Goal: Task Accomplishment & Management: Complete application form

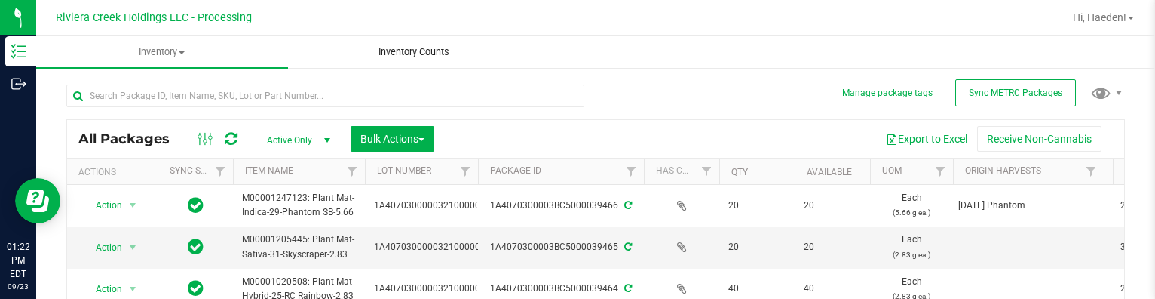
click at [531, 48] on uib-tab-heading "Inventory Counts" at bounding box center [414, 52] width 250 height 30
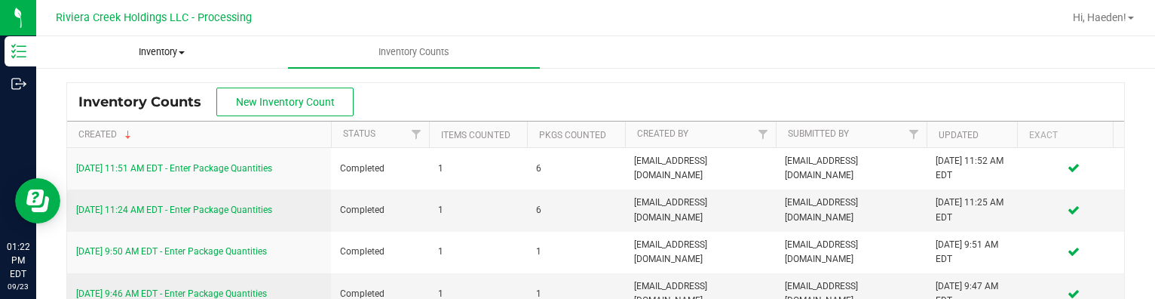
click at [157, 51] on span "Inventory" at bounding box center [162, 52] width 250 height 14
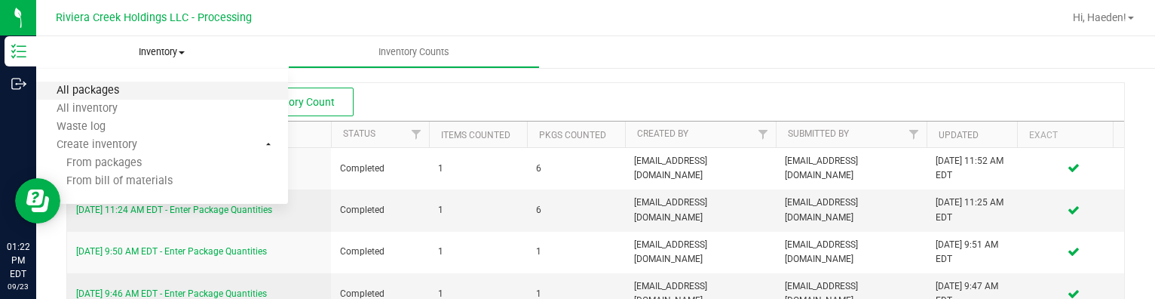
click at [79, 87] on span "All packages" at bounding box center [87, 90] width 103 height 13
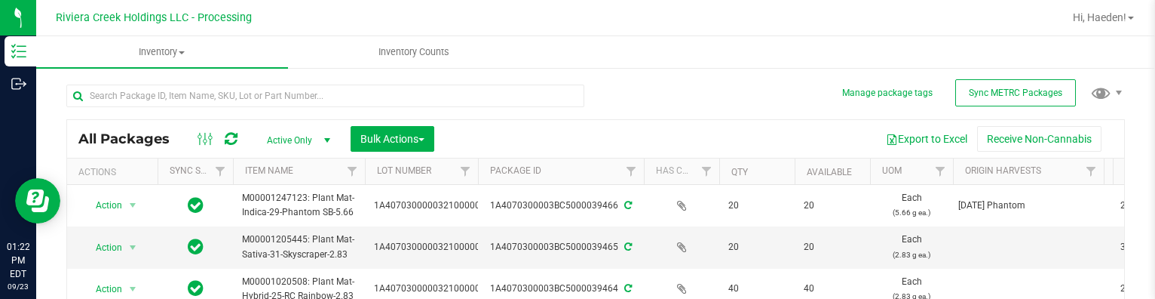
click at [630, 93] on div "All Packages Active Only Active Only Lab Samples Locked All External Internal B…" at bounding box center [595, 239] width 1059 height 339
click at [305, 93] on input "text" at bounding box center [325, 95] width 518 height 23
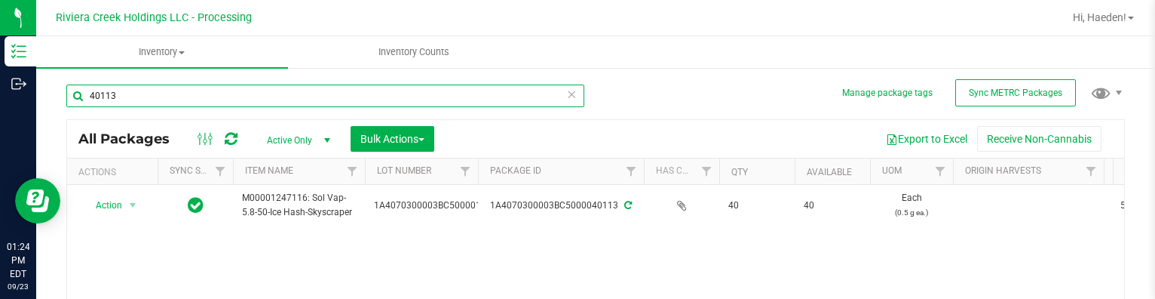
scroll to position [75, 0]
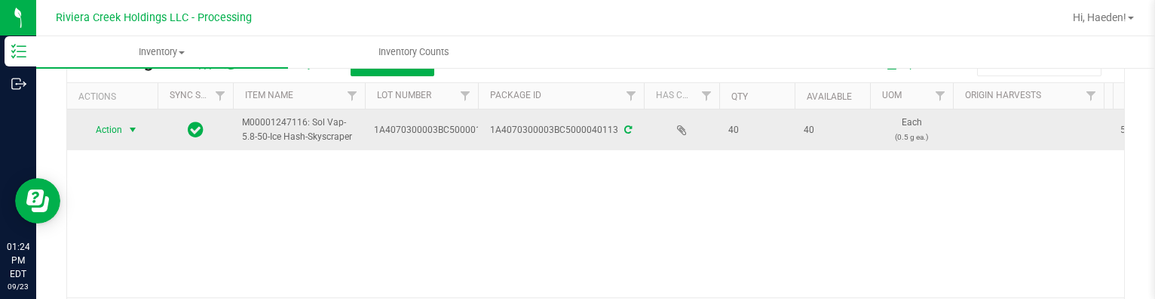
type input "40113"
click at [133, 133] on span "select" at bounding box center [133, 130] width 12 height 12
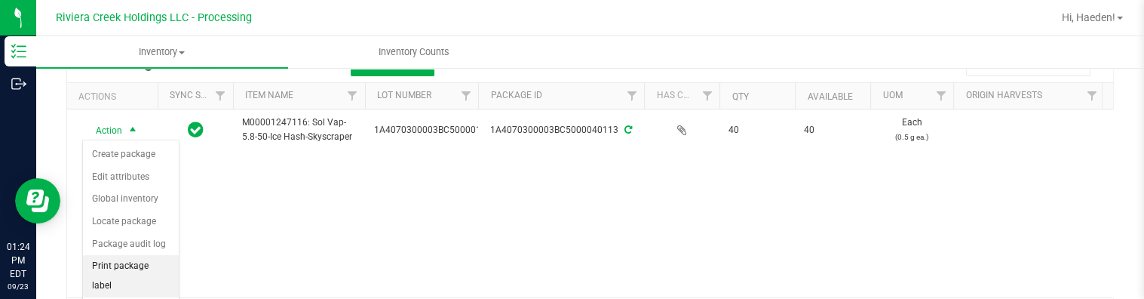
click at [145, 267] on li "Print package label" at bounding box center [131, 275] width 96 height 41
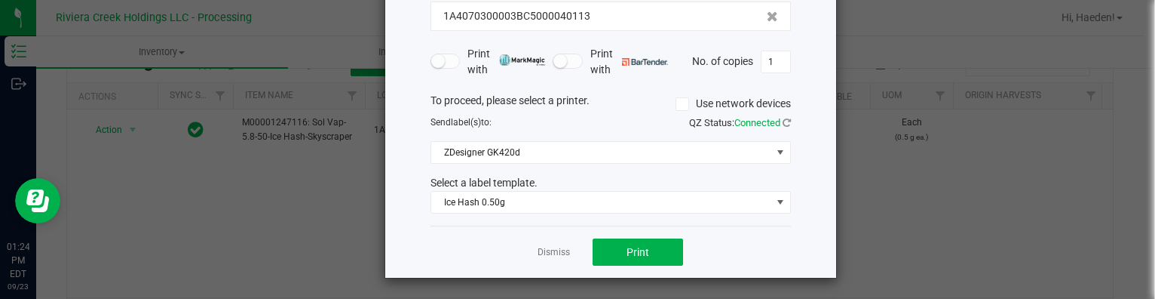
scroll to position [118, 0]
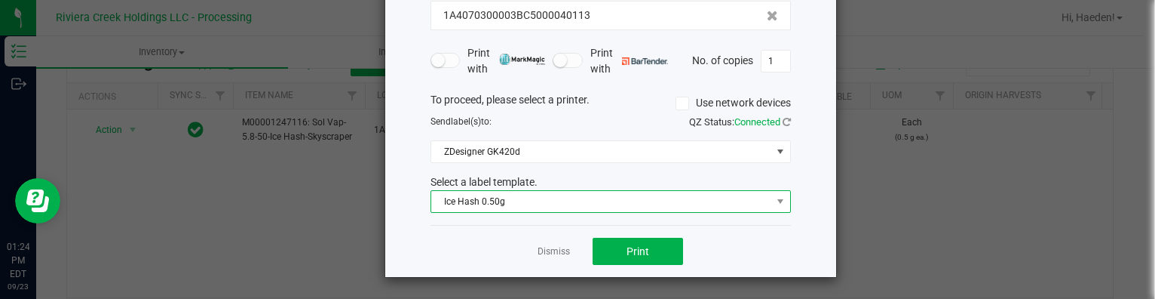
click at [526, 198] on span "Ice Hash 0.50g" at bounding box center [601, 201] width 340 height 21
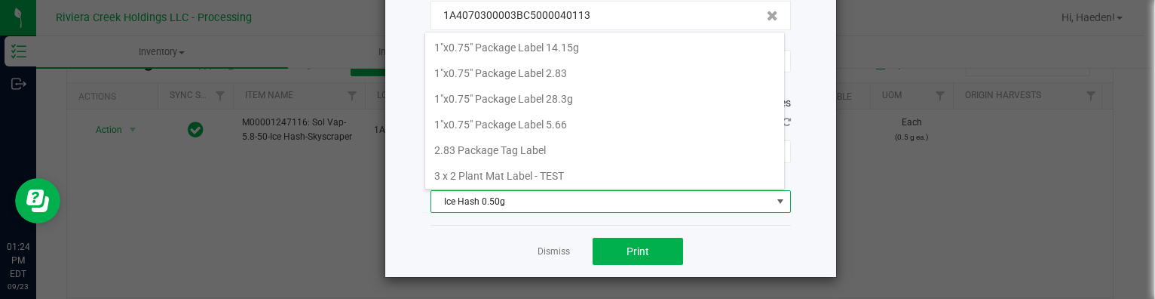
scroll to position [22, 360]
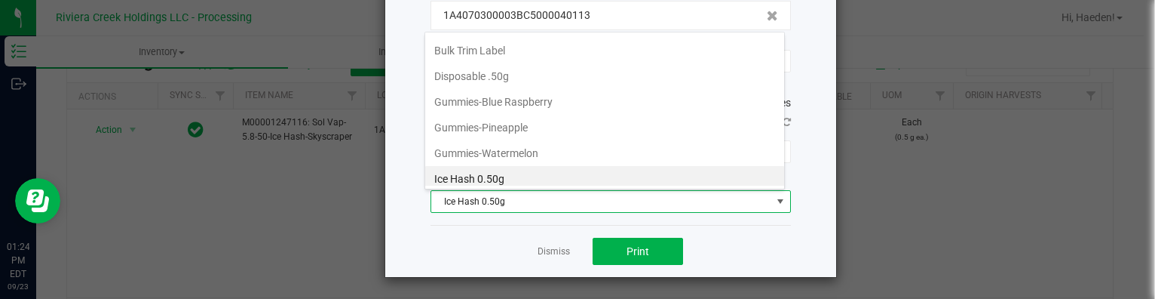
click at [535, 231] on div "Dismiss Print" at bounding box center [611, 251] width 360 height 52
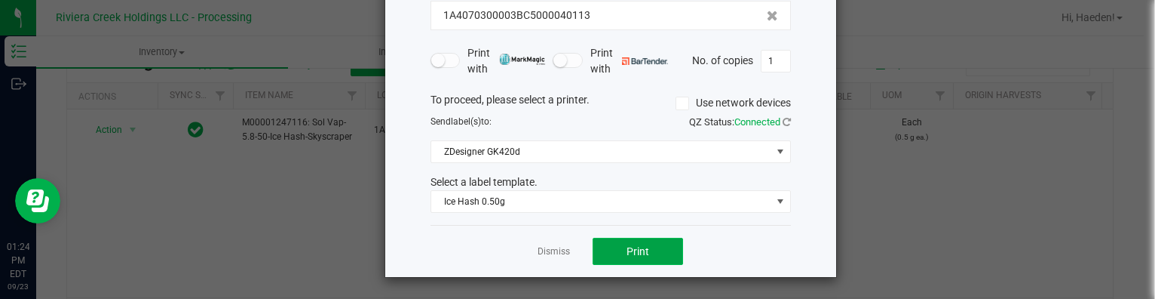
click at [627, 250] on span "Print" at bounding box center [638, 251] width 23 height 12
click at [538, 246] on link "Dismiss" at bounding box center [554, 251] width 32 height 13
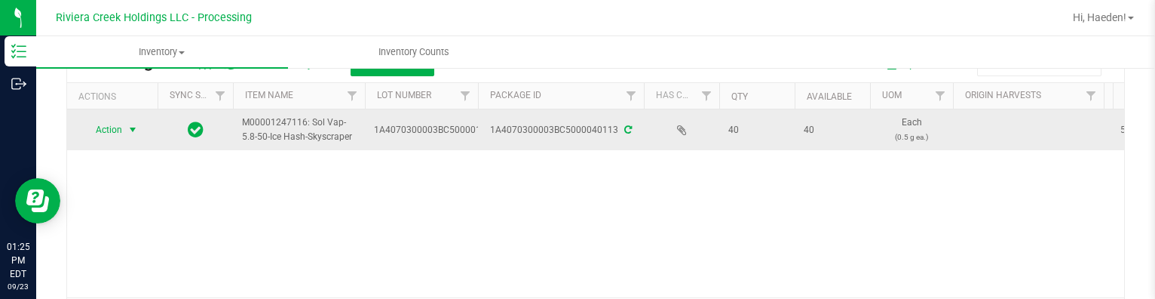
click at [139, 130] on span "select" at bounding box center [133, 129] width 19 height 21
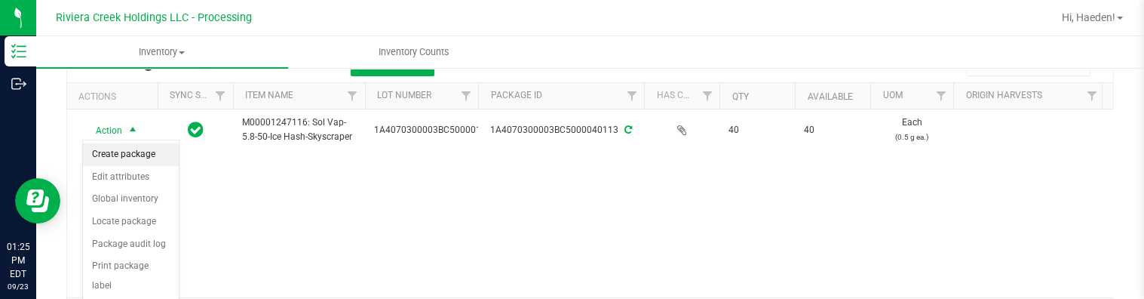
click at [136, 150] on li "Create package" at bounding box center [131, 154] width 96 height 23
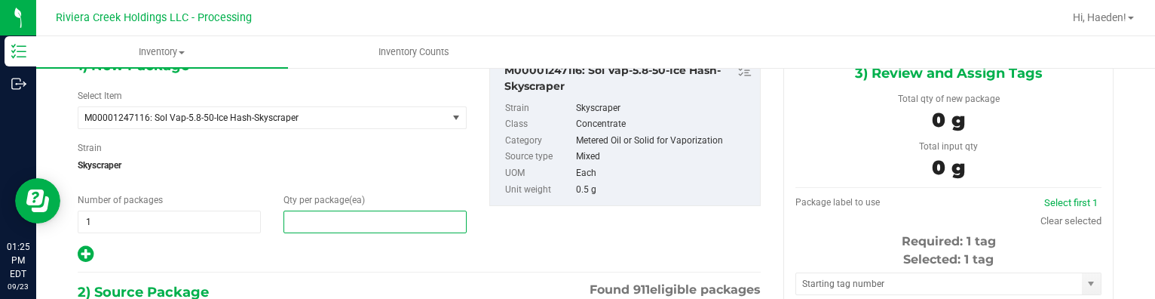
click at [393, 219] on span at bounding box center [375, 221] width 183 height 23
type input "20"
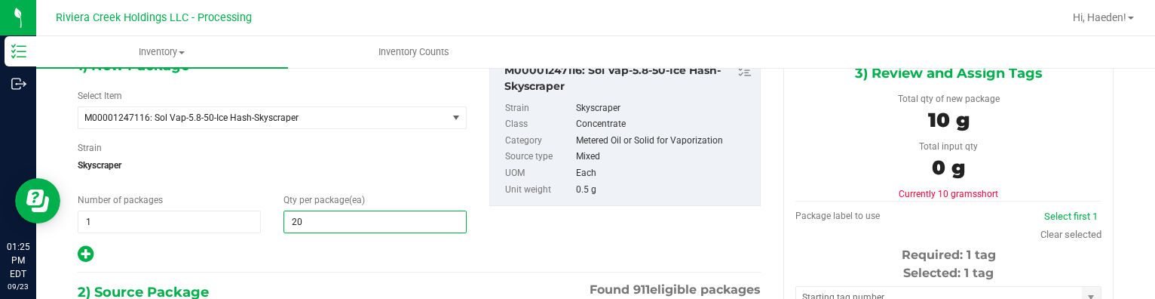
type input "20"
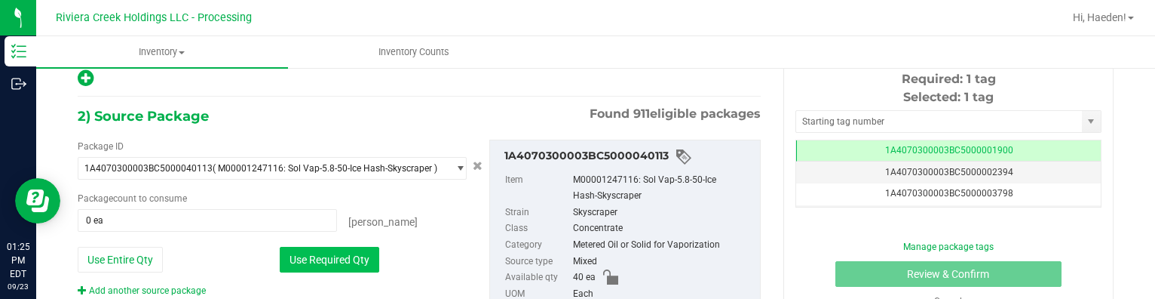
click at [344, 254] on button "Use Required Qty" at bounding box center [330, 260] width 100 height 26
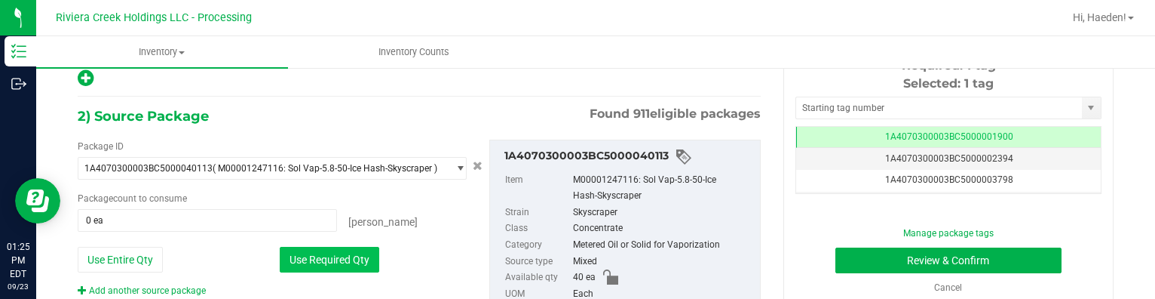
type input "20 ea"
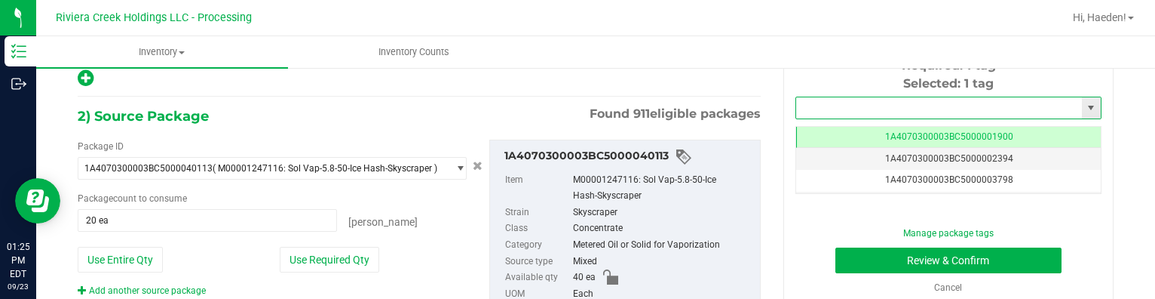
click at [907, 108] on input "text" at bounding box center [939, 107] width 286 height 21
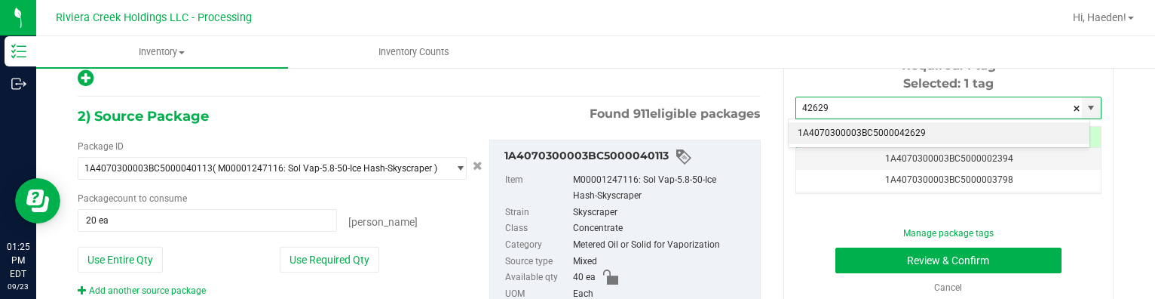
click at [906, 130] on li "1A4070300003BC5000042629" at bounding box center [939, 133] width 301 height 23
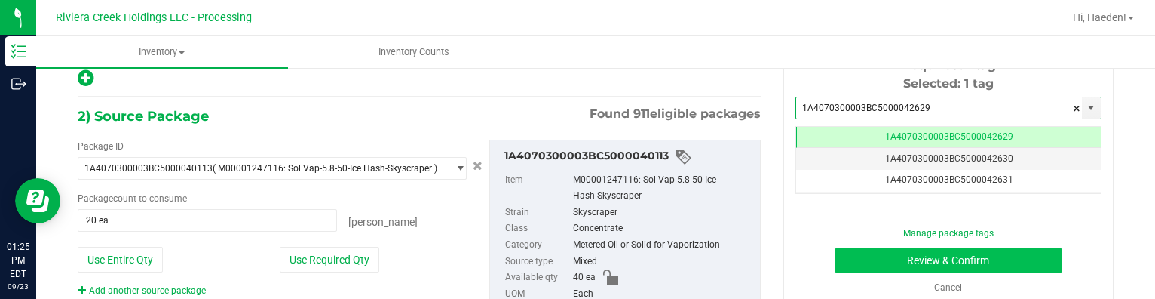
type input "1A4070300003BC5000042629"
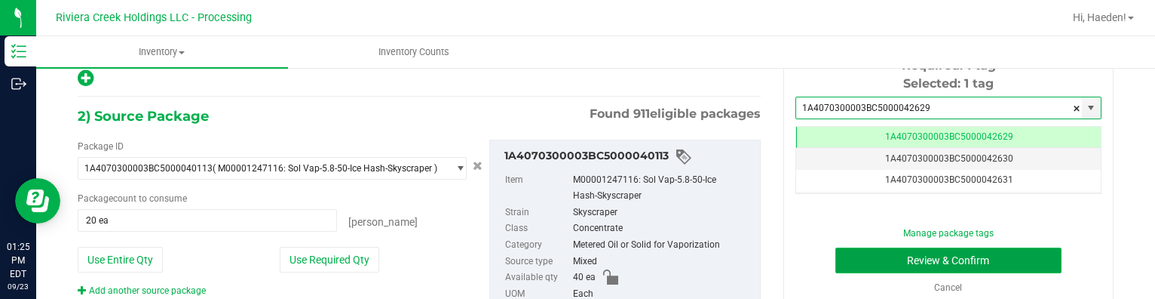
click at [914, 256] on button "Review & Confirm" at bounding box center [948, 260] width 227 height 26
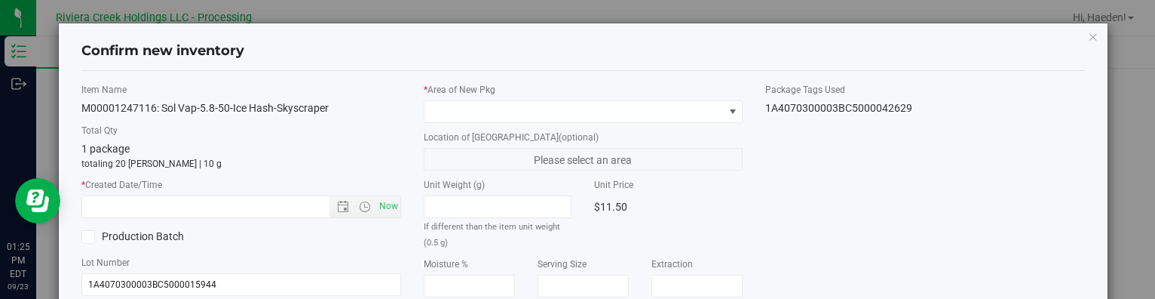
type input "[DATE]"
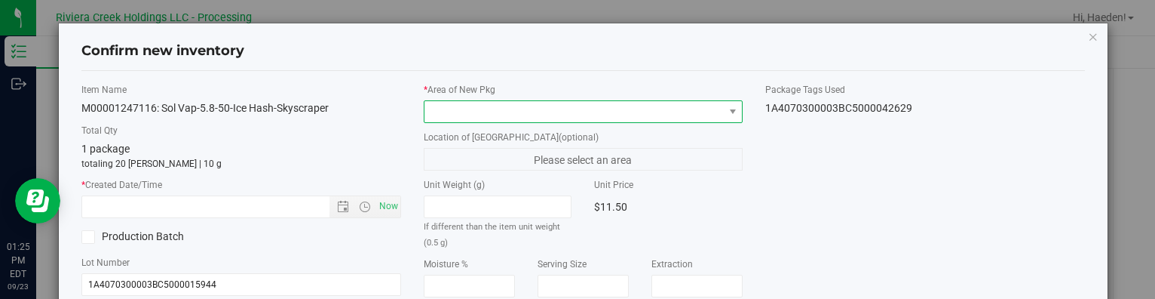
click at [691, 108] on span at bounding box center [574, 111] width 299 height 21
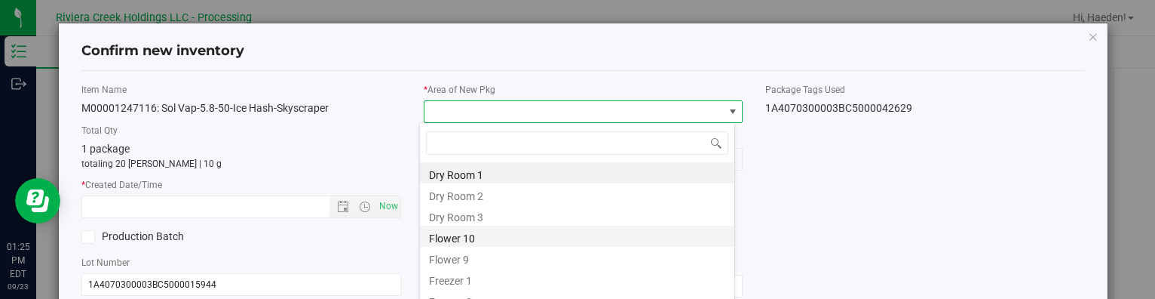
click at [489, 238] on li "Flower 10" at bounding box center [577, 235] width 314 height 21
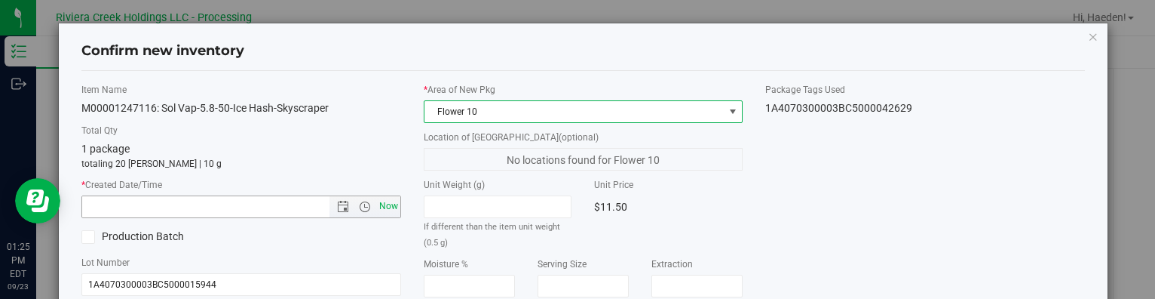
click at [386, 204] on span "Now" at bounding box center [389, 206] width 26 height 22
type input "[DATE] 1:25 PM"
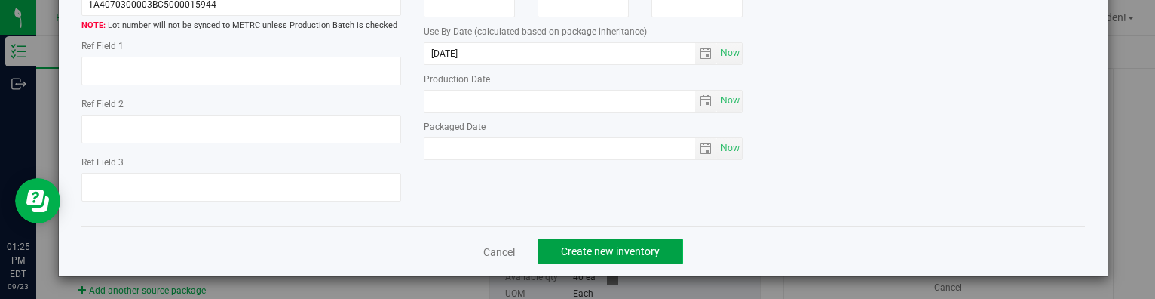
click at [621, 253] on span "Create new inventory" at bounding box center [610, 251] width 99 height 12
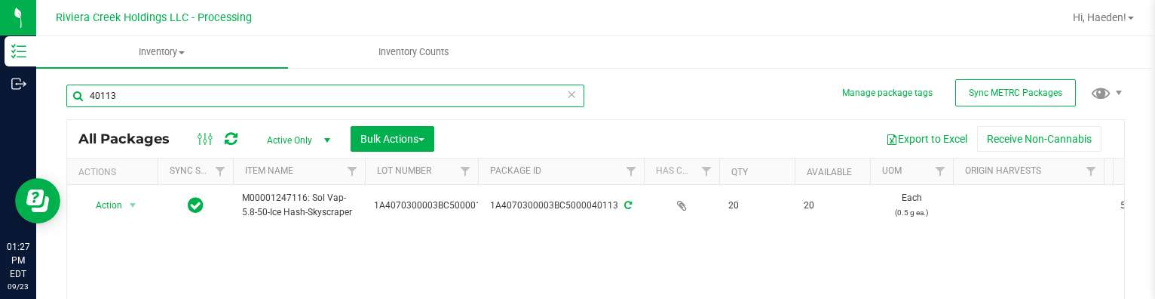
click at [274, 89] on input "40113" at bounding box center [325, 95] width 518 height 23
type input "40310"
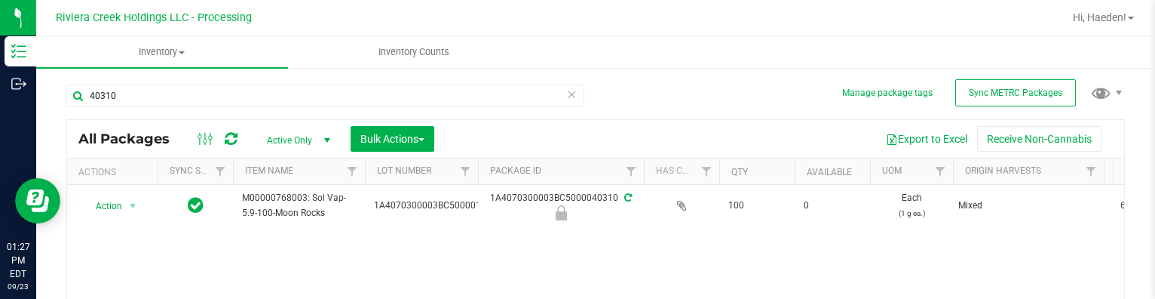
click at [566, 96] on icon at bounding box center [571, 93] width 11 height 18
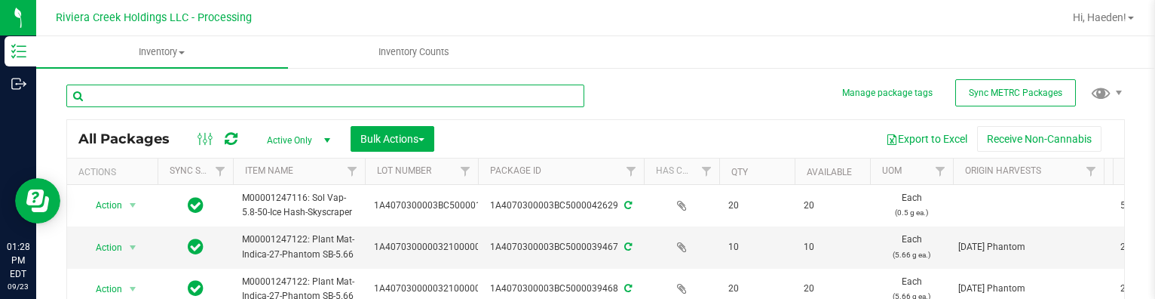
click at [172, 100] on input "text" at bounding box center [325, 95] width 518 height 23
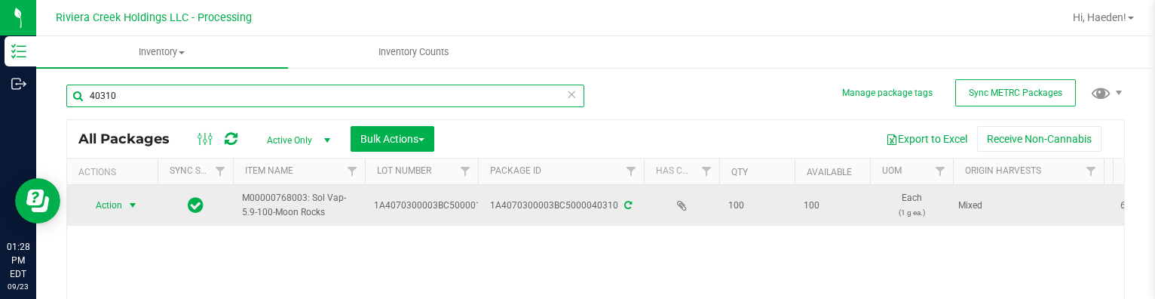
scroll to position [75, 0]
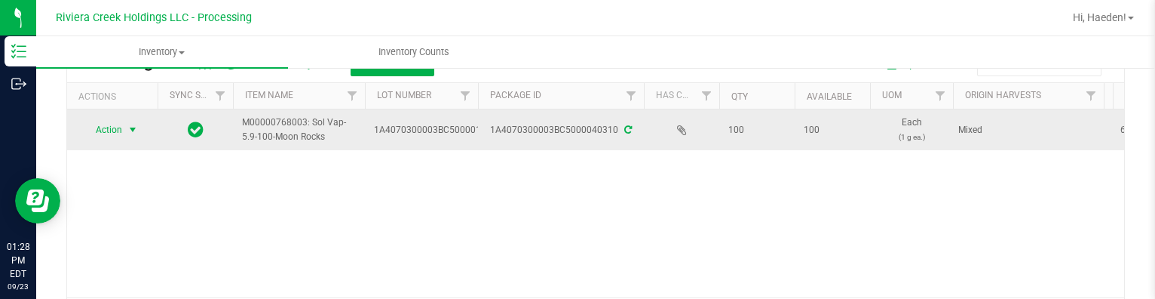
type input "40310"
click at [133, 134] on span "select" at bounding box center [133, 130] width 12 height 12
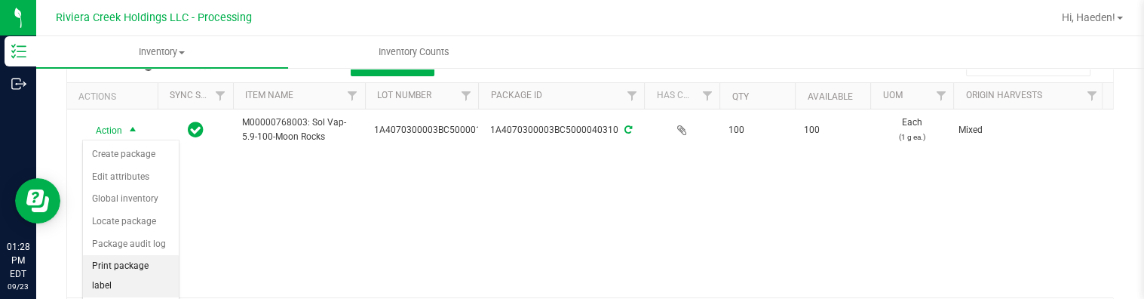
click at [133, 258] on li "Print package label" at bounding box center [131, 275] width 96 height 41
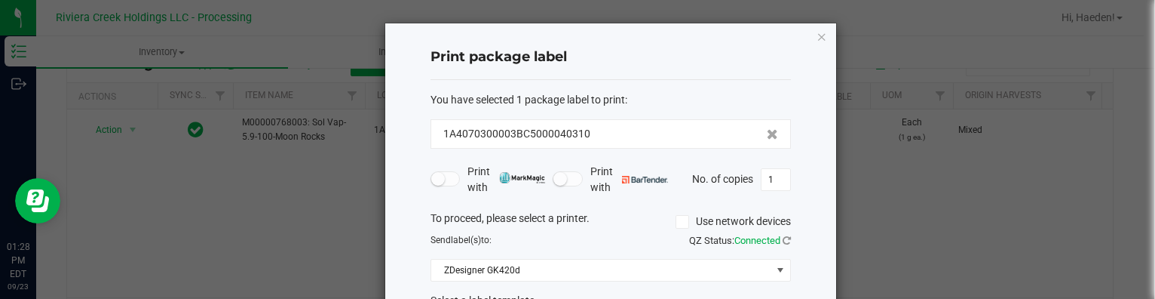
scroll to position [118, 0]
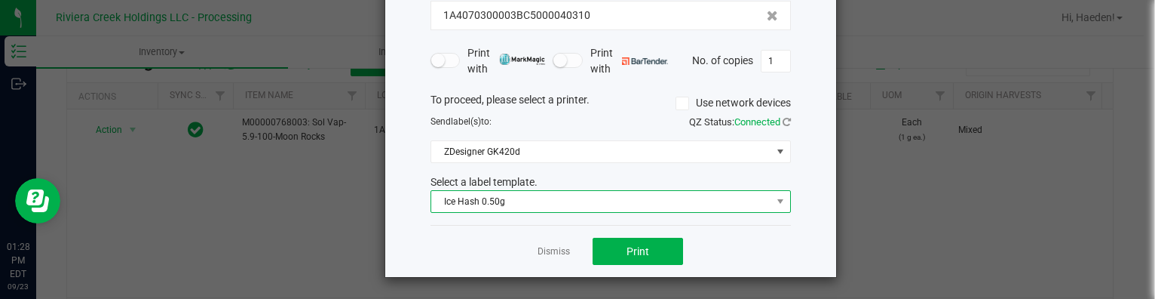
click at [495, 201] on span "Ice Hash 0.50g" at bounding box center [601, 201] width 340 height 21
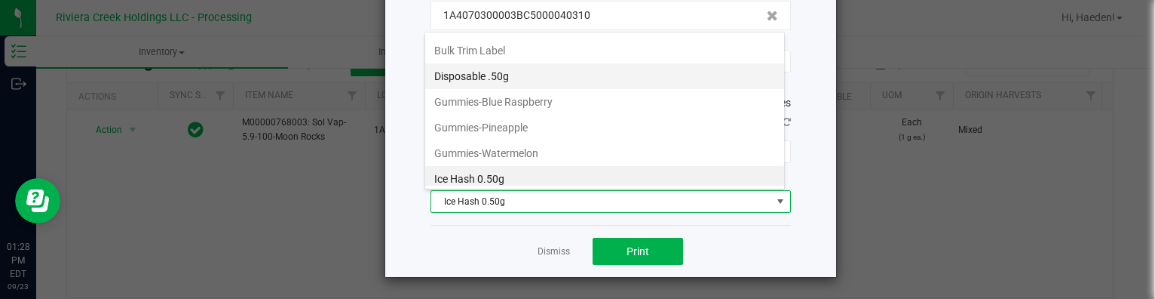
scroll to position [457, 0]
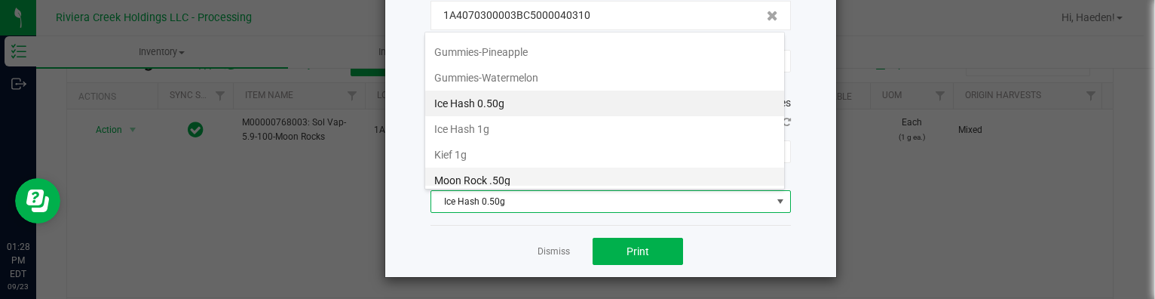
click at [498, 167] on li "Moon Rock .50g" at bounding box center [604, 180] width 359 height 26
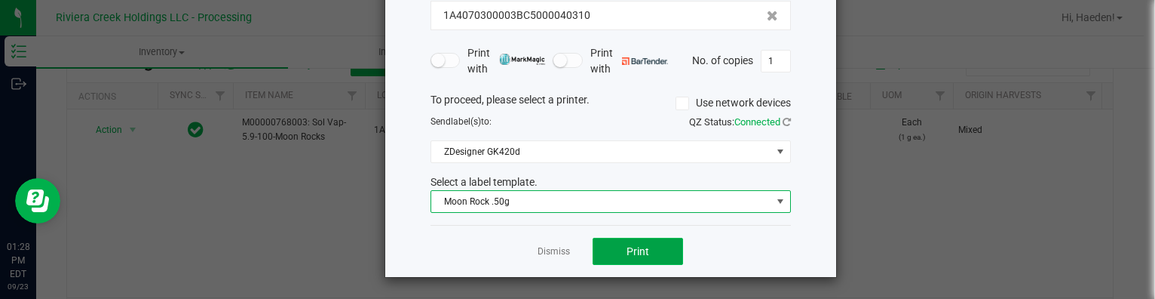
click at [648, 245] on button "Print" at bounding box center [638, 251] width 90 height 27
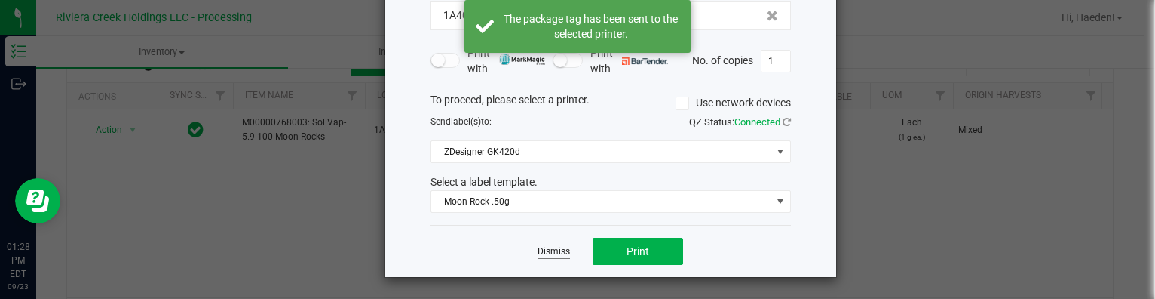
click at [546, 245] on link "Dismiss" at bounding box center [554, 251] width 32 height 13
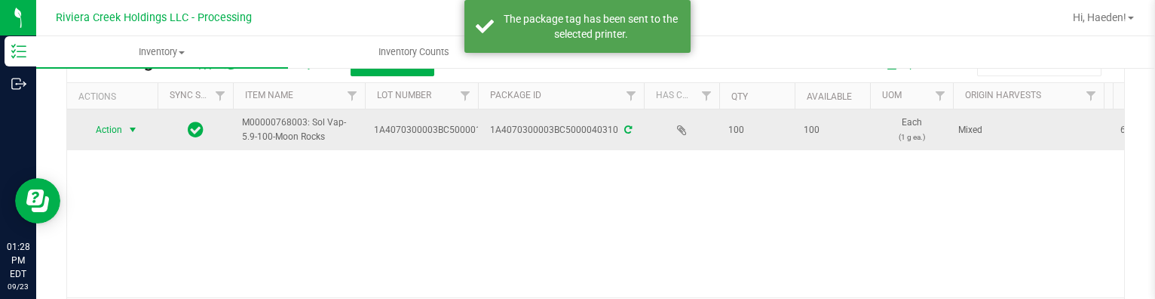
click at [109, 124] on span "Action" at bounding box center [102, 129] width 41 height 21
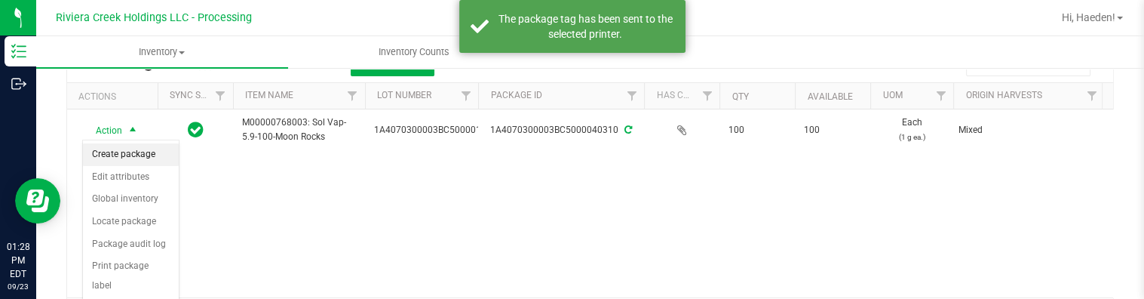
click at [117, 146] on li "Create package" at bounding box center [131, 154] width 96 height 23
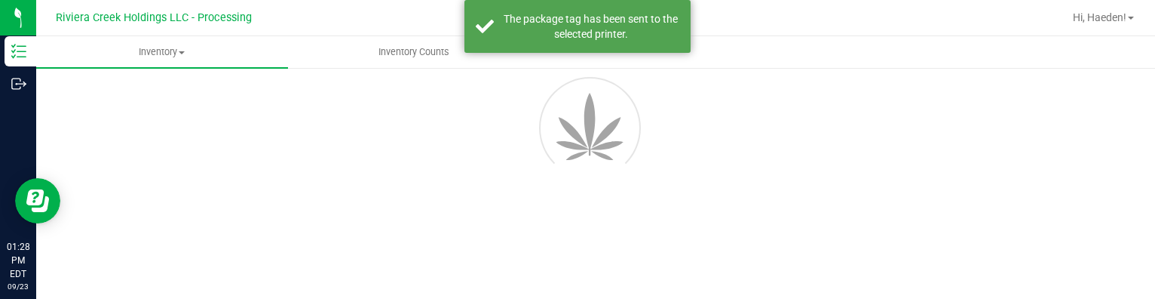
scroll to position [87, 0]
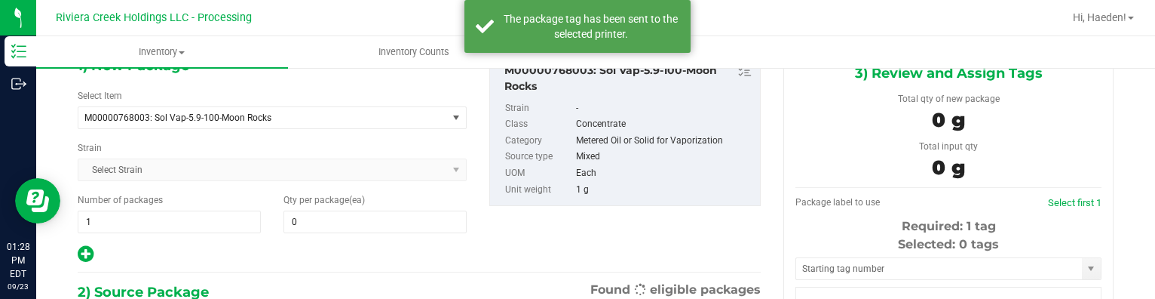
type input "0"
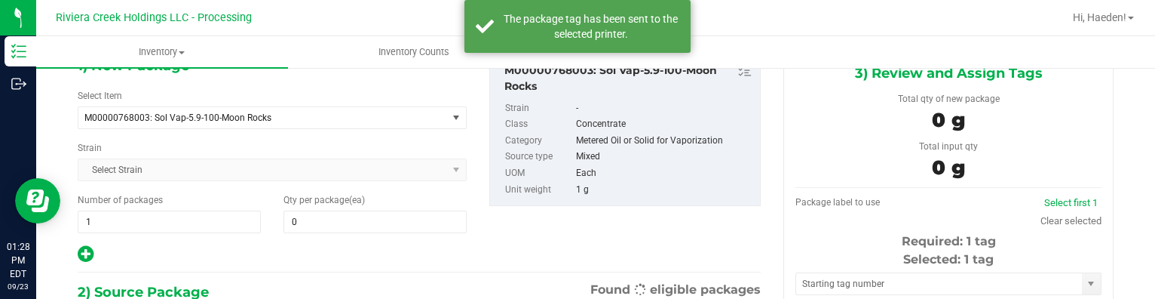
scroll to position [0, 0]
click at [336, 233] on div "1) New Package Select Item M00000768003: Sol Vap-5.9-100-Moon Rocks M0000001240…" at bounding box center [272, 159] width 412 height 210
click at [339, 222] on span at bounding box center [375, 221] width 183 height 23
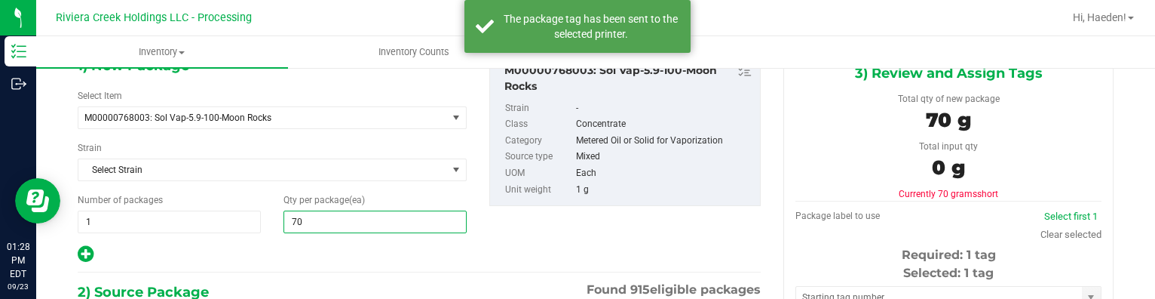
type input "70"
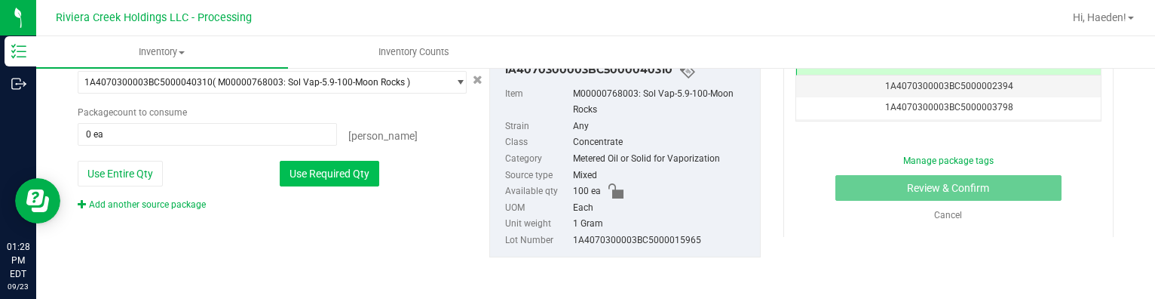
click at [314, 180] on button "Use Required Qty" at bounding box center [330, 174] width 100 height 26
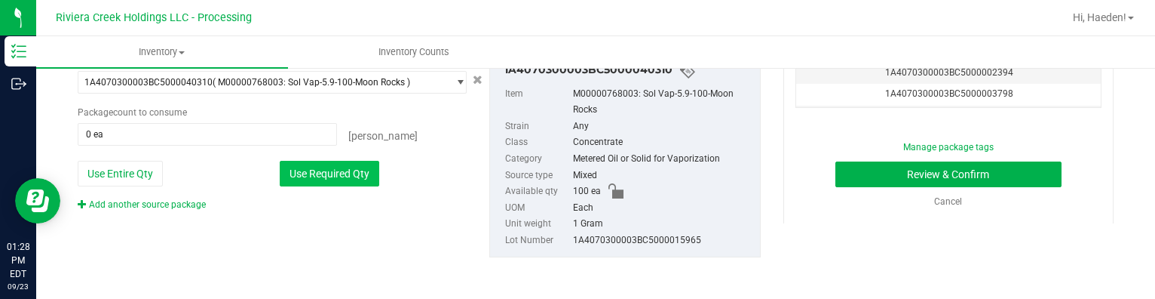
type input "70 ea"
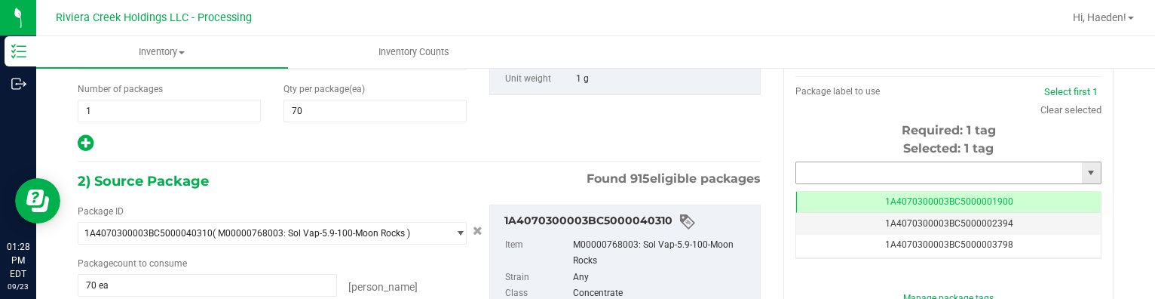
click at [824, 177] on input "text" at bounding box center [939, 172] width 286 height 21
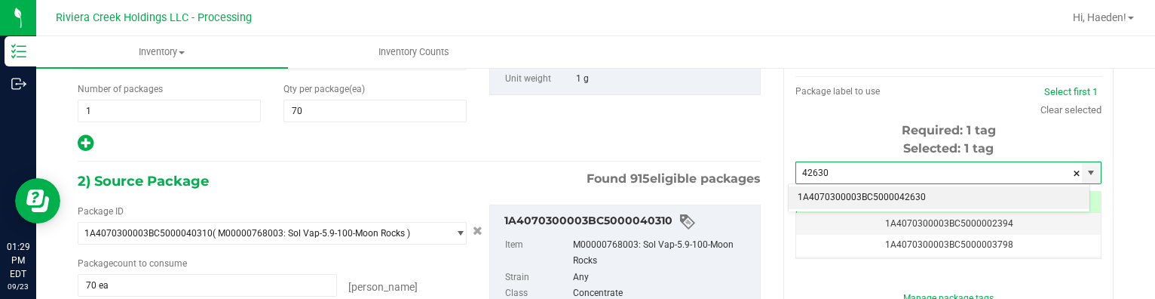
click at [832, 189] on li "1A4070300003BC5000042630" at bounding box center [939, 197] width 301 height 23
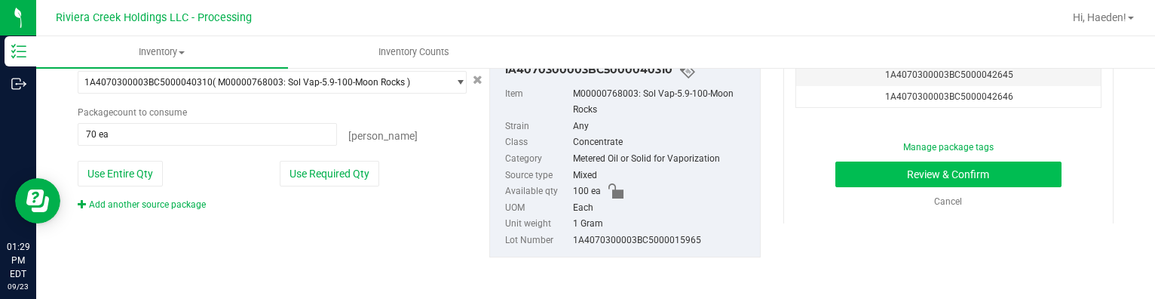
type input "1A4070300003BC5000042630"
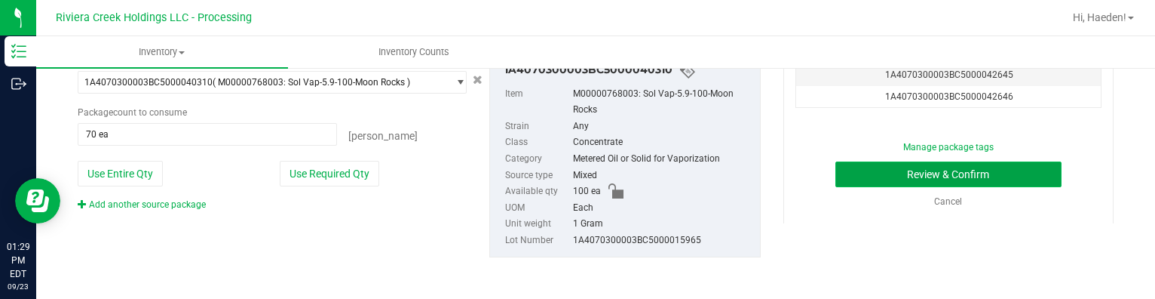
click at [867, 177] on button "Review & Confirm" at bounding box center [948, 174] width 227 height 26
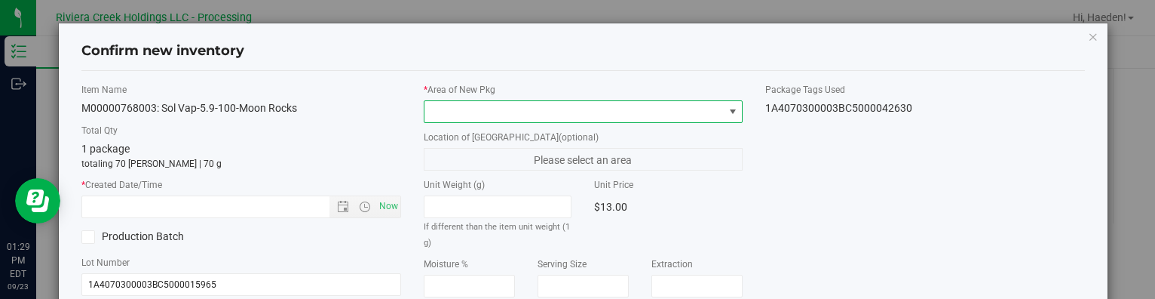
click at [727, 115] on span at bounding box center [733, 112] width 12 height 12
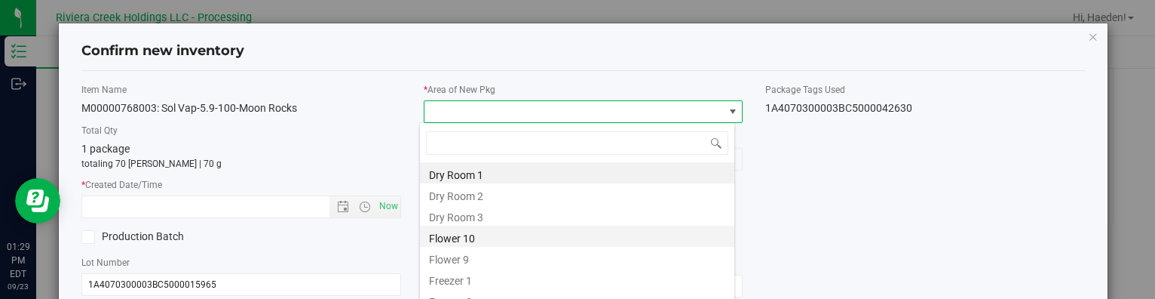
click at [486, 241] on li "Flower 10" at bounding box center [577, 235] width 314 height 21
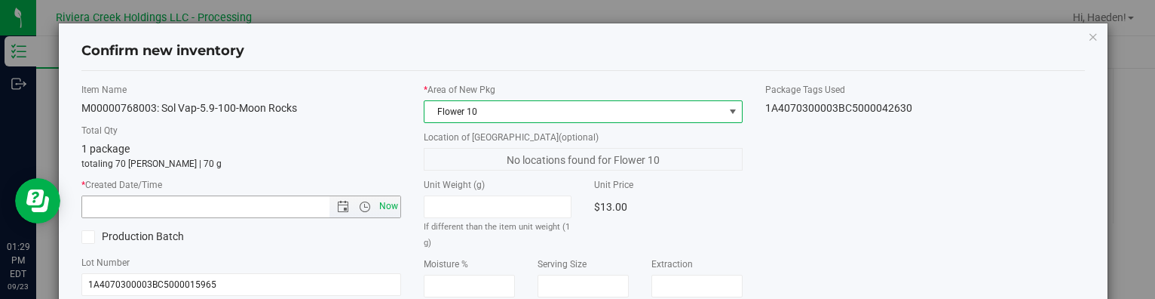
click at [384, 213] on span "Now" at bounding box center [389, 206] width 26 height 22
type input "[DATE] 1:29 PM"
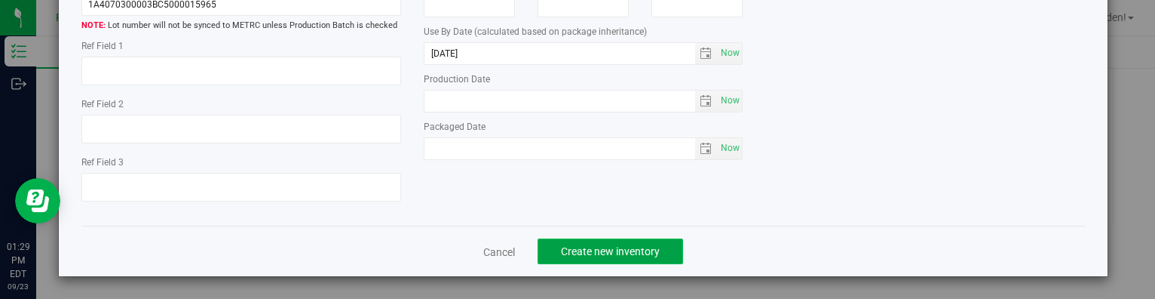
click at [622, 252] on span "Create new inventory" at bounding box center [610, 251] width 99 height 12
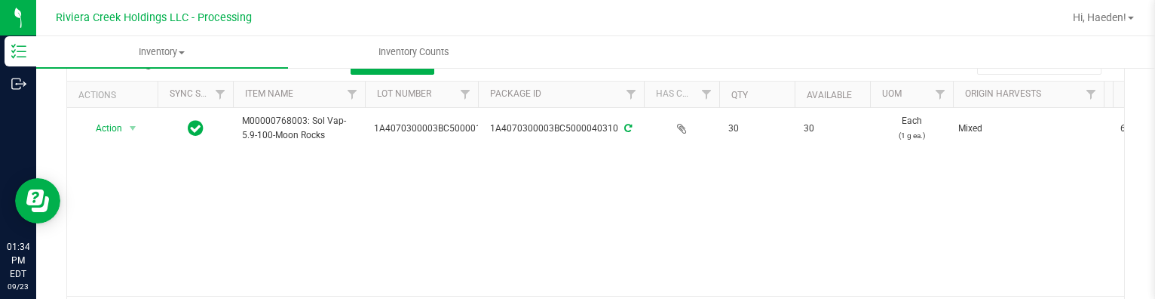
click at [760, 38] on ul "Inventory All packages All inventory Waste log Create inventory Inventory Counts" at bounding box center [613, 52] width 1155 height 32
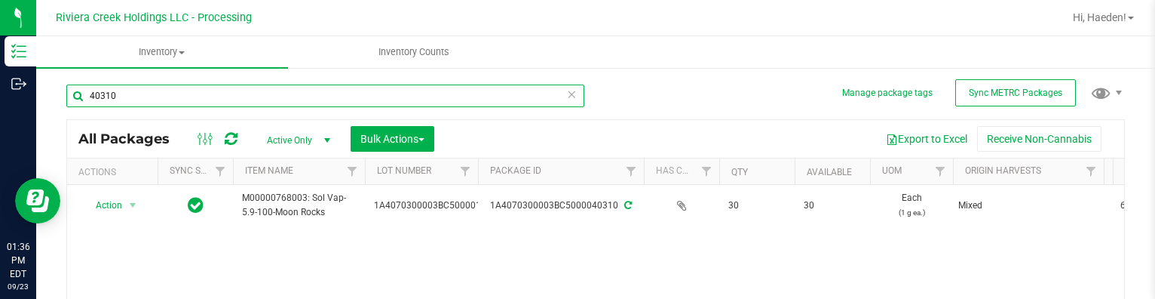
click at [181, 98] on input "40310" at bounding box center [325, 95] width 518 height 23
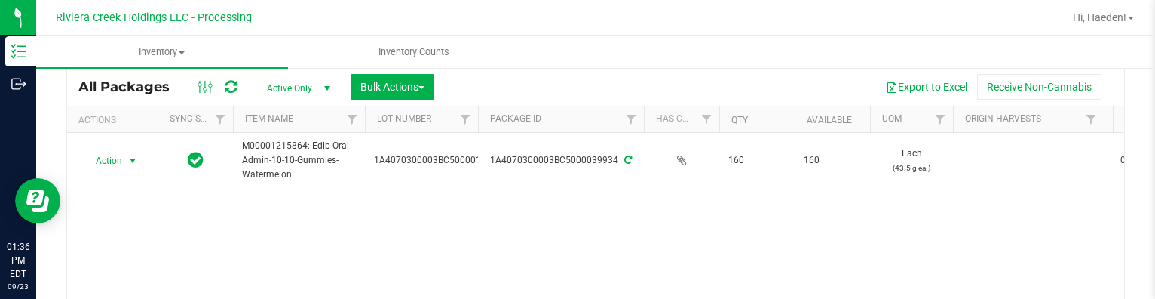
scroll to position [75, 0]
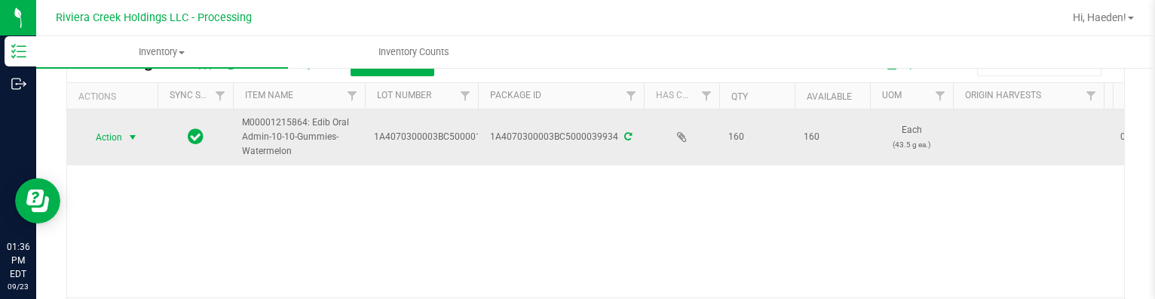
type input "39934"
click at [121, 132] on span "Action" at bounding box center [102, 137] width 41 height 21
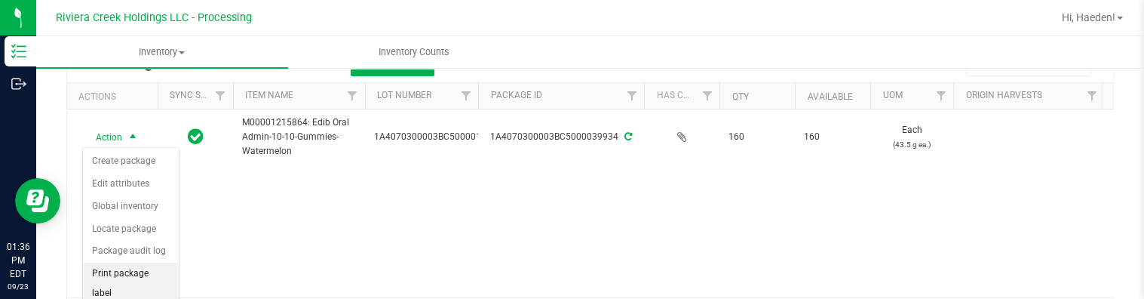
click at [145, 274] on li "Print package label" at bounding box center [131, 282] width 96 height 41
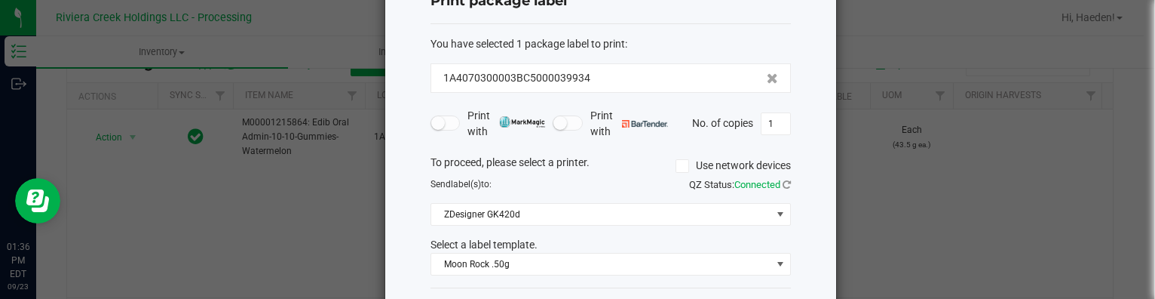
scroll to position [118, 0]
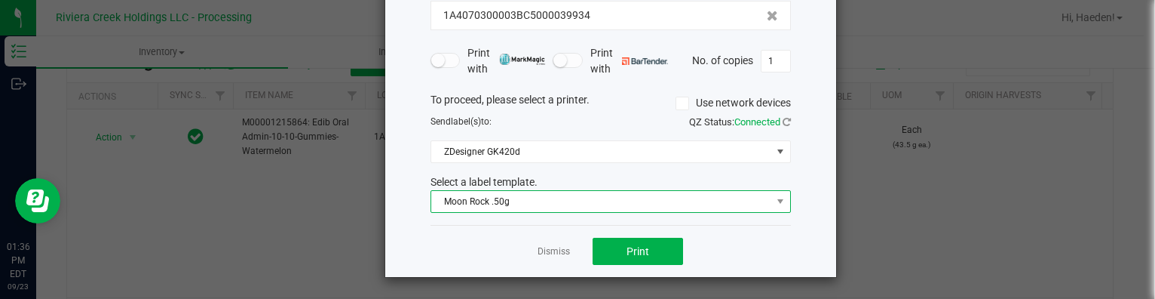
click at [464, 207] on span "Moon Rock .50g" at bounding box center [601, 201] width 340 height 21
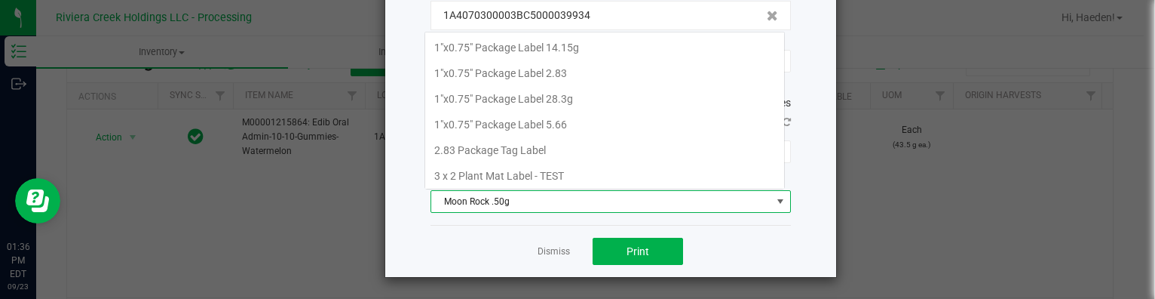
scroll to position [458, 0]
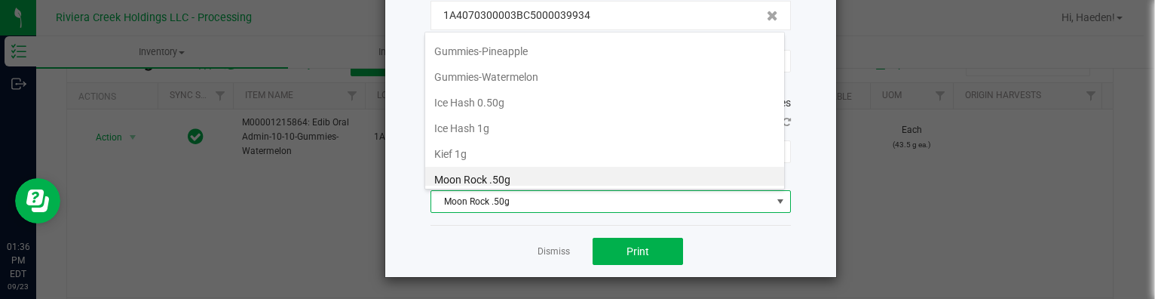
drag, startPoint x: 513, startPoint y: 69, endPoint x: 535, endPoint y: 122, distance: 57.8
click at [513, 69] on li "Gummies-Watermelon" at bounding box center [604, 77] width 359 height 26
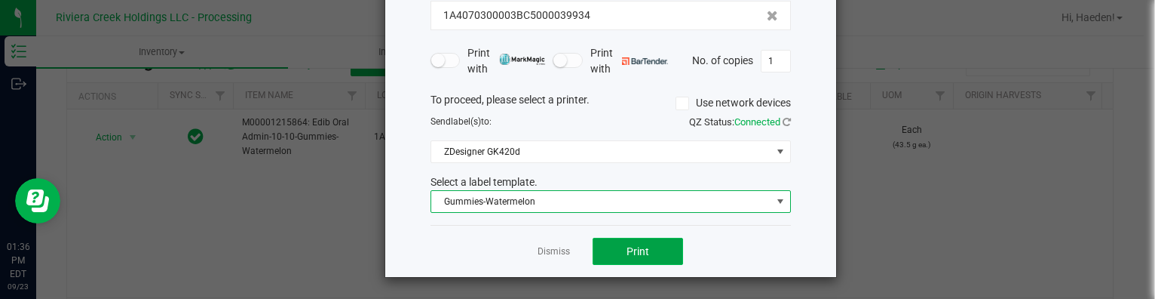
click at [593, 250] on button "Print" at bounding box center [638, 251] width 90 height 27
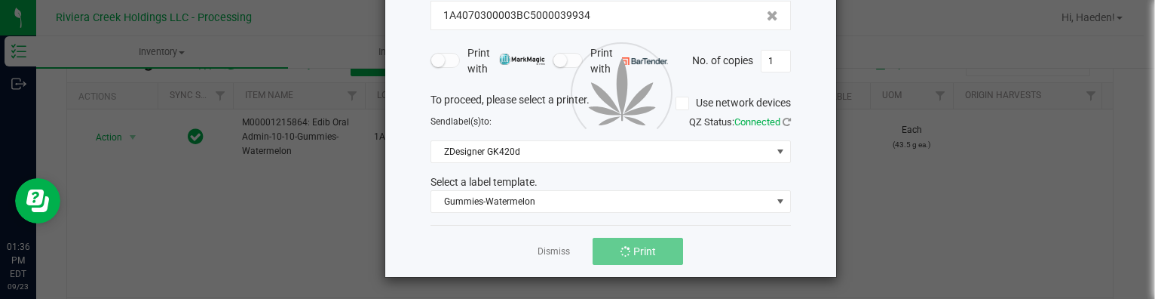
click at [562, 251] on div at bounding box center [610, 91] width 451 height 372
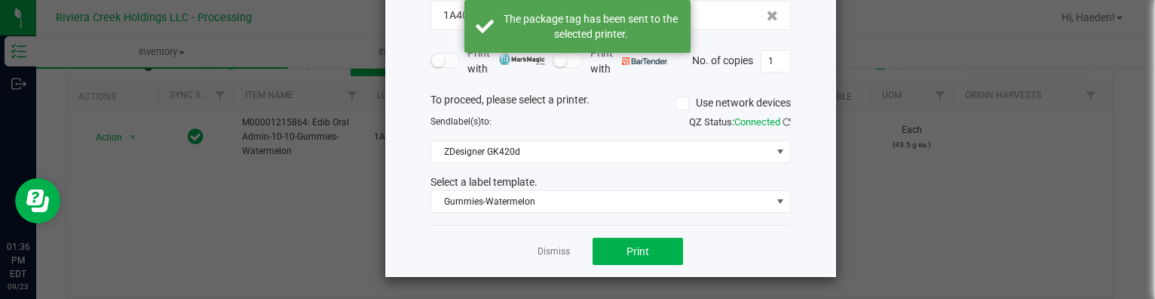
click at [556, 253] on link "Dismiss" at bounding box center [554, 251] width 32 height 13
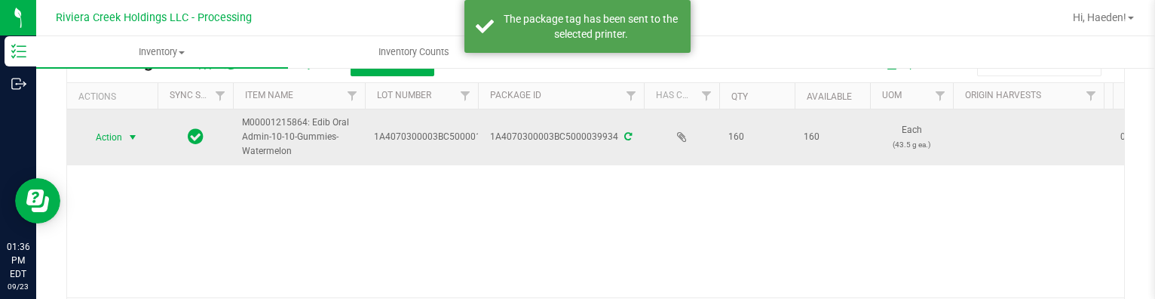
click at [93, 137] on span "Action" at bounding box center [102, 137] width 41 height 21
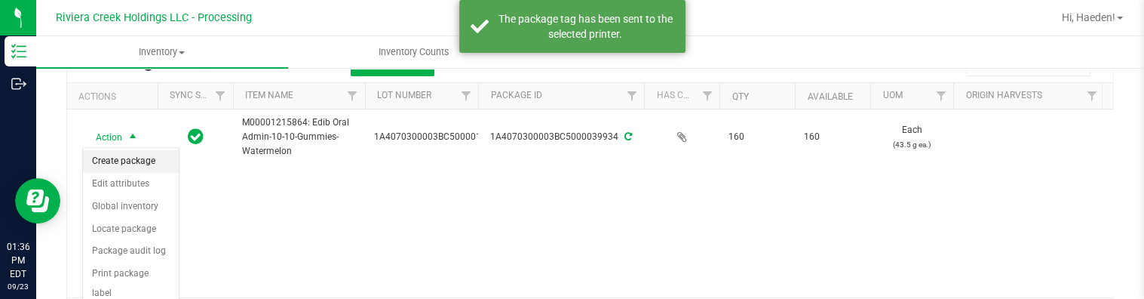
click at [118, 155] on li "Create package" at bounding box center [131, 161] width 96 height 23
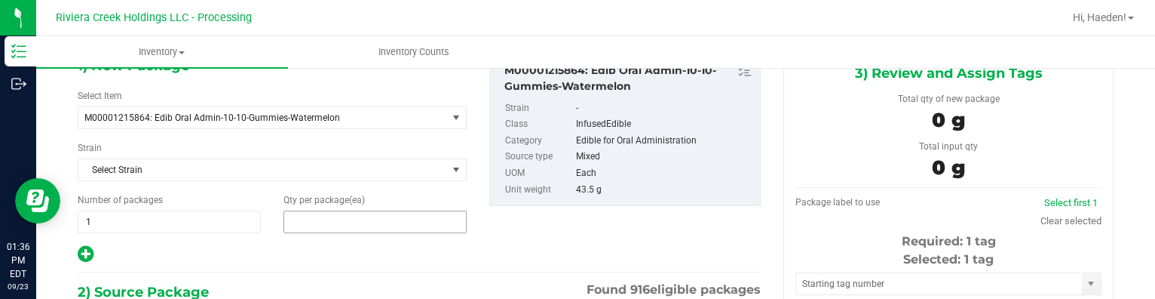
click at [354, 219] on span at bounding box center [375, 221] width 183 height 23
click at [354, 219] on input "text" at bounding box center [375, 221] width 182 height 21
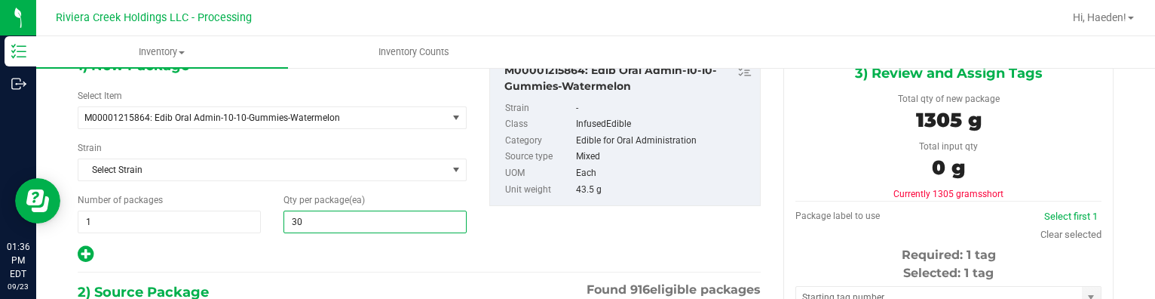
type input "30"
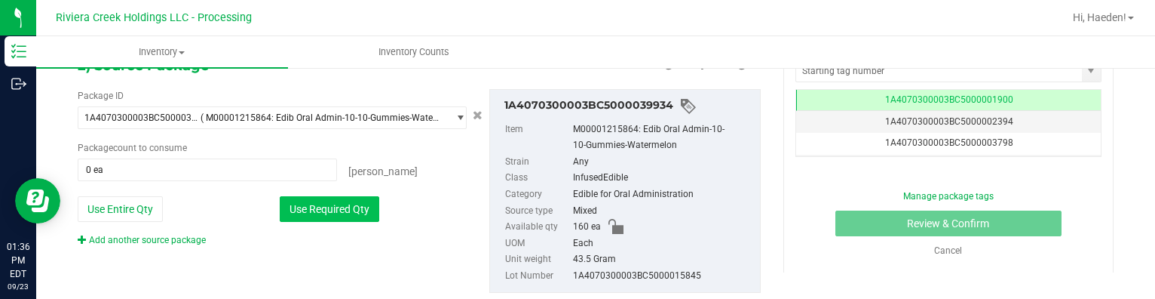
click at [347, 202] on button "Use Required Qty" at bounding box center [330, 209] width 100 height 26
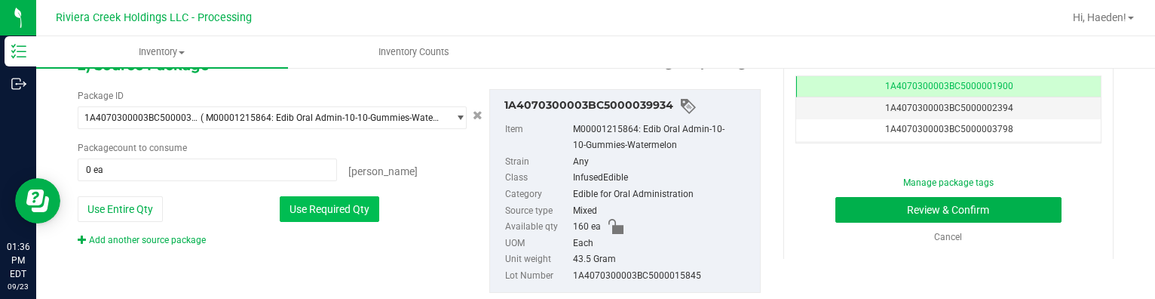
type input "30 ea"
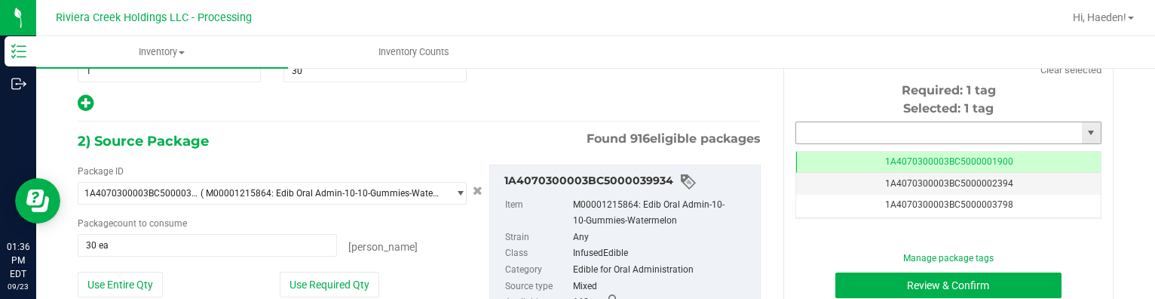
click at [861, 135] on input "text" at bounding box center [939, 132] width 286 height 21
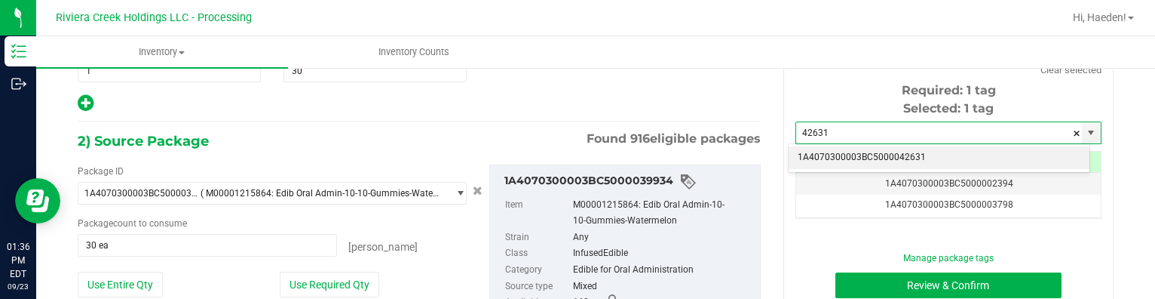
click at [881, 154] on li "1A4070300003BC5000042631" at bounding box center [939, 157] width 301 height 23
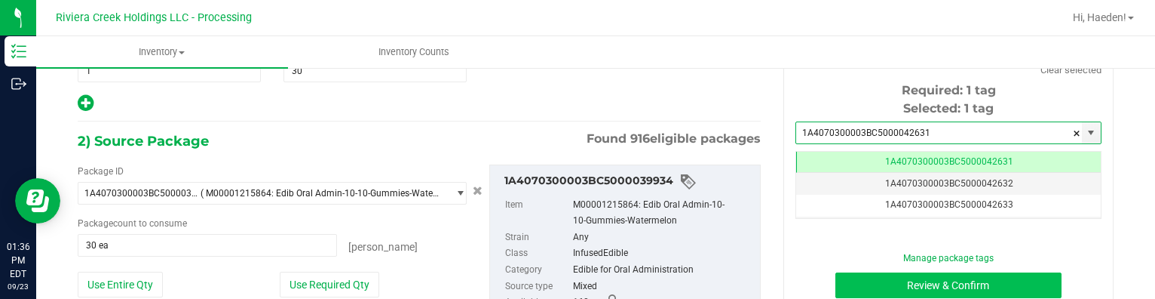
type input "1A4070300003BC5000042631"
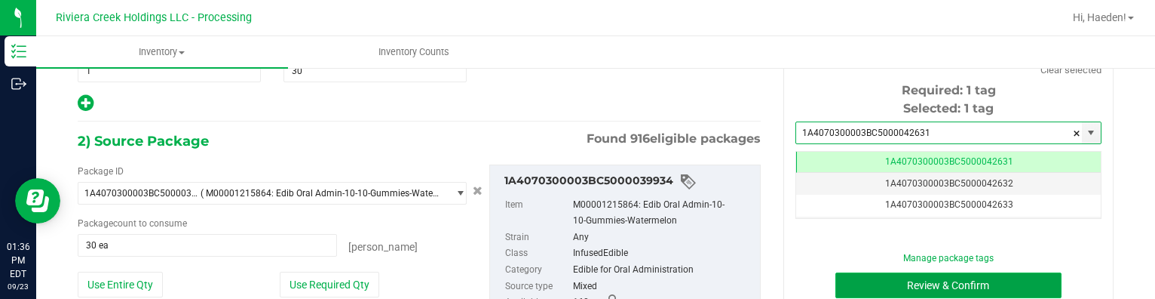
click at [897, 291] on button "Review & Confirm" at bounding box center [948, 285] width 227 height 26
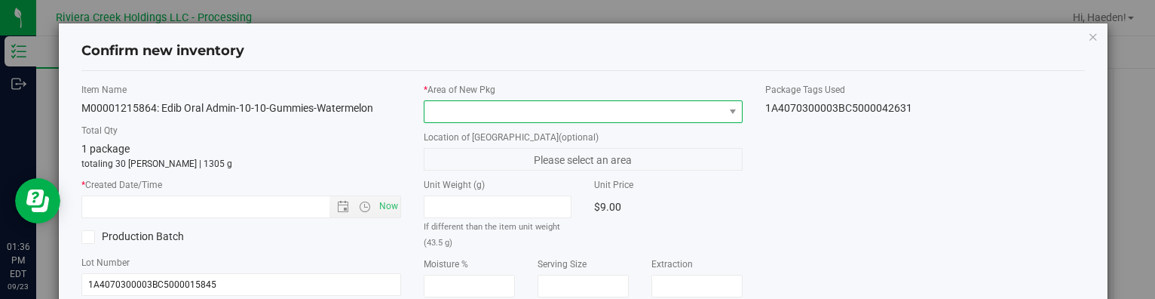
click at [714, 106] on span at bounding box center [574, 111] width 299 height 21
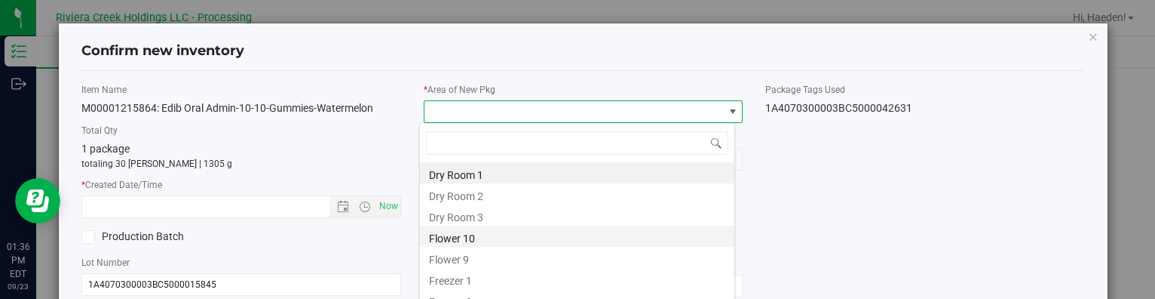
click at [516, 234] on li "Flower 10" at bounding box center [577, 235] width 314 height 21
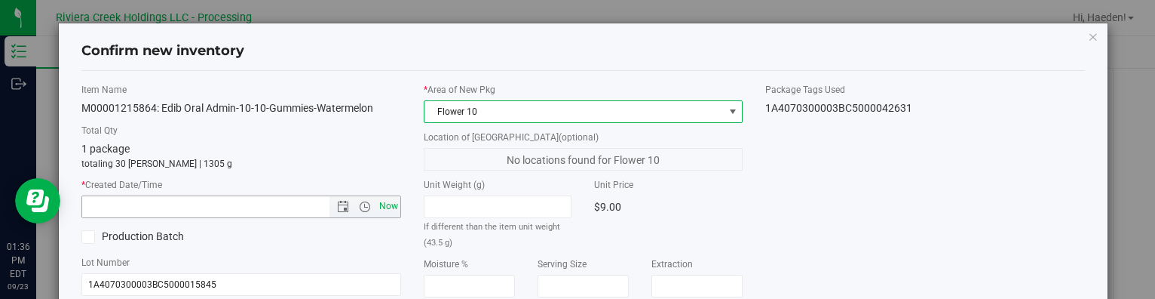
click at [388, 206] on span "Now" at bounding box center [389, 206] width 26 height 22
type input "[DATE] 1:36 PM"
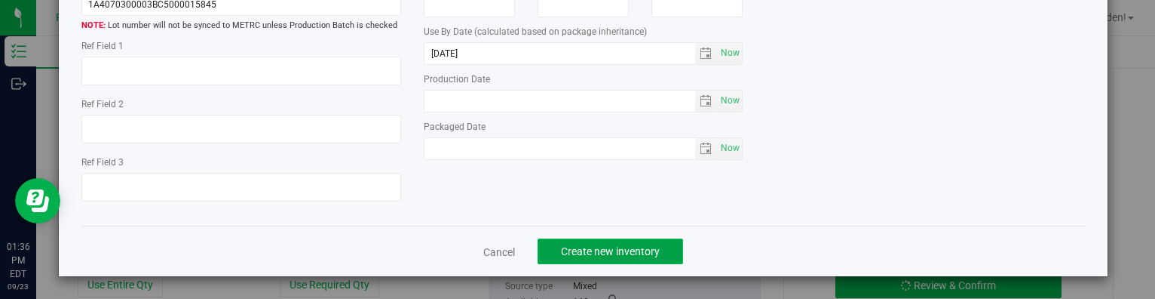
click at [642, 248] on span "Create new inventory" at bounding box center [610, 251] width 99 height 12
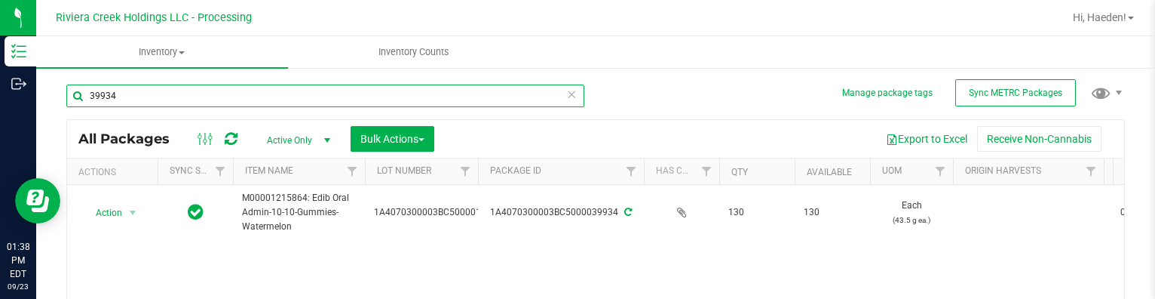
click at [140, 94] on input "39934" at bounding box center [325, 95] width 518 height 23
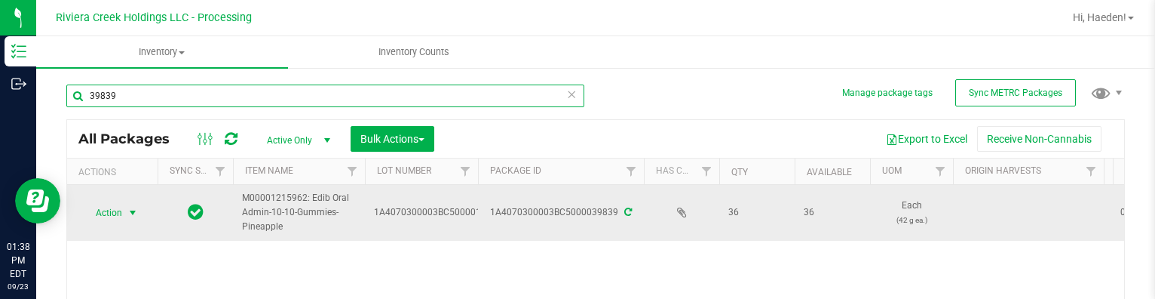
type input "39839"
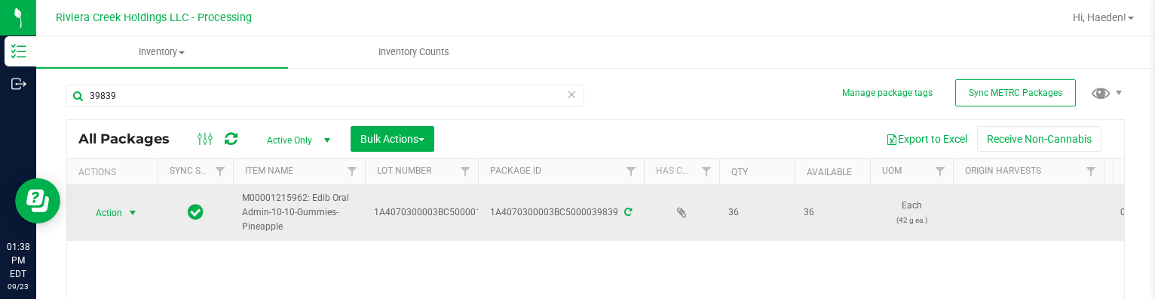
click at [129, 214] on span "select" at bounding box center [133, 213] width 12 height 12
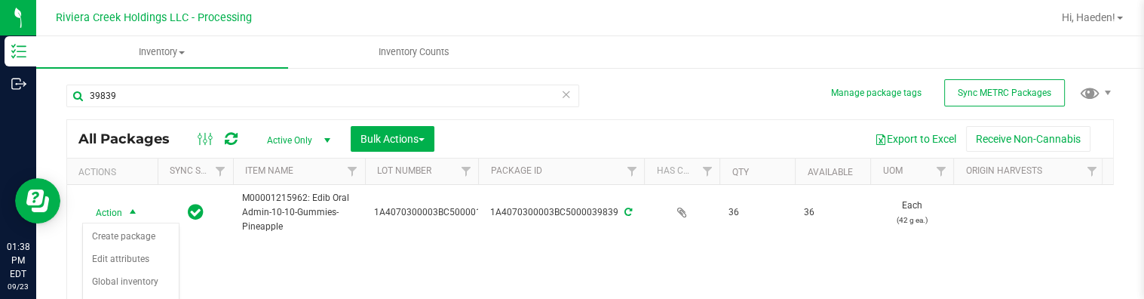
click at [278, 262] on div "Action Action Create package Edit attributes Global inventory Locate package Pa…" at bounding box center [590, 279] width 1046 height 188
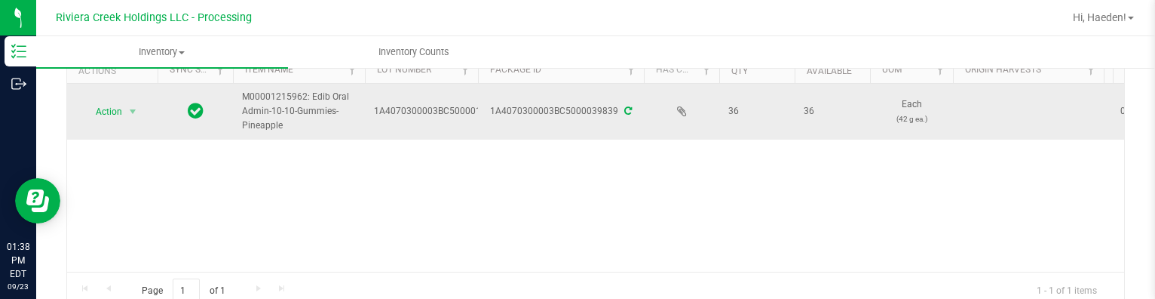
scroll to position [75, 0]
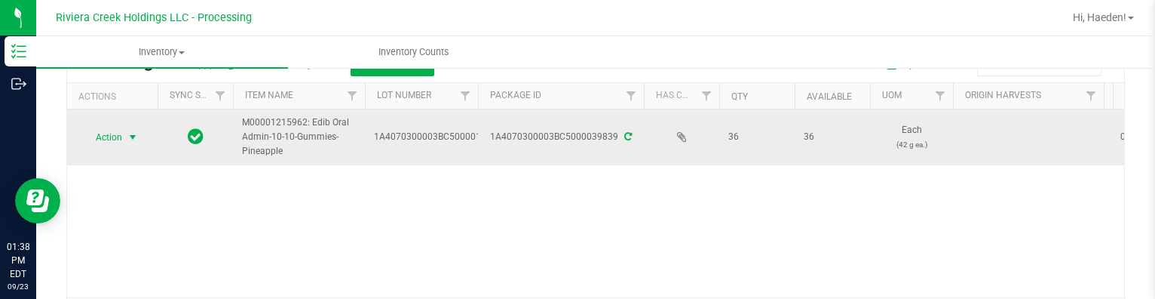
click at [139, 132] on span "select" at bounding box center [133, 137] width 12 height 12
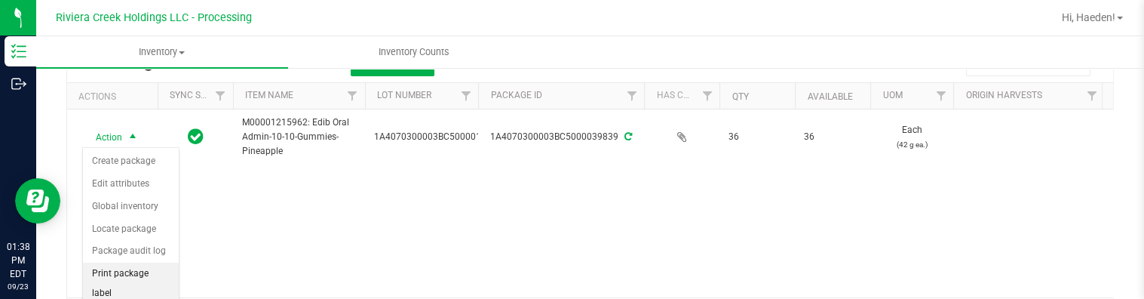
click at [133, 271] on li "Print package label" at bounding box center [131, 282] width 96 height 41
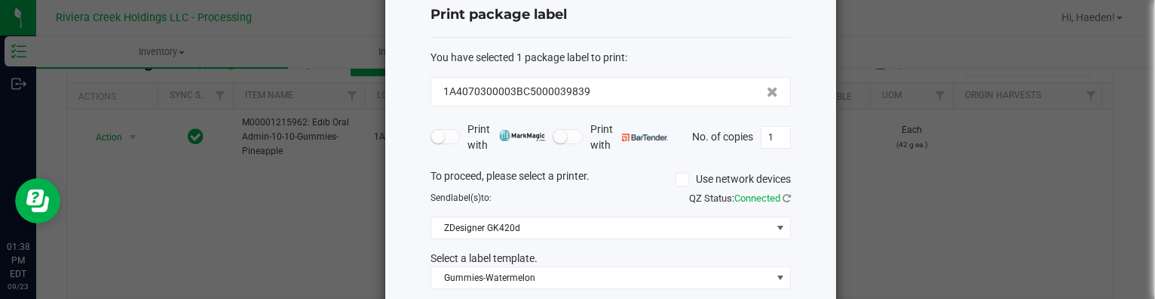
scroll to position [118, 0]
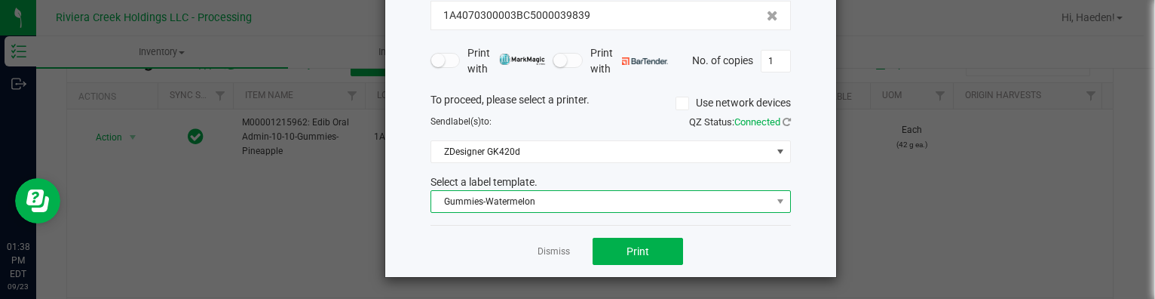
click at [504, 200] on span "Gummies-Watermelon" at bounding box center [601, 201] width 340 height 21
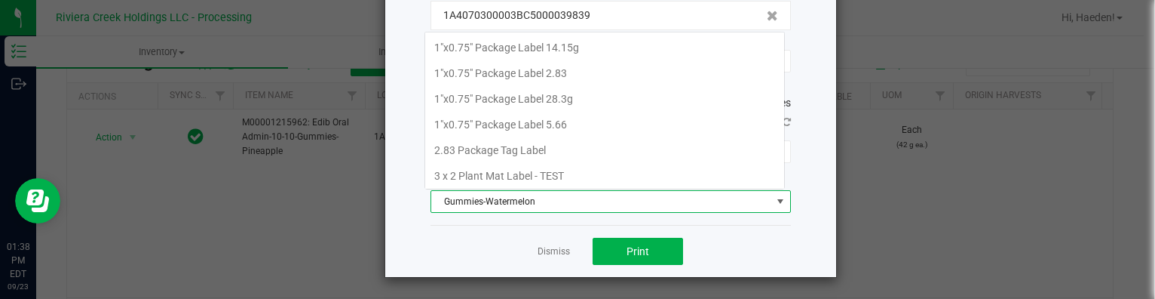
scroll to position [22, 360]
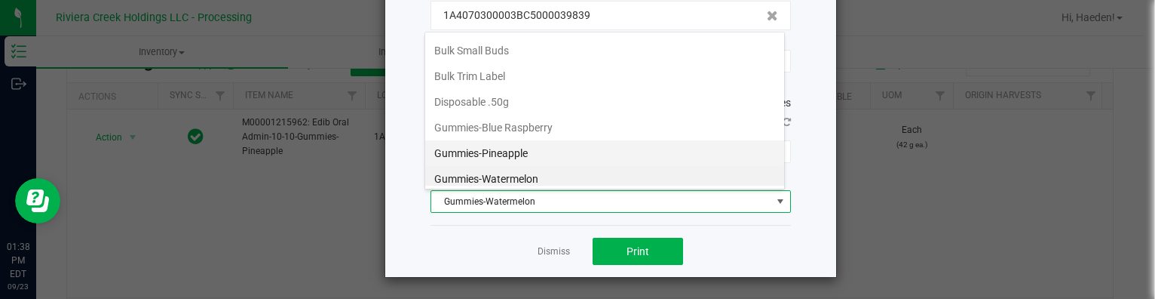
click at [505, 140] on li "Gummies-Pineapple" at bounding box center [604, 153] width 359 height 26
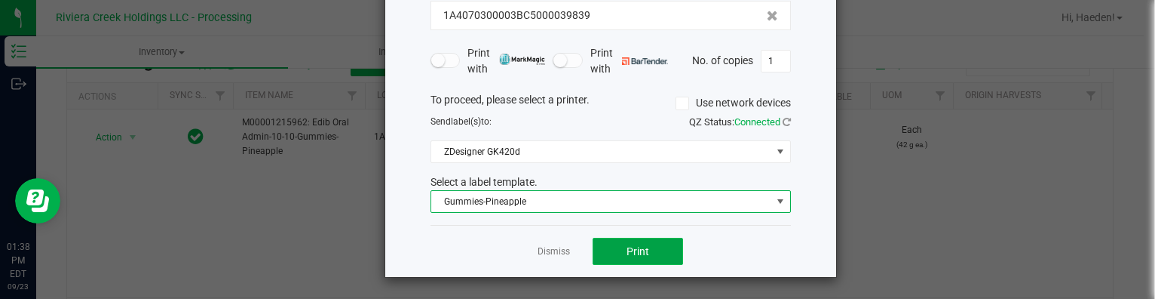
click at [612, 247] on button "Print" at bounding box center [638, 251] width 90 height 27
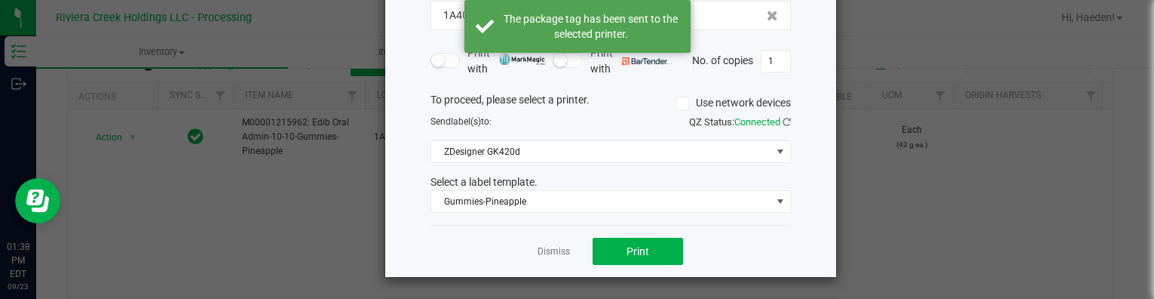
click at [547, 240] on div "Dismiss Print" at bounding box center [611, 251] width 360 height 52
click at [552, 249] on link "Dismiss" at bounding box center [554, 251] width 32 height 13
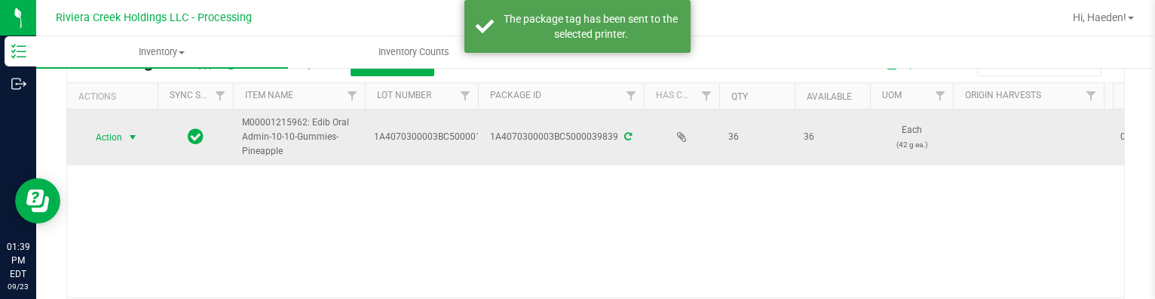
click at [111, 138] on span "Action" at bounding box center [102, 137] width 41 height 21
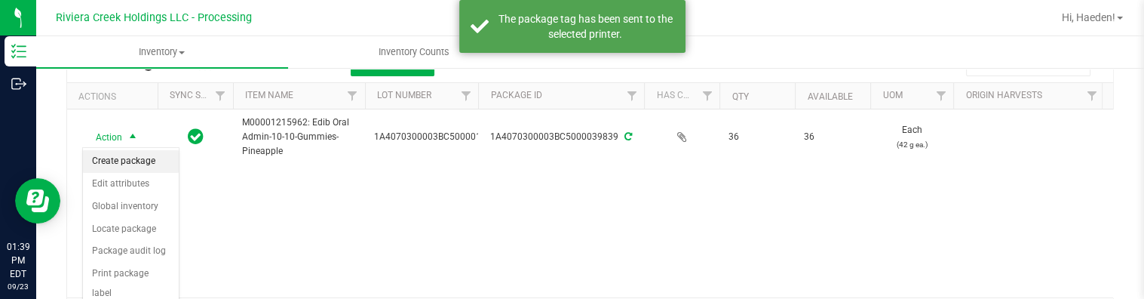
click at [118, 165] on li "Create package" at bounding box center [131, 161] width 96 height 23
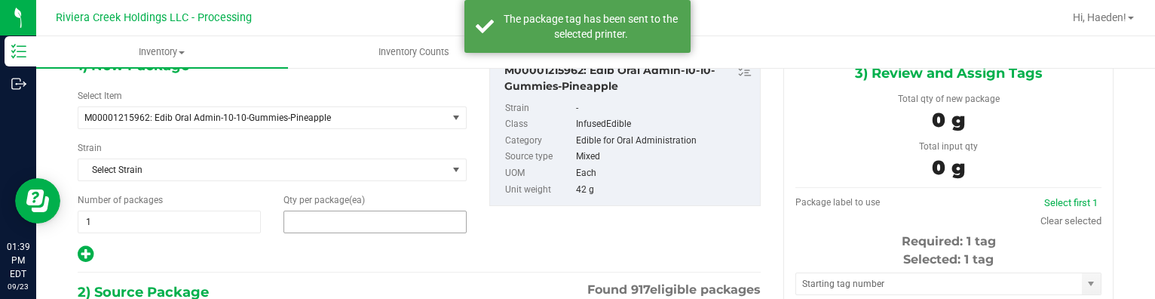
click at [332, 225] on span at bounding box center [375, 221] width 183 height 23
type input "30"
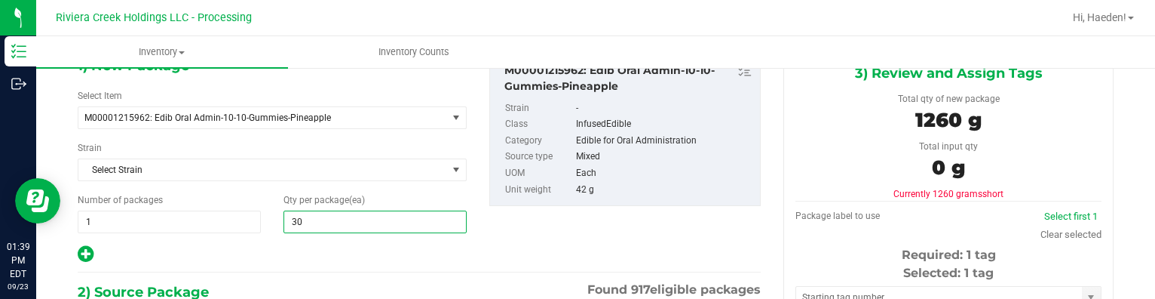
type input "30"
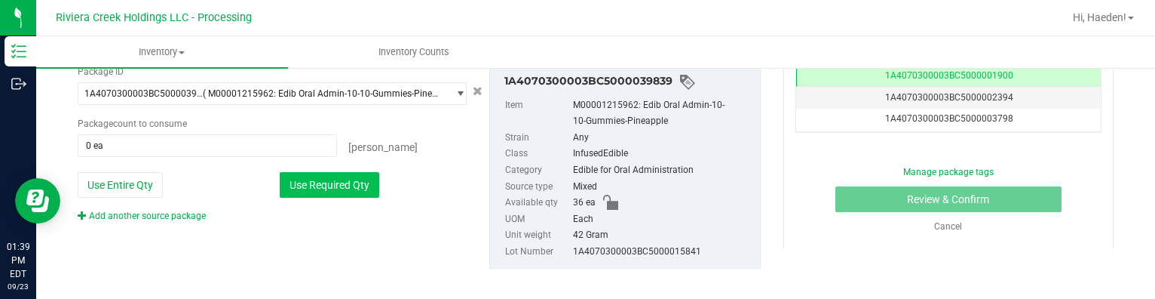
click at [350, 179] on button "Use Required Qty" at bounding box center [330, 185] width 100 height 26
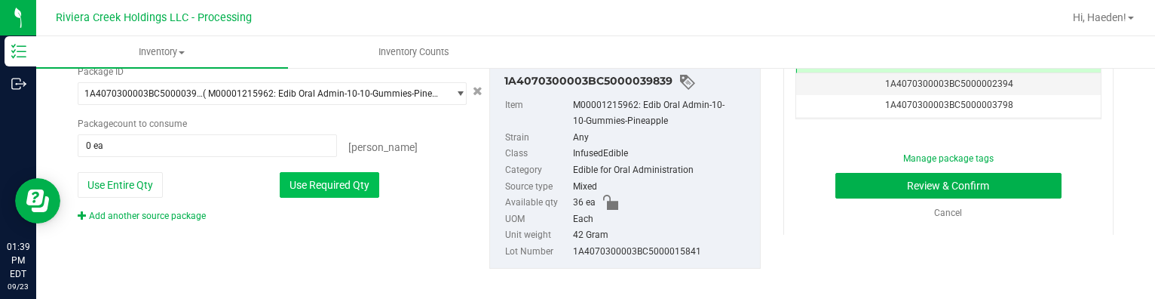
type input "30 ea"
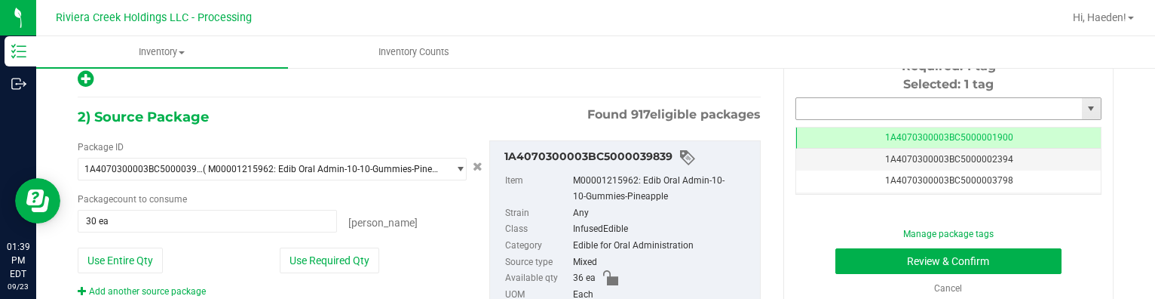
click at [834, 104] on input "text" at bounding box center [939, 108] width 286 height 21
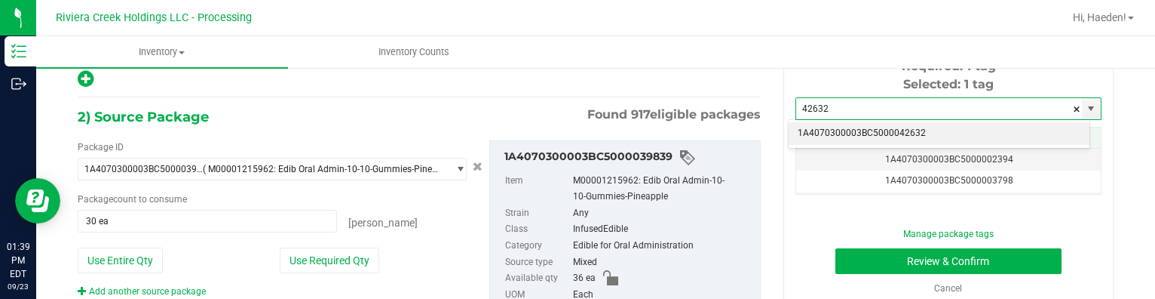
drag, startPoint x: 912, startPoint y: 127, endPoint x: 910, endPoint y: 138, distance: 11.5
click at [912, 128] on li "1A4070300003BC5000042632" at bounding box center [939, 133] width 301 height 23
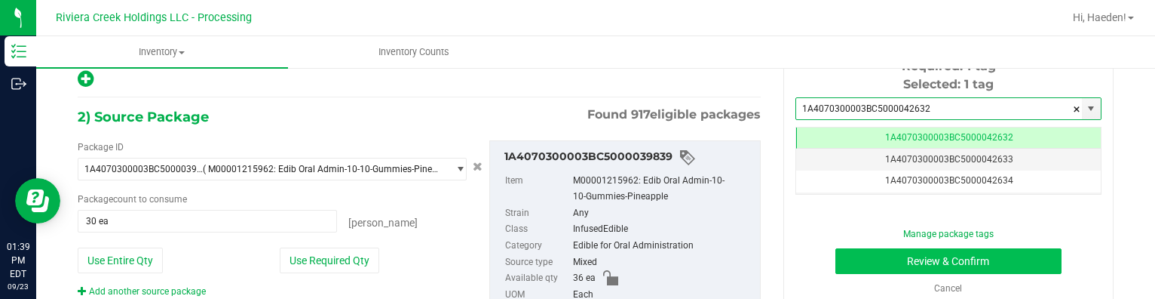
type input "1A4070300003BC5000042632"
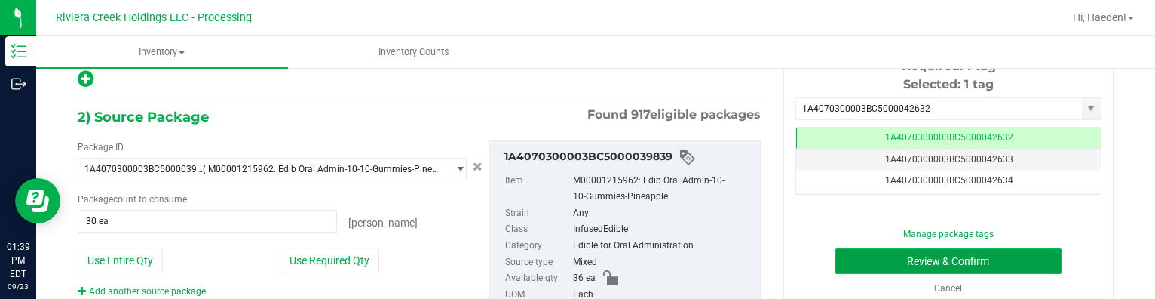
click at [890, 261] on button "Review & Confirm" at bounding box center [948, 261] width 227 height 26
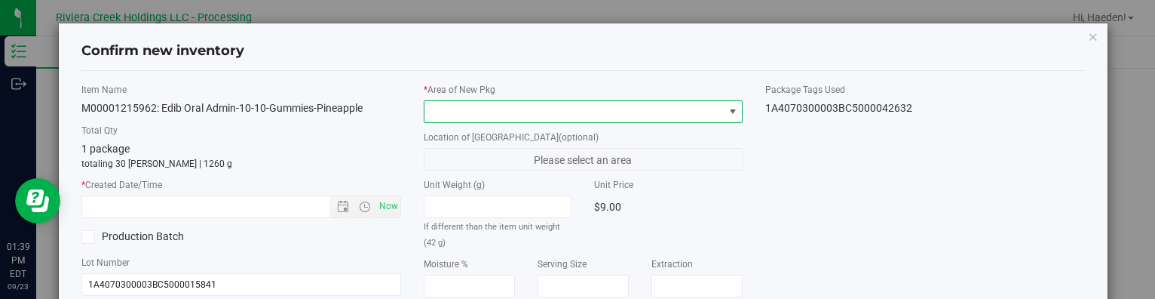
click at [727, 111] on span at bounding box center [733, 112] width 12 height 12
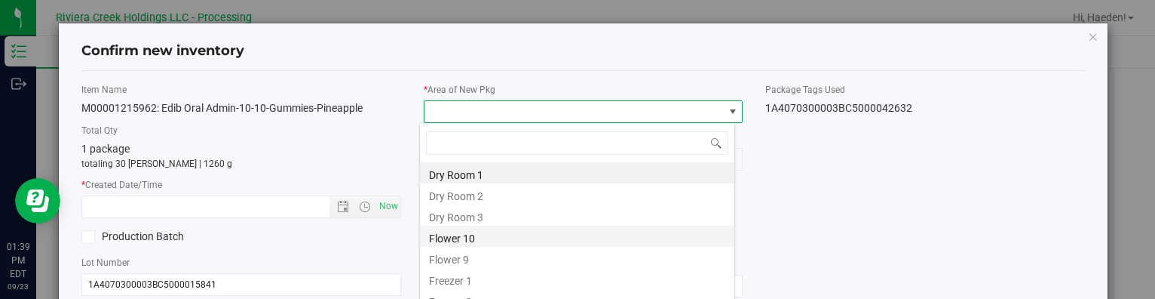
click at [498, 237] on li "Flower 10" at bounding box center [577, 235] width 314 height 21
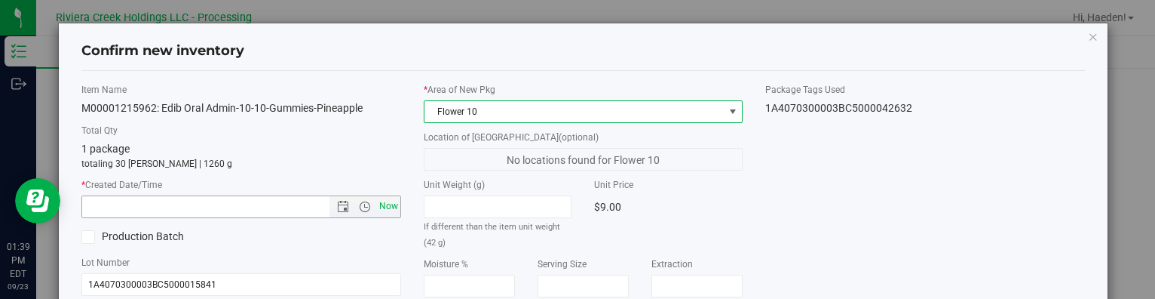
click at [391, 213] on span "Now" at bounding box center [389, 206] width 26 height 22
type input "[DATE] 1:39 PM"
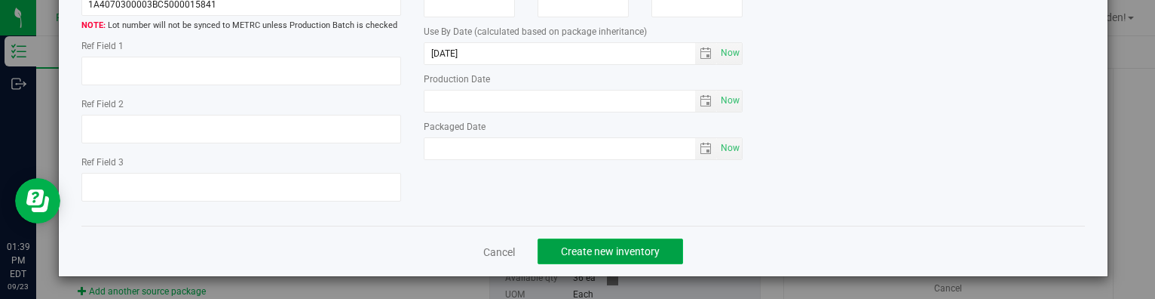
click at [650, 248] on span "Create new inventory" at bounding box center [610, 251] width 99 height 12
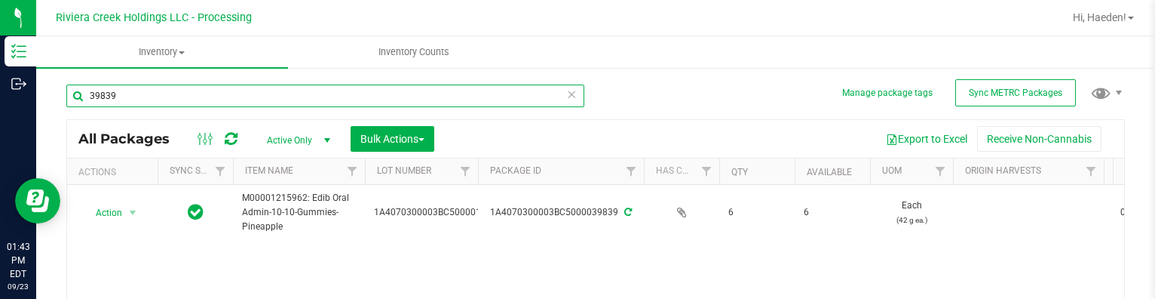
click at [226, 96] on input "39839" at bounding box center [325, 95] width 518 height 23
click at [227, 96] on input "39839" at bounding box center [325, 95] width 518 height 23
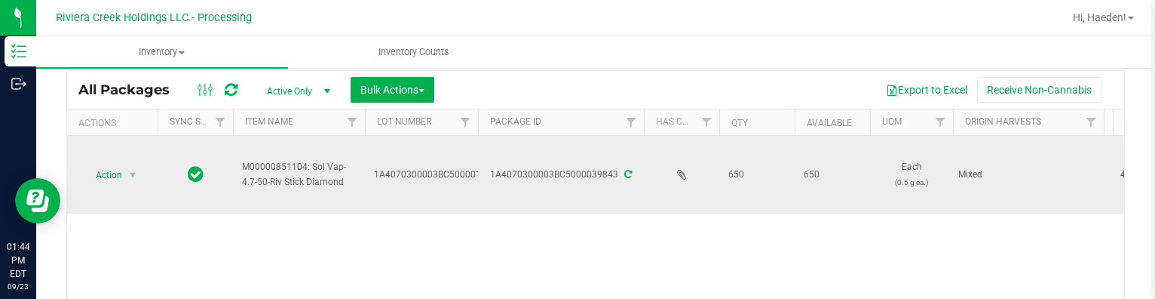
scroll to position [75, 0]
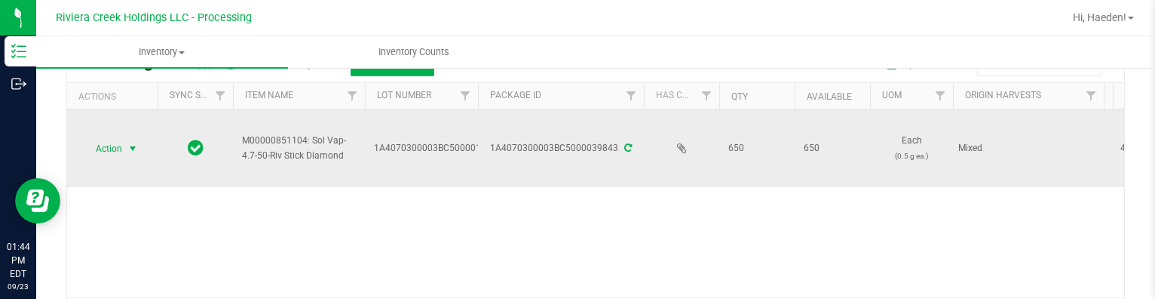
type input "39843"
click at [131, 150] on span "select" at bounding box center [133, 149] width 12 height 12
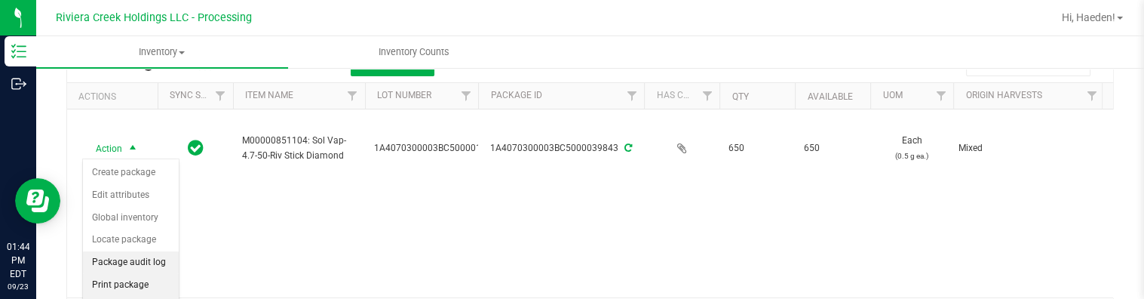
click at [130, 276] on li "Print package label" at bounding box center [131, 294] width 96 height 41
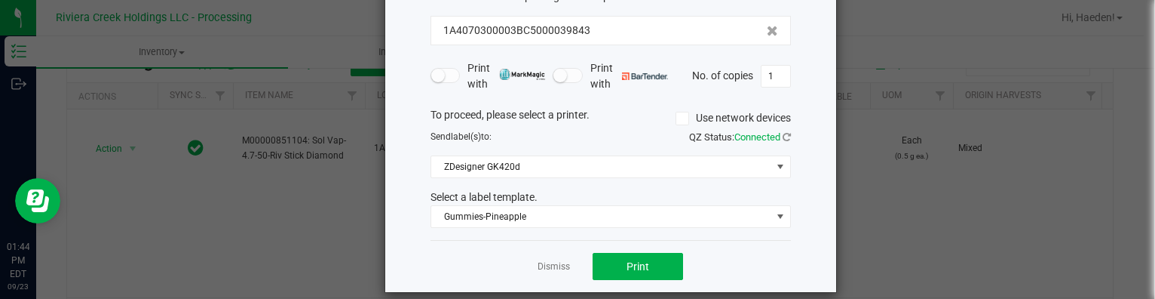
scroll to position [118, 0]
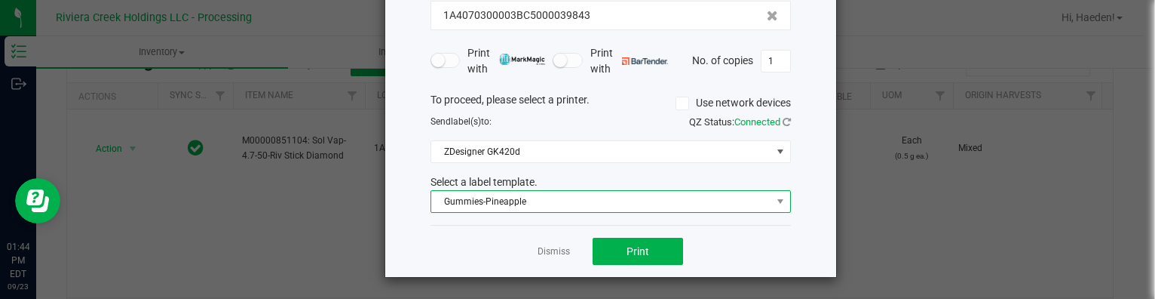
click at [521, 201] on span "Gummies-Pineapple" at bounding box center [601, 201] width 340 height 21
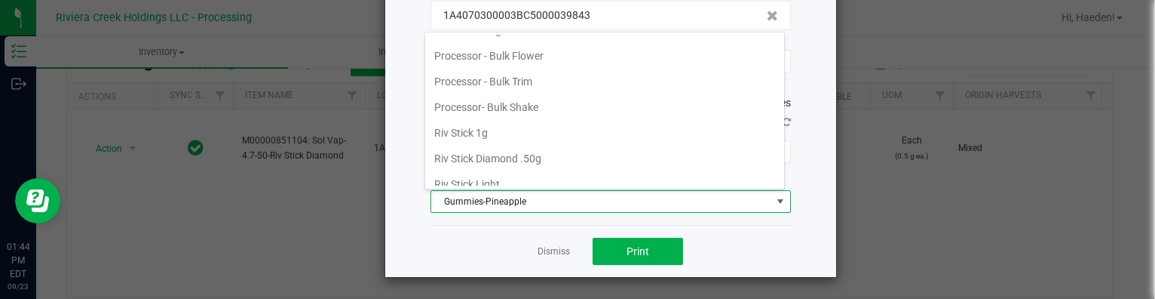
scroll to position [708, 0]
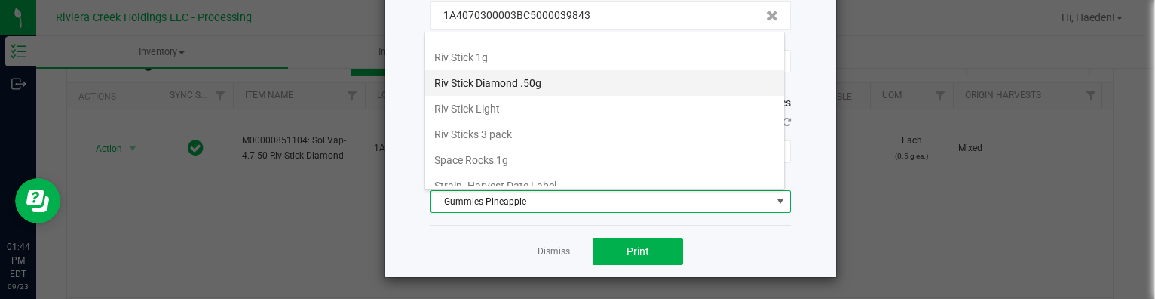
click at [541, 70] on li "Riv Stick Diamond .50g" at bounding box center [604, 83] width 359 height 26
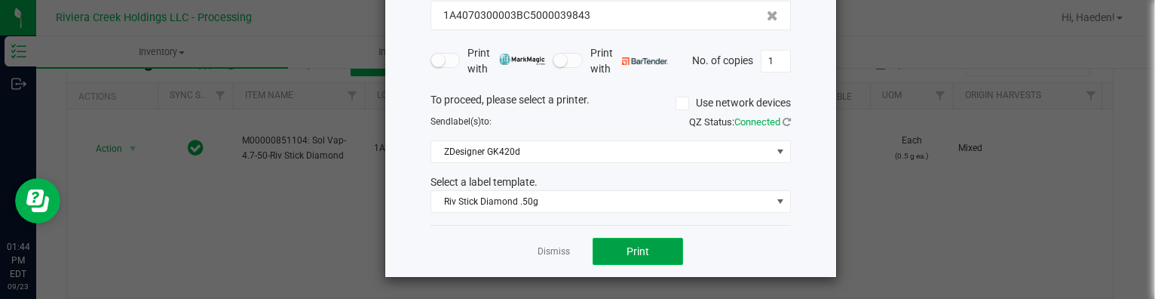
click at [633, 247] on span "Print" at bounding box center [638, 251] width 23 height 12
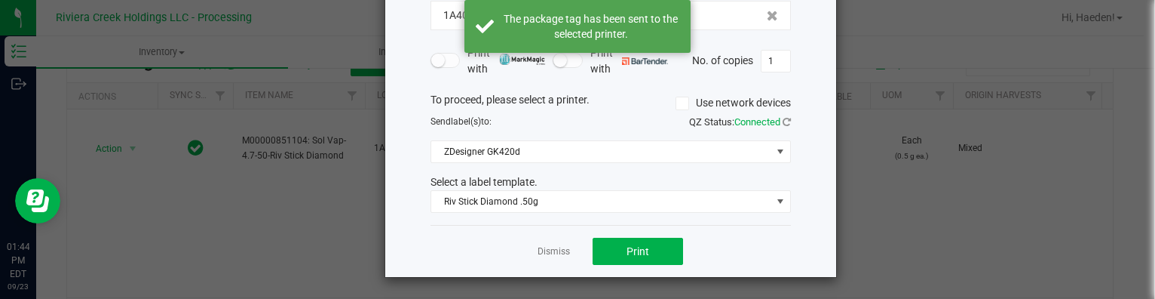
drag, startPoint x: 557, startPoint y: 253, endPoint x: 549, endPoint y: 250, distance: 8.8
click at [557, 252] on link "Dismiss" at bounding box center [554, 251] width 32 height 13
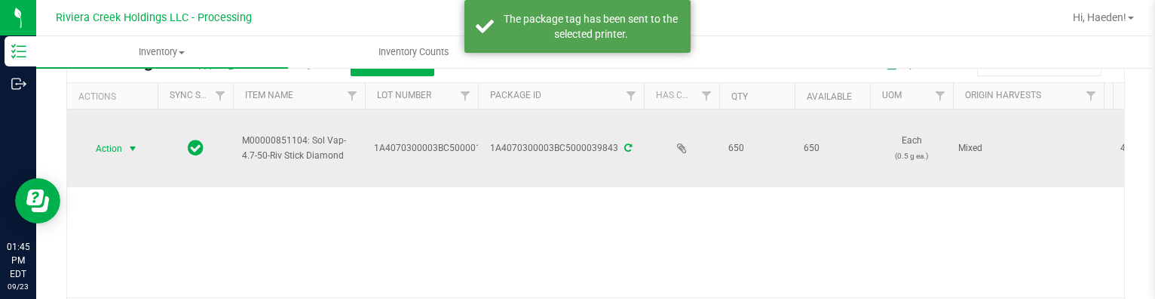
click at [130, 148] on span "select" at bounding box center [133, 149] width 12 height 12
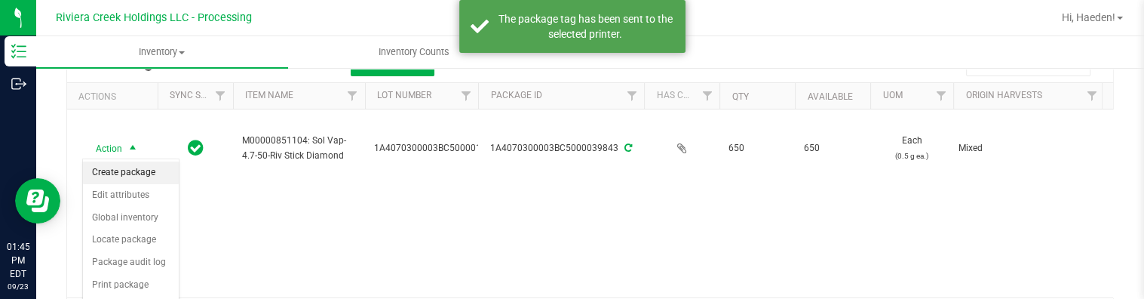
click at [133, 171] on li "Create package" at bounding box center [131, 172] width 96 height 23
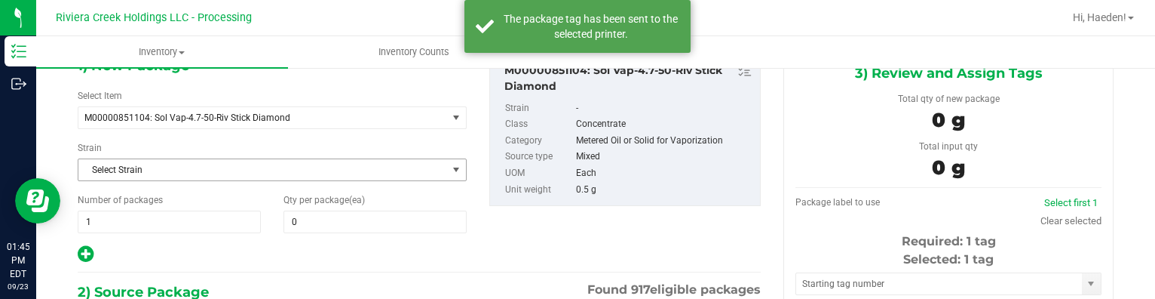
type input "0 ea"
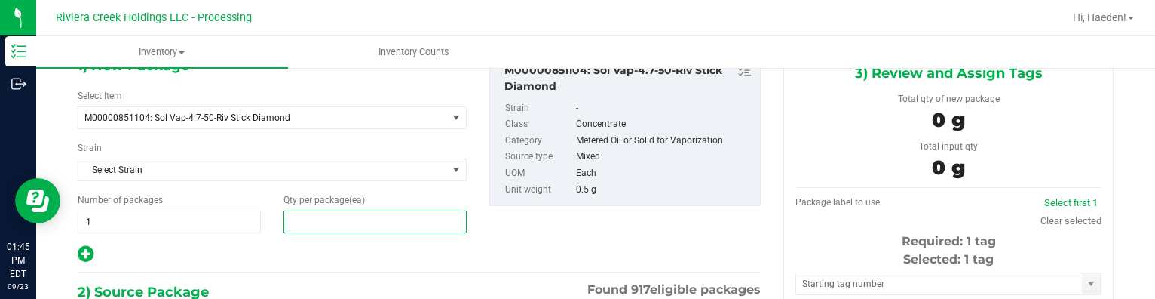
click at [312, 220] on span at bounding box center [375, 221] width 183 height 23
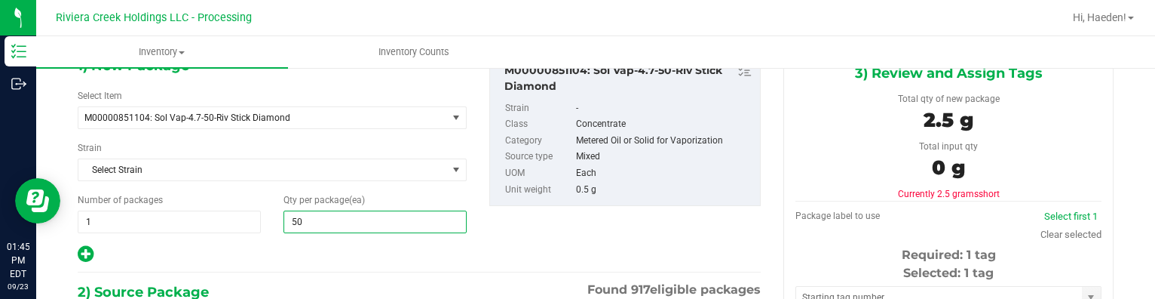
type input "50"
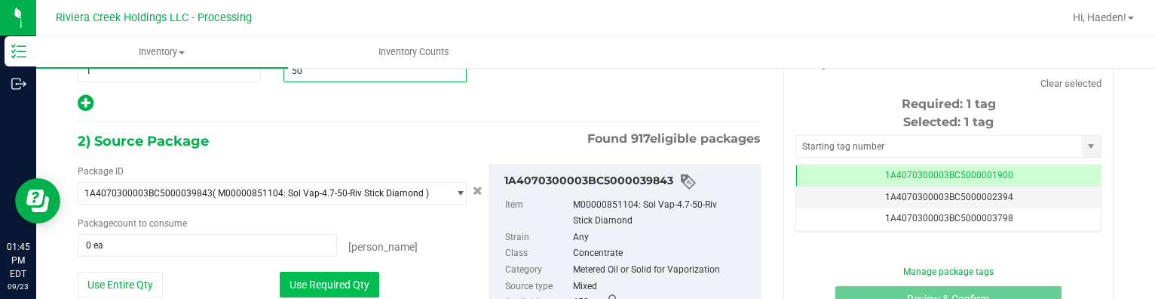
click at [340, 276] on button "Use Required Qty" at bounding box center [330, 284] width 100 height 26
type input "50 ea"
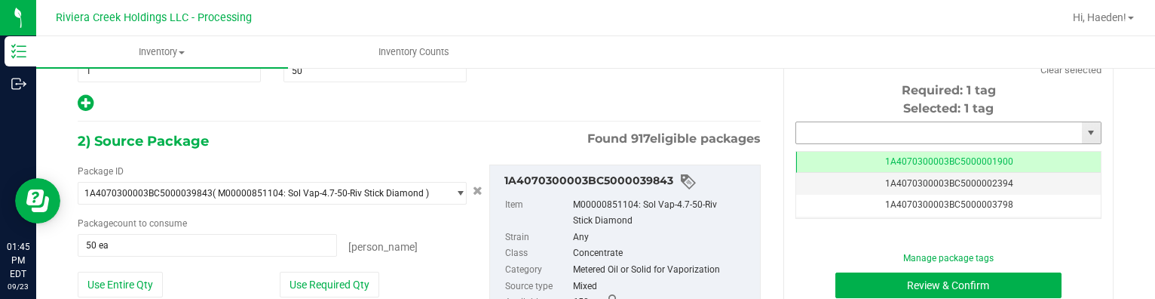
click at [829, 131] on input "text" at bounding box center [939, 132] width 286 height 21
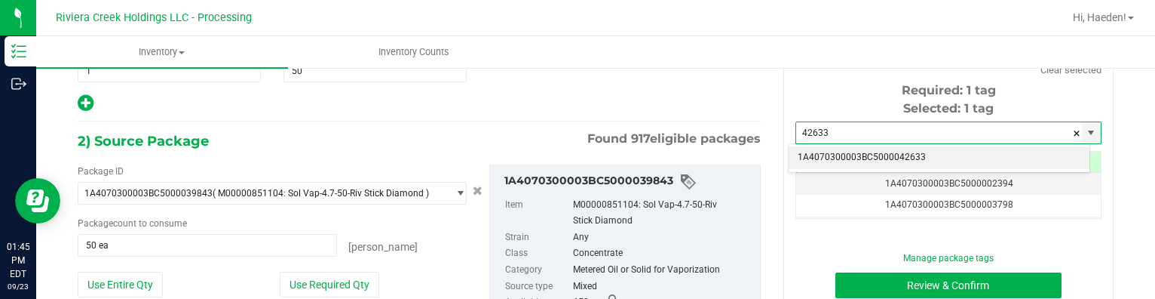
click at [834, 158] on li "1A4070300003BC5000042633" at bounding box center [939, 157] width 301 height 23
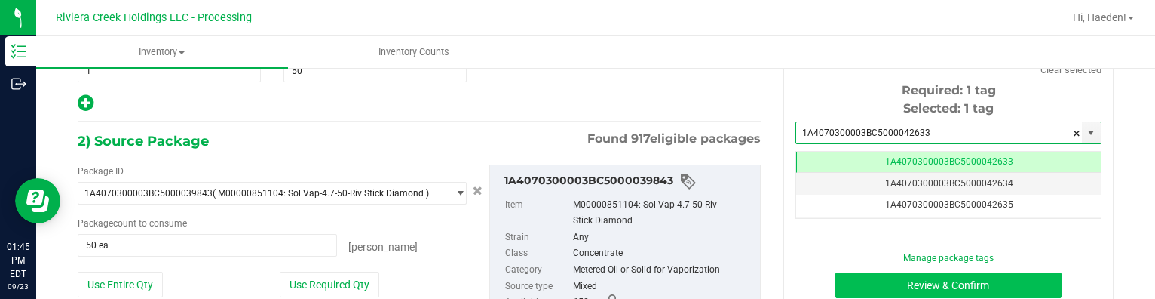
type input "1A4070300003BC5000042633"
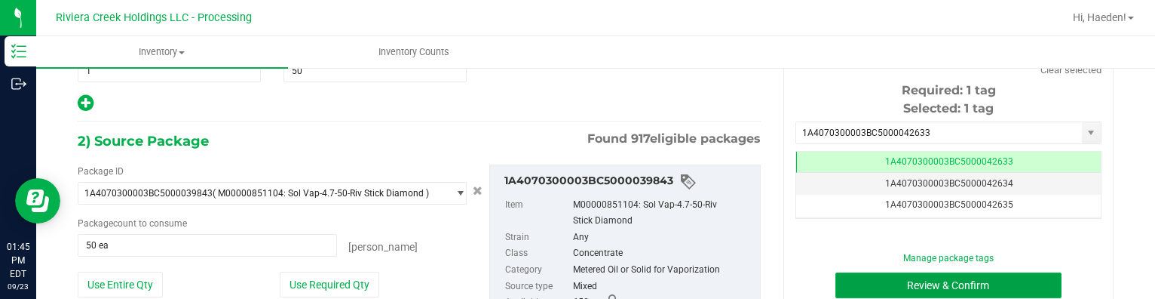
click at [866, 287] on button "Review & Confirm" at bounding box center [948, 285] width 227 height 26
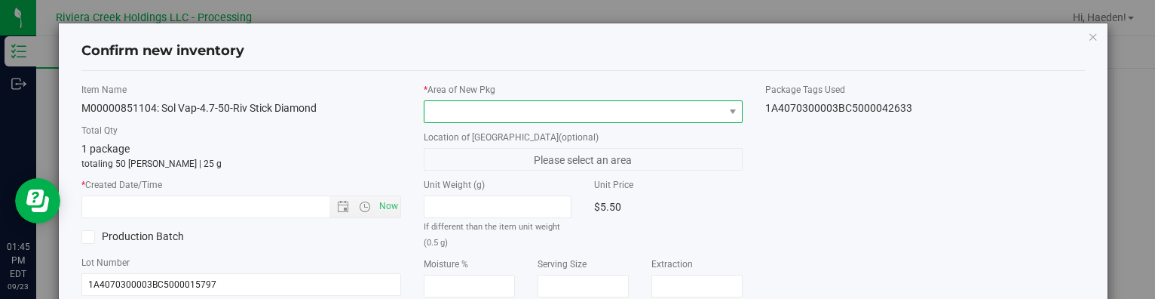
click at [708, 114] on span at bounding box center [574, 111] width 299 height 21
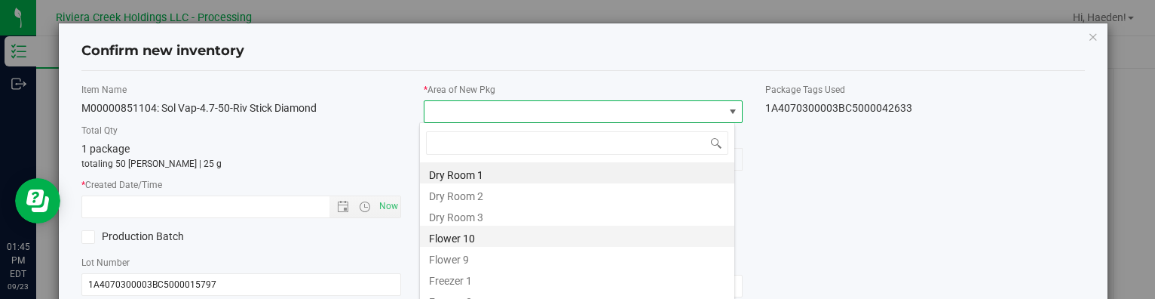
click at [464, 239] on li "Flower 10" at bounding box center [577, 235] width 314 height 21
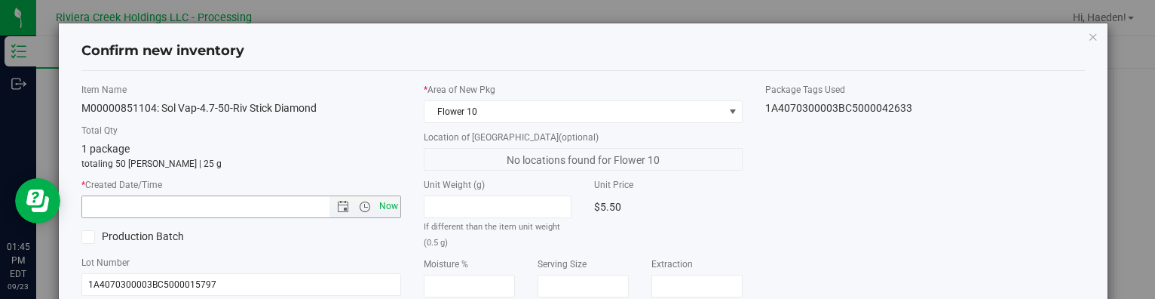
click at [386, 202] on span "Now" at bounding box center [389, 206] width 26 height 22
type input "[DATE] 1:45 PM"
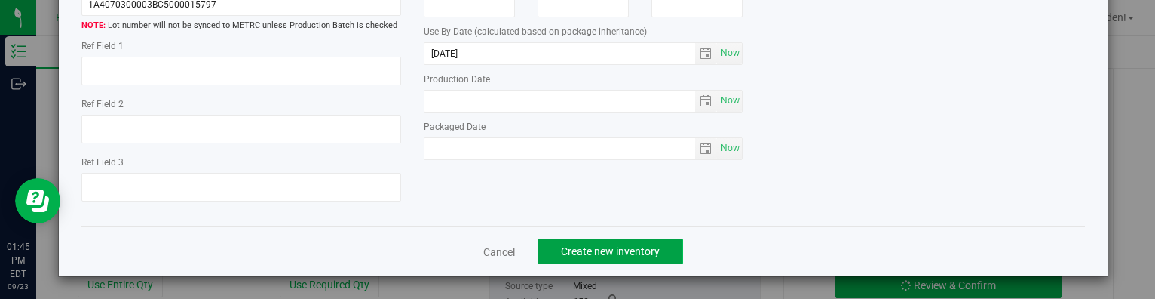
click at [642, 254] on span "Create new inventory" at bounding box center [610, 251] width 99 height 12
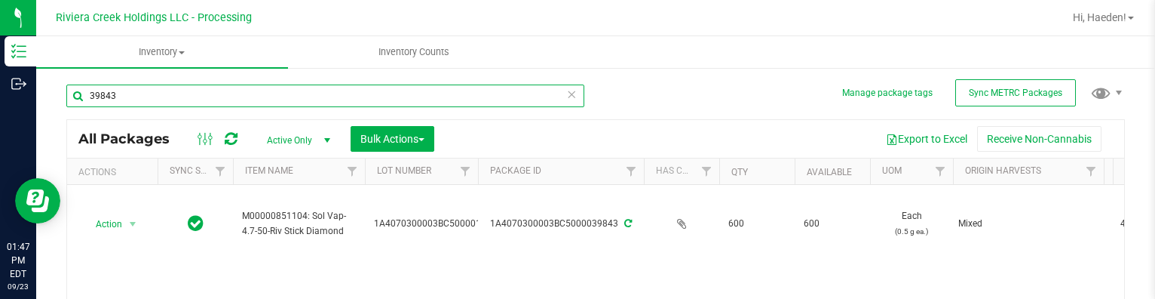
click at [145, 93] on input "39843" at bounding box center [325, 95] width 518 height 23
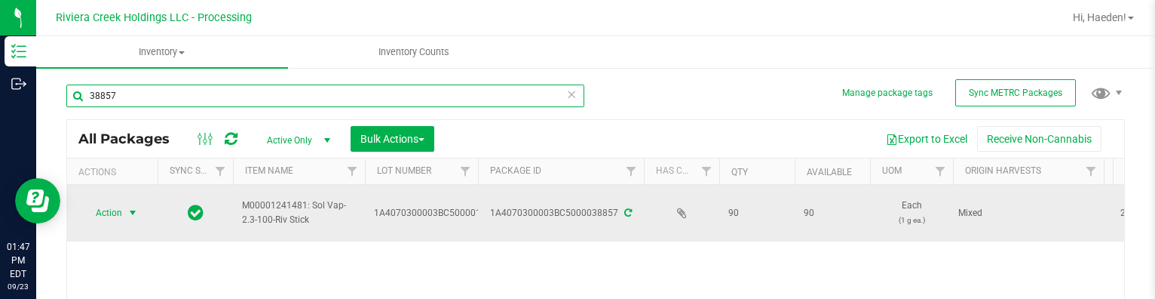
type input "38857"
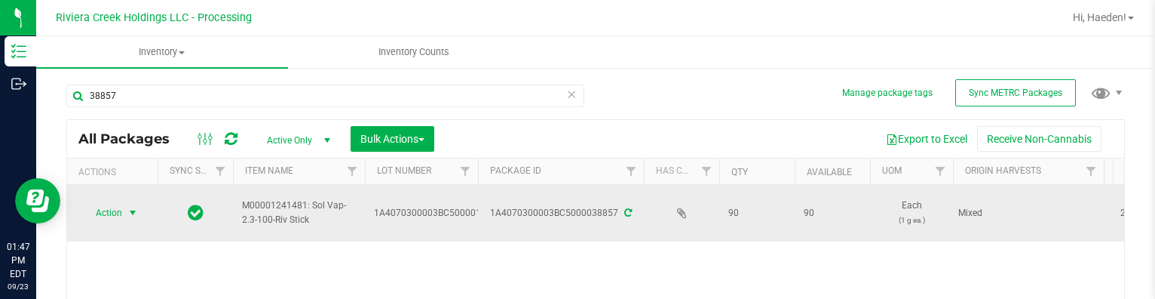
click at [124, 208] on span "select" at bounding box center [133, 212] width 19 height 21
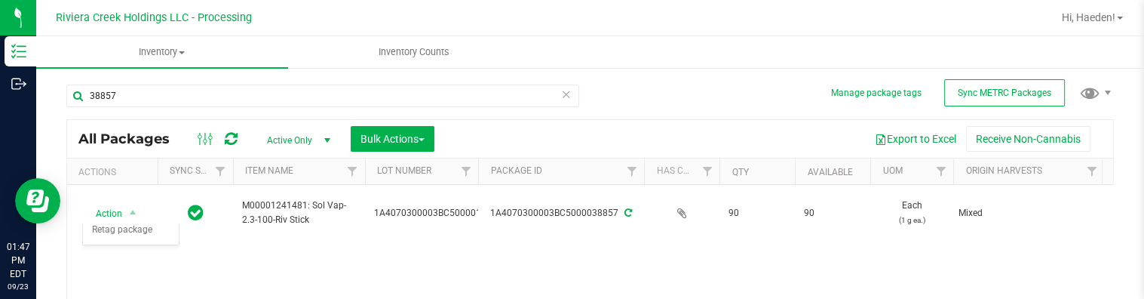
click at [238, 244] on div "Action Action Create package Edit attributes Global inventory Locate package Pa…" at bounding box center [590, 279] width 1046 height 188
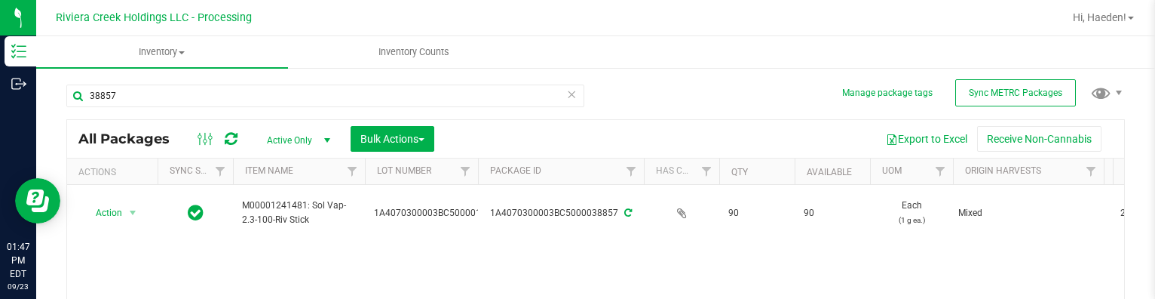
scroll to position [75, 0]
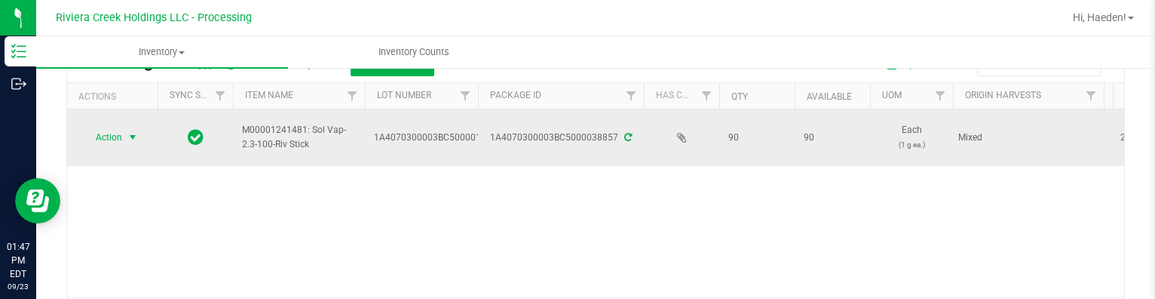
click at [134, 132] on span "select" at bounding box center [133, 137] width 12 height 12
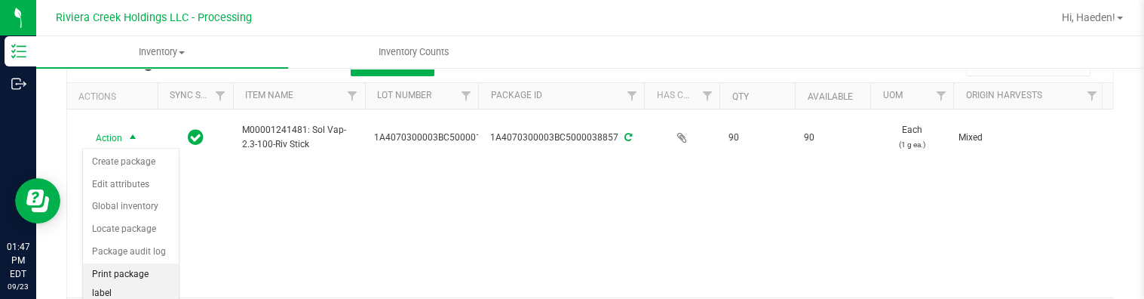
click at [145, 271] on li "Print package label" at bounding box center [131, 283] width 96 height 41
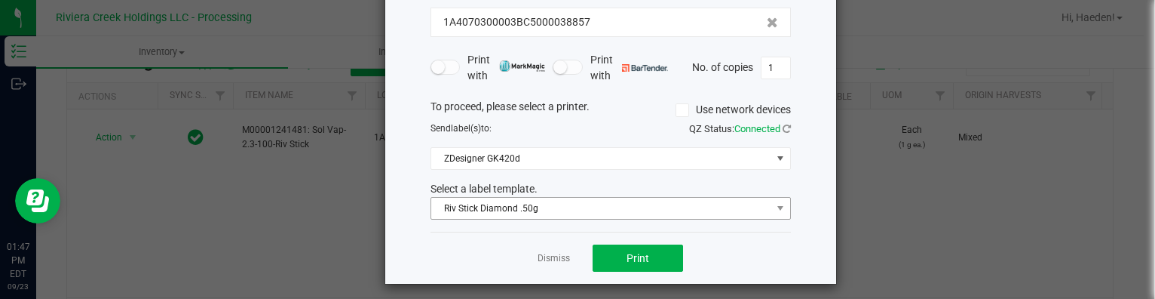
scroll to position [118, 0]
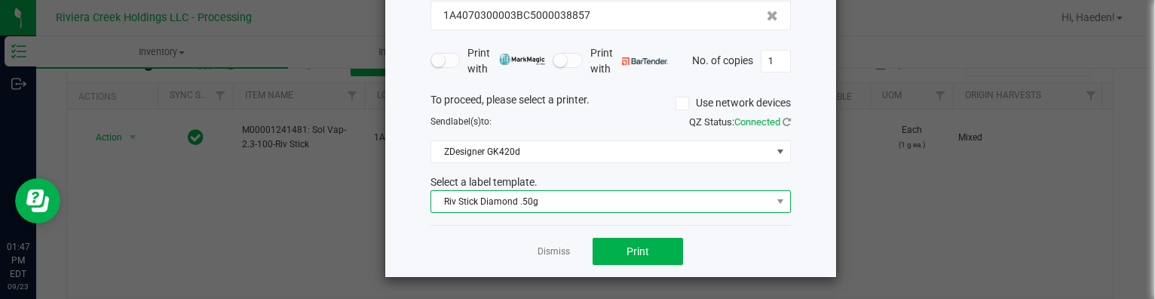
click at [494, 207] on span "Riv Stick Diamond .50g" at bounding box center [601, 201] width 340 height 21
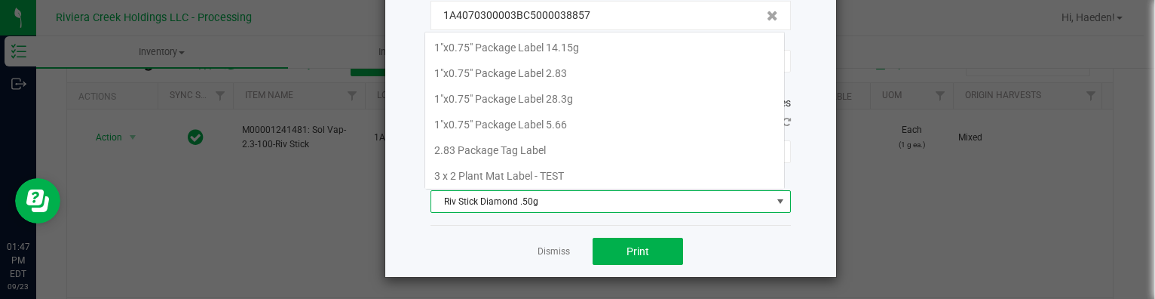
scroll to position [22, 360]
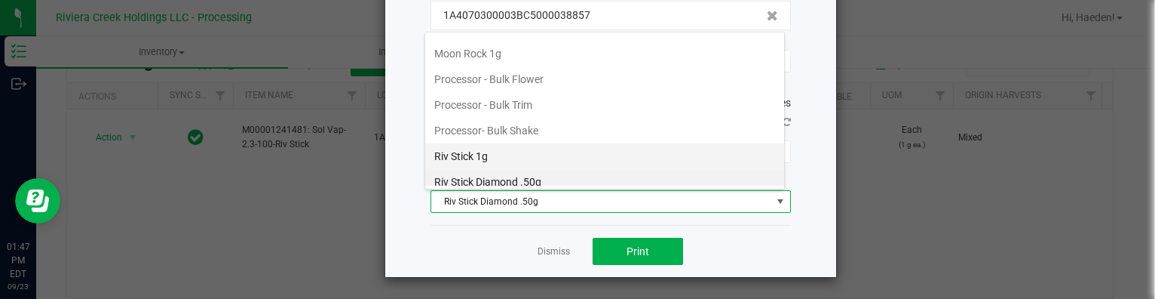
click at [498, 144] on li "Riv Stick 1g" at bounding box center [604, 156] width 359 height 26
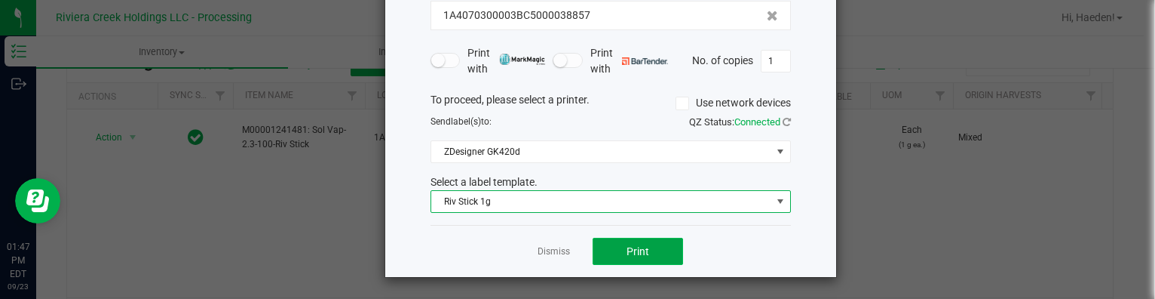
click at [645, 250] on button "Print" at bounding box center [638, 251] width 90 height 27
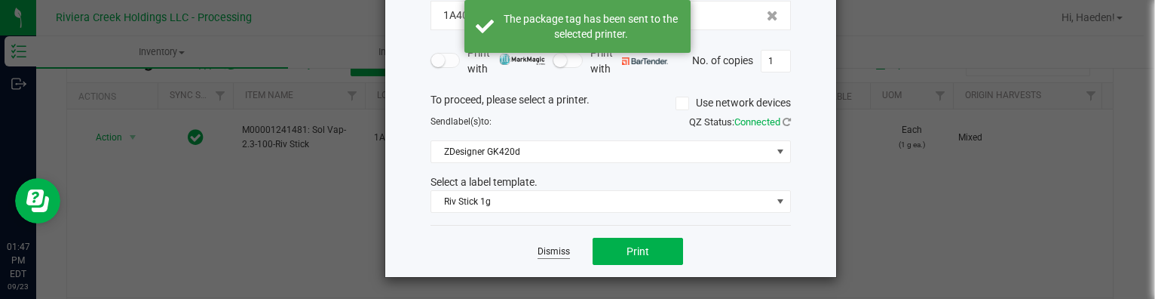
click at [556, 247] on link "Dismiss" at bounding box center [554, 251] width 32 height 13
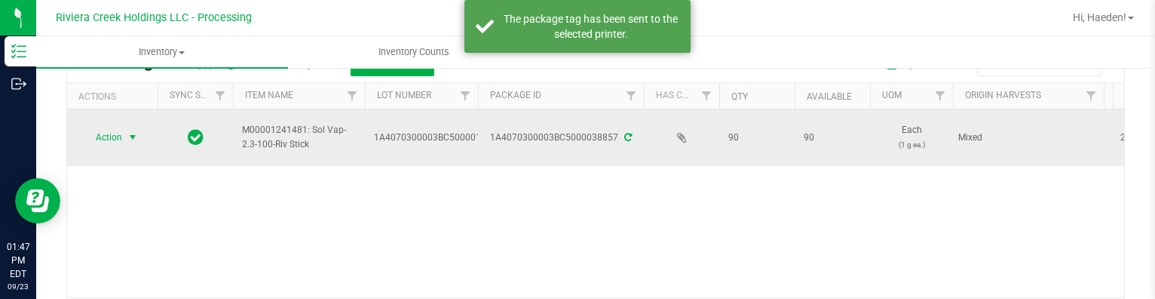
click at [120, 133] on span "Action" at bounding box center [102, 137] width 41 height 21
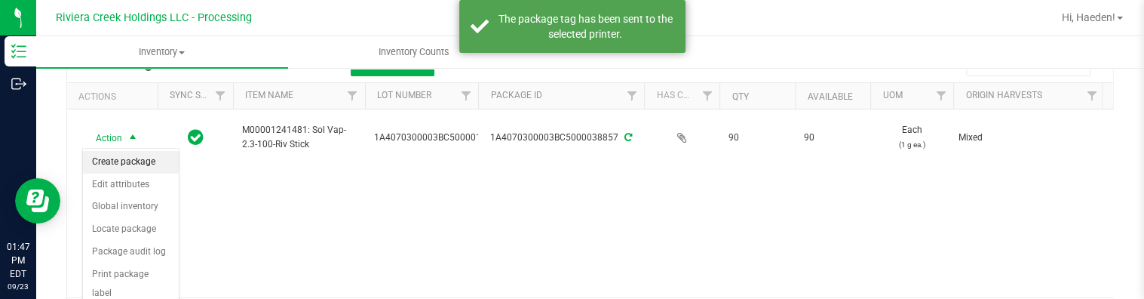
click at [127, 160] on li "Create package" at bounding box center [131, 162] width 96 height 23
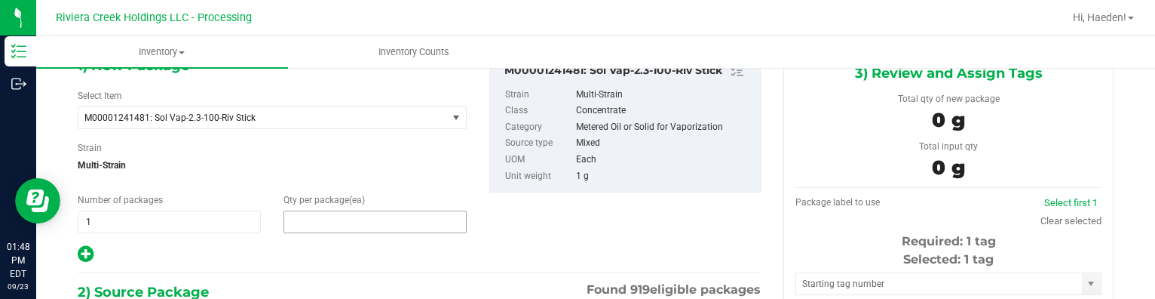
click at [316, 222] on span at bounding box center [375, 221] width 183 height 23
click at [317, 222] on input "text" at bounding box center [375, 221] width 182 height 21
type input "20"
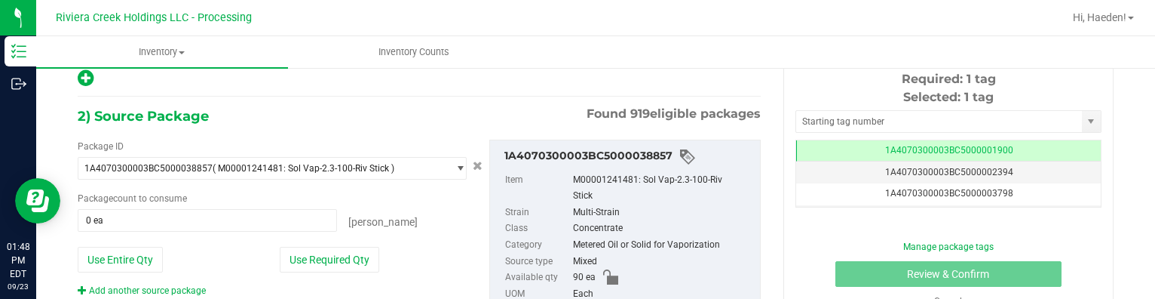
drag, startPoint x: 326, startPoint y: 256, endPoint x: 385, endPoint y: 231, distance: 63.6
click at [326, 256] on button "Use Required Qty" at bounding box center [330, 260] width 100 height 26
type input "20 ea"
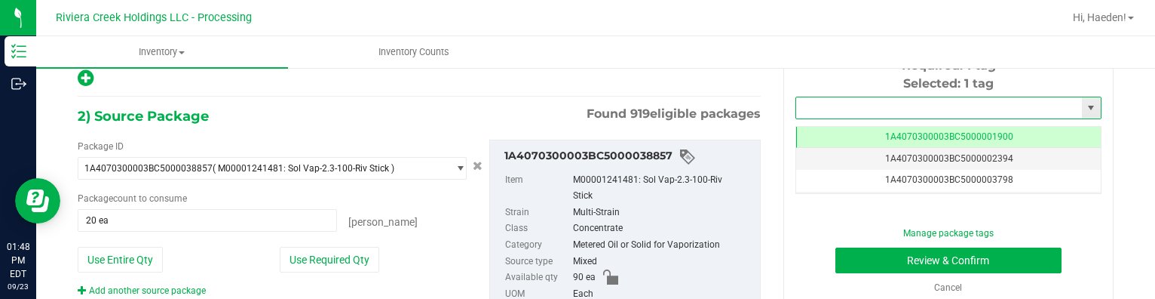
click at [805, 97] on input "text" at bounding box center [939, 107] width 286 height 21
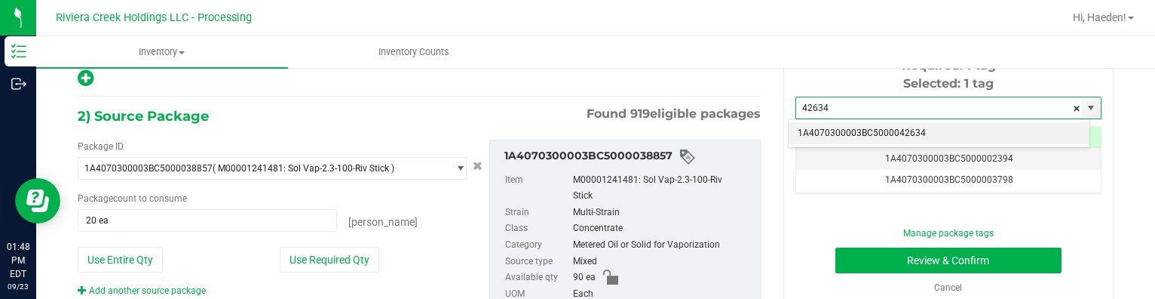
click at [844, 133] on li "1A4070300003BC5000042634" at bounding box center [939, 133] width 301 height 23
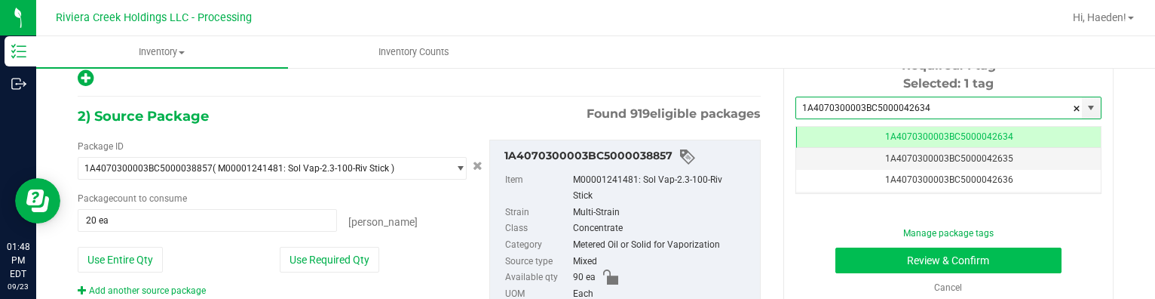
type input "1A4070300003BC5000042634"
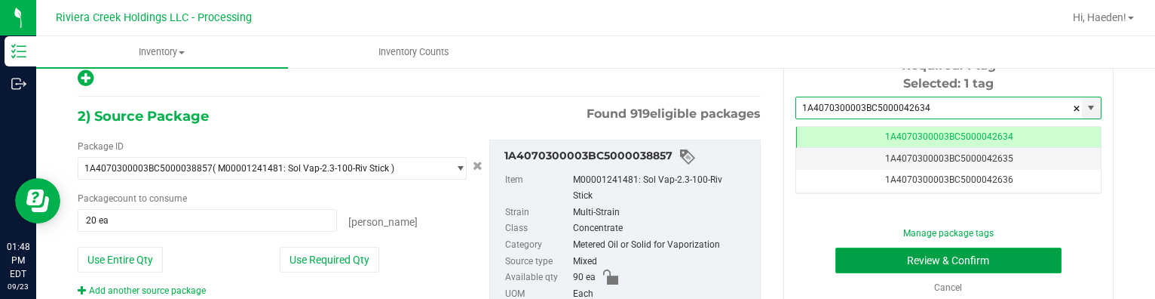
click at [868, 263] on button "Review & Confirm" at bounding box center [948, 260] width 227 height 26
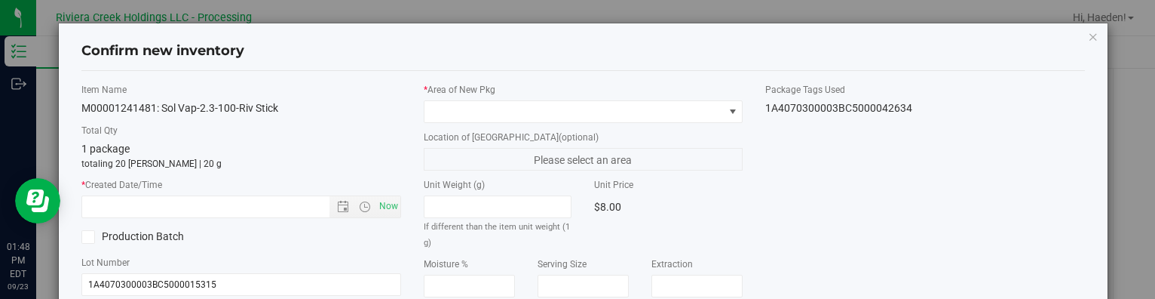
type input "[DATE]"
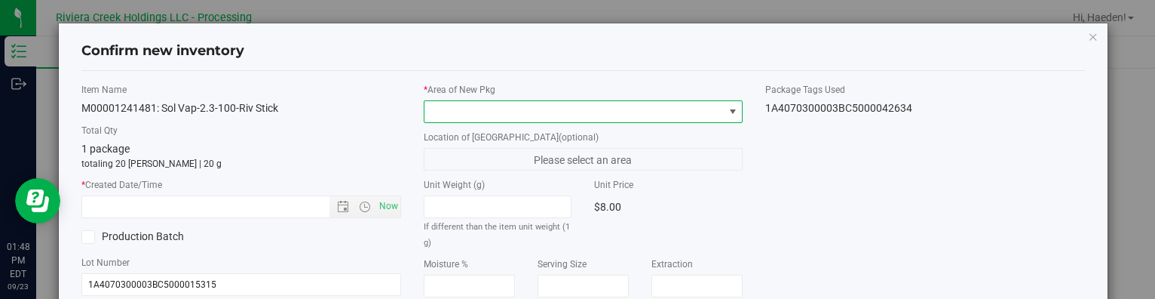
click at [701, 109] on span at bounding box center [574, 111] width 299 height 21
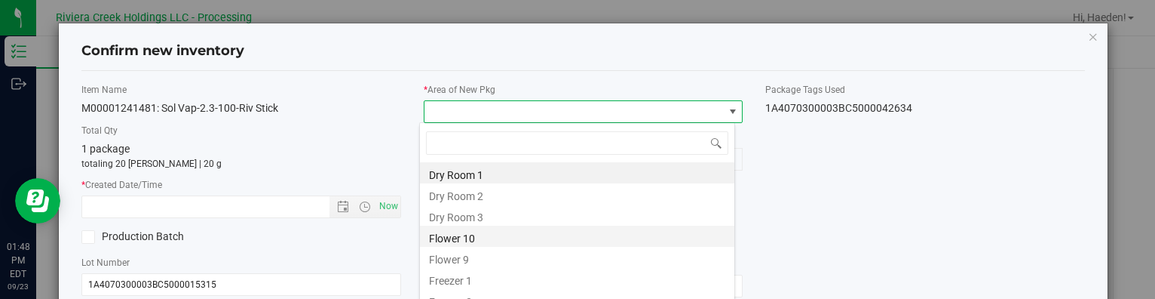
click at [524, 241] on li "Flower 10" at bounding box center [577, 235] width 314 height 21
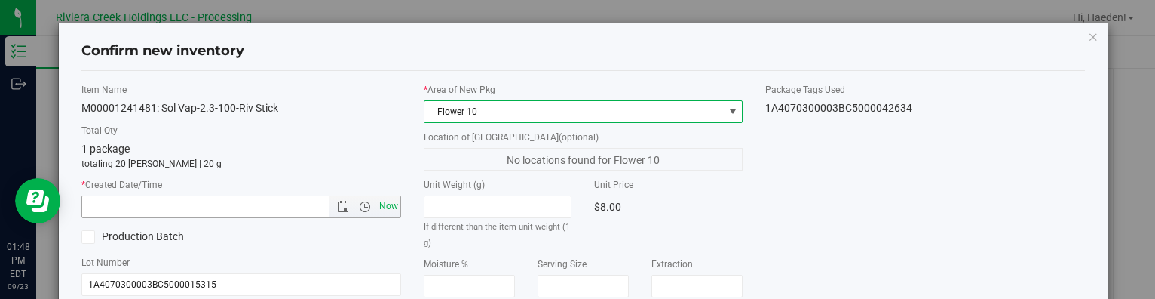
click at [385, 206] on span "Now" at bounding box center [389, 206] width 26 height 22
type input "[DATE] 1:48 PM"
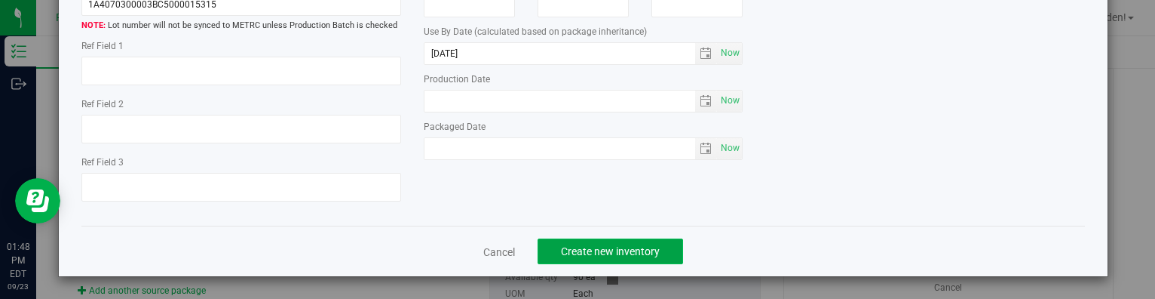
click at [668, 242] on button "Create new inventory" at bounding box center [611, 251] width 146 height 26
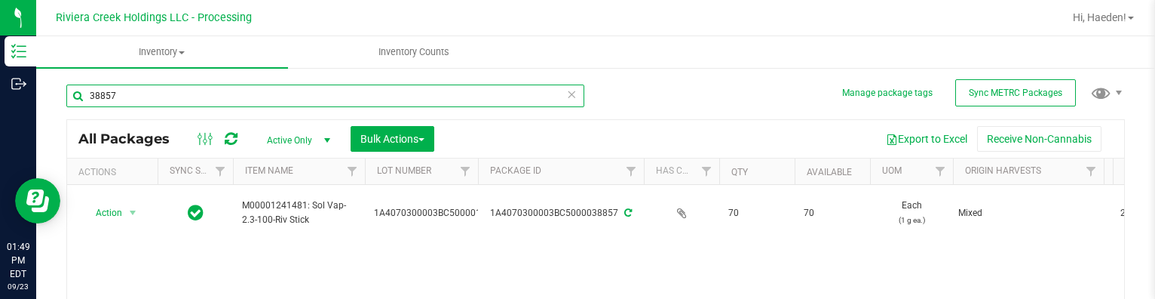
click at [198, 100] on input "38857" at bounding box center [325, 95] width 518 height 23
click at [199, 99] on input "38857" at bounding box center [325, 95] width 518 height 23
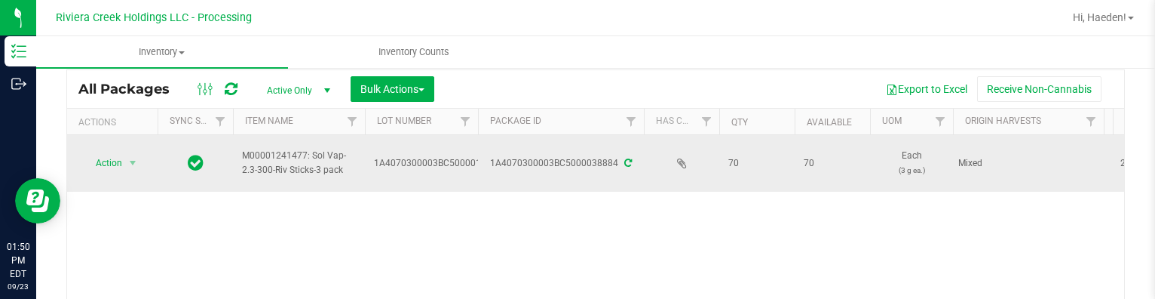
scroll to position [75, 0]
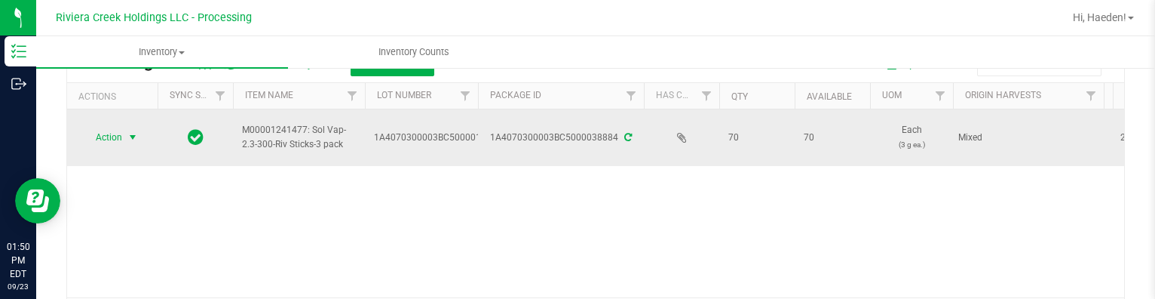
type input "38884"
click at [115, 145] on span "Action" at bounding box center [102, 137] width 41 height 21
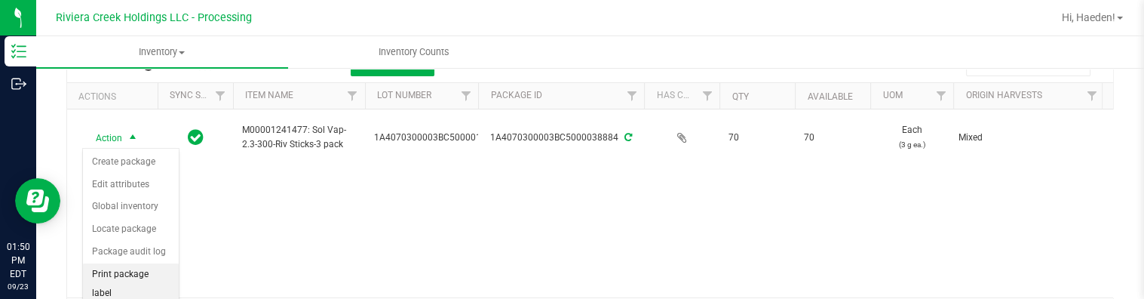
click at [151, 277] on li "Print package label" at bounding box center [131, 283] width 96 height 41
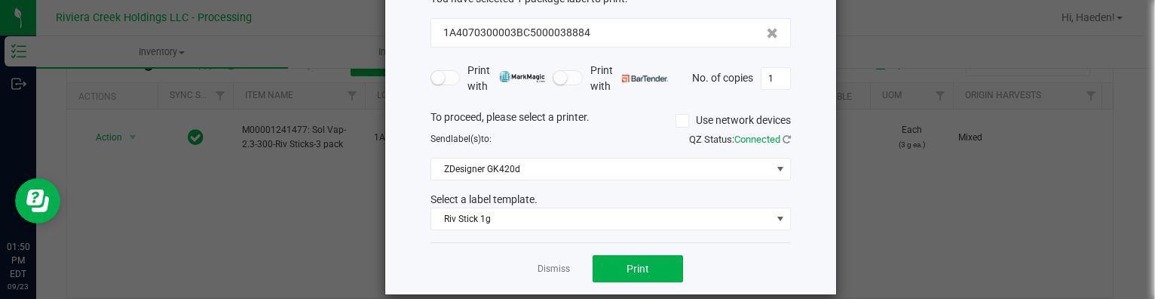
scroll to position [118, 0]
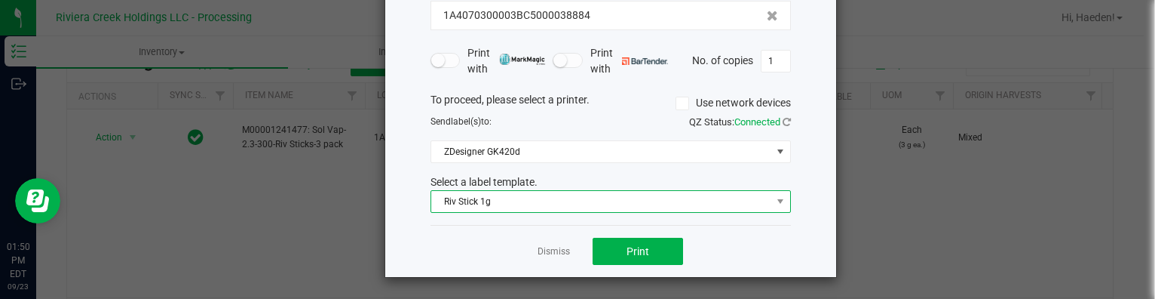
click at [532, 201] on span "Riv Stick 1g" at bounding box center [601, 201] width 340 height 21
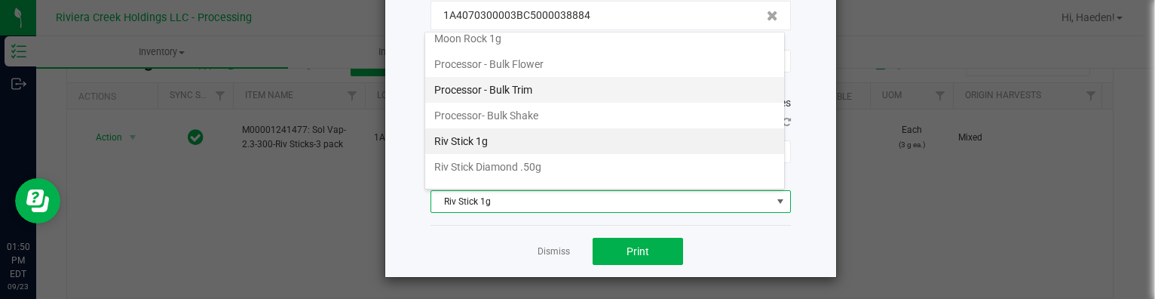
scroll to position [660, 0]
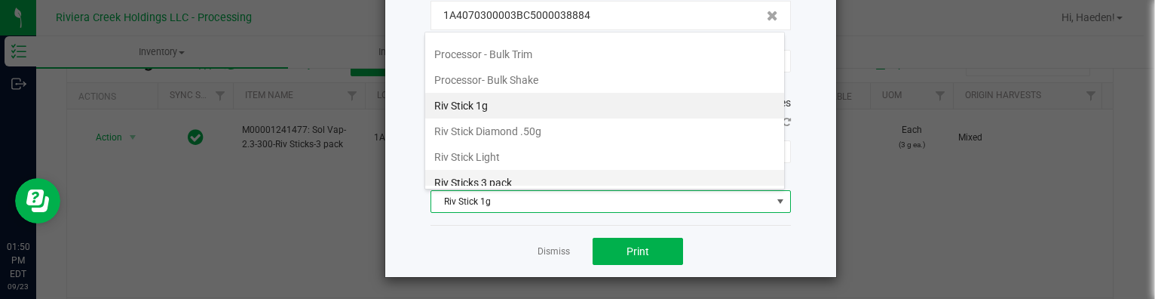
click at [526, 173] on li "Riv Sticks 3 pack" at bounding box center [604, 183] width 359 height 26
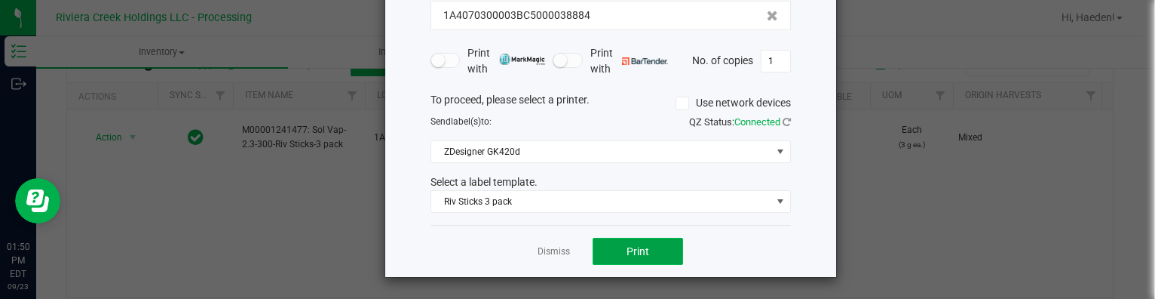
click at [619, 238] on button "Print" at bounding box center [638, 251] width 90 height 27
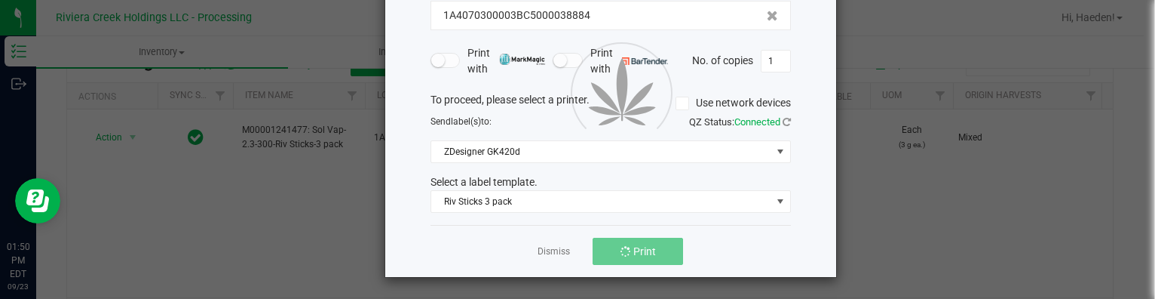
click at [541, 250] on div at bounding box center [610, 91] width 451 height 372
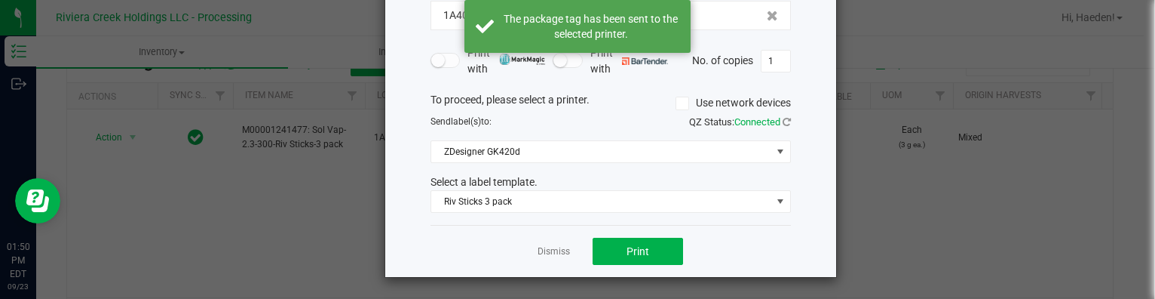
click at [543, 249] on link "Dismiss" at bounding box center [554, 251] width 32 height 13
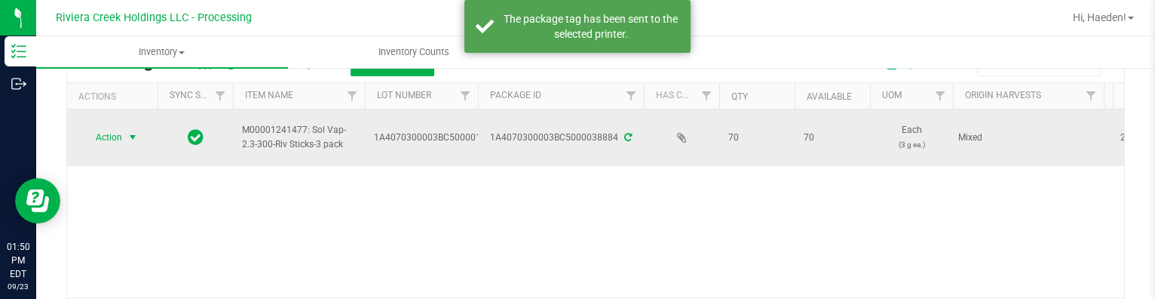
click at [125, 139] on span "select" at bounding box center [133, 137] width 19 height 21
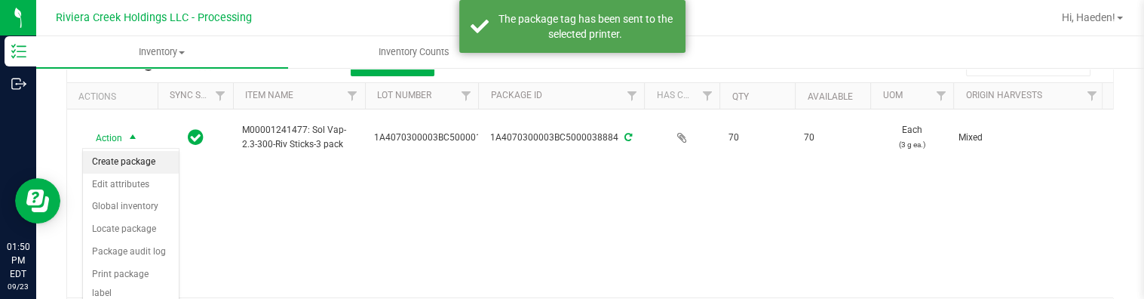
click at [125, 161] on li "Create package" at bounding box center [131, 162] width 96 height 23
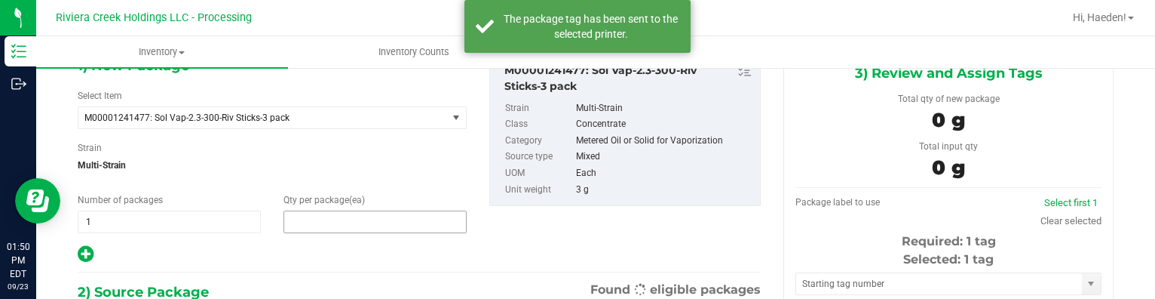
click at [308, 216] on span at bounding box center [375, 221] width 183 height 23
type input "0 ea"
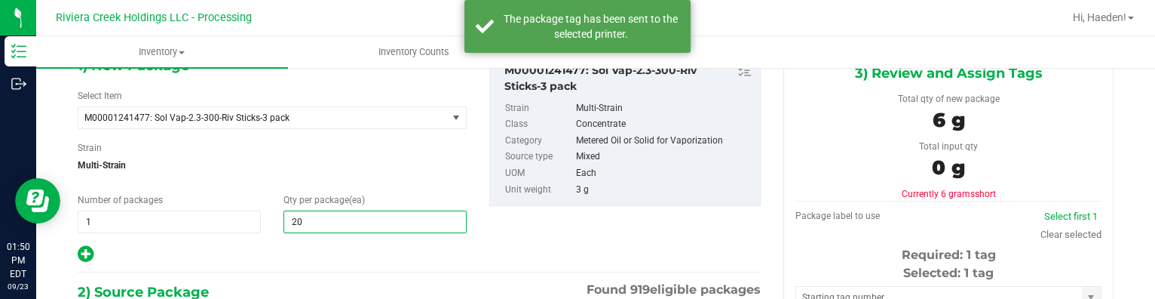
type input "20"
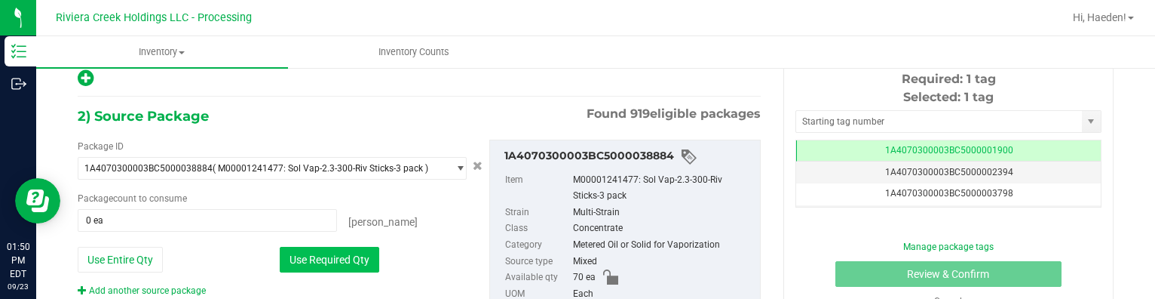
click at [339, 251] on button "Use Required Qty" at bounding box center [330, 260] width 100 height 26
type input "20 ea"
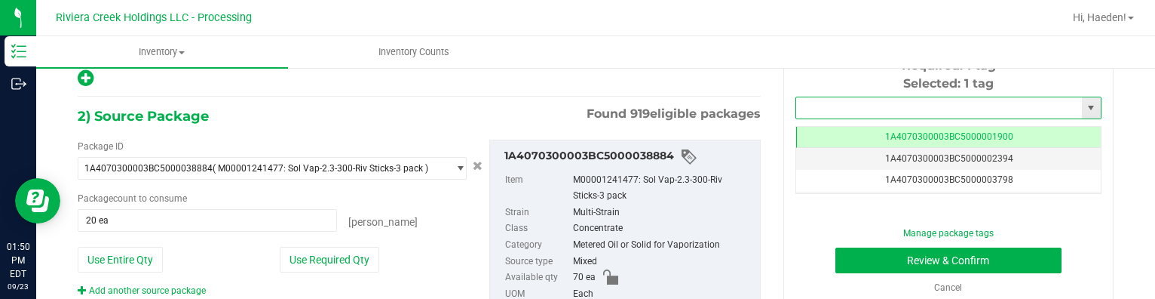
click at [817, 104] on input "text" at bounding box center [939, 107] width 286 height 21
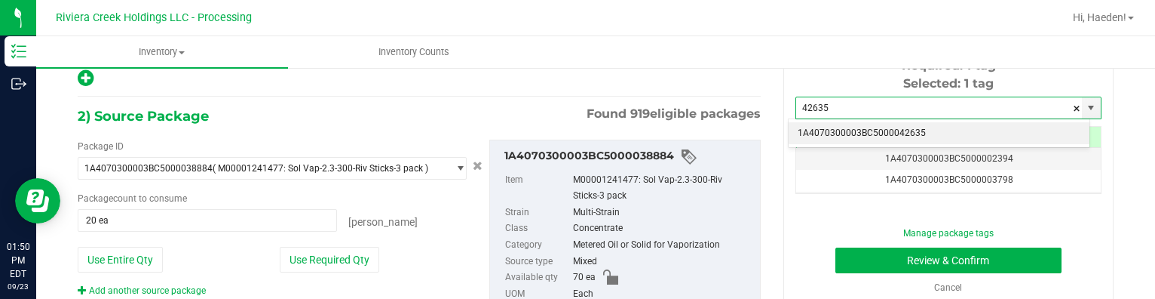
click at [876, 131] on li "1A4070300003BC5000042635" at bounding box center [939, 133] width 301 height 23
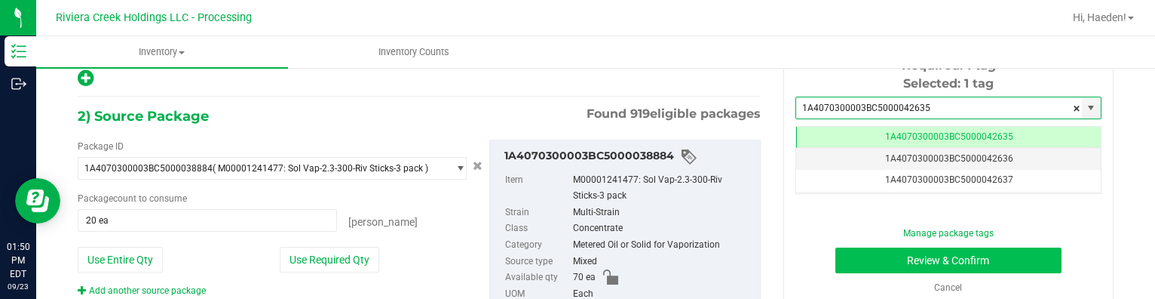
type input "1A4070300003BC5000042635"
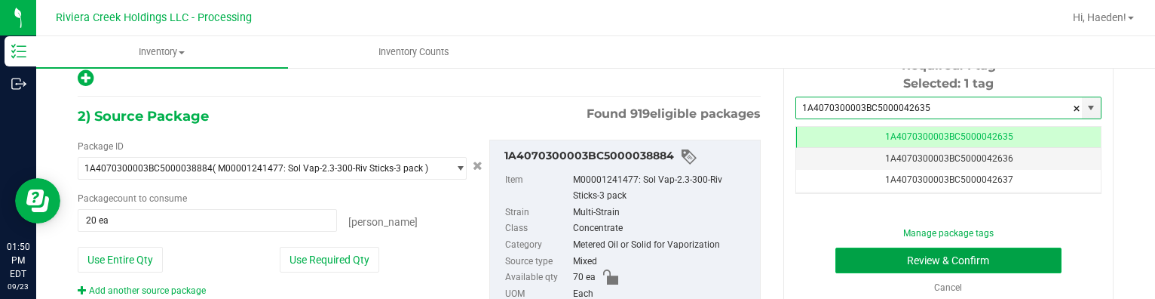
click at [890, 260] on button "Review & Confirm" at bounding box center [948, 260] width 227 height 26
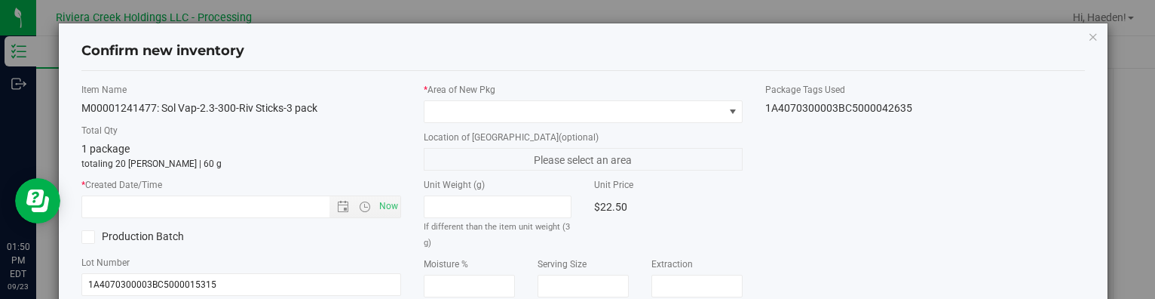
type input "[DATE]"
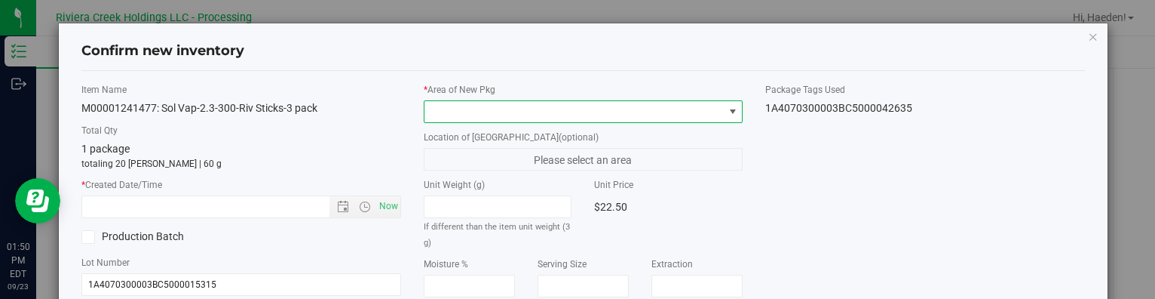
click at [727, 106] on span at bounding box center [733, 112] width 12 height 12
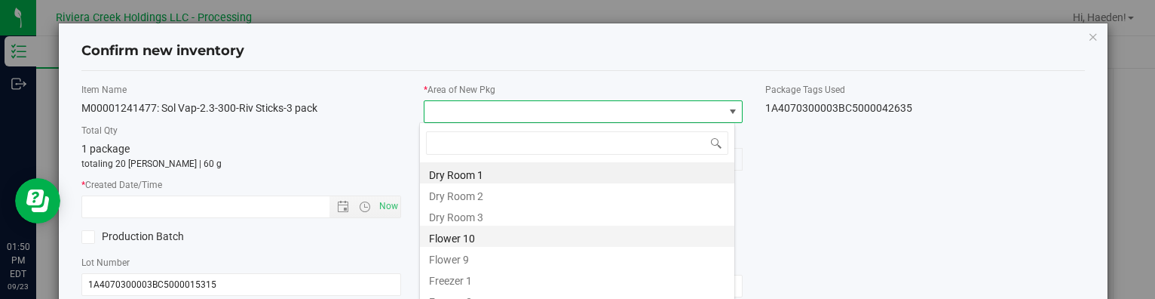
click at [518, 242] on li "Flower 10" at bounding box center [577, 235] width 314 height 21
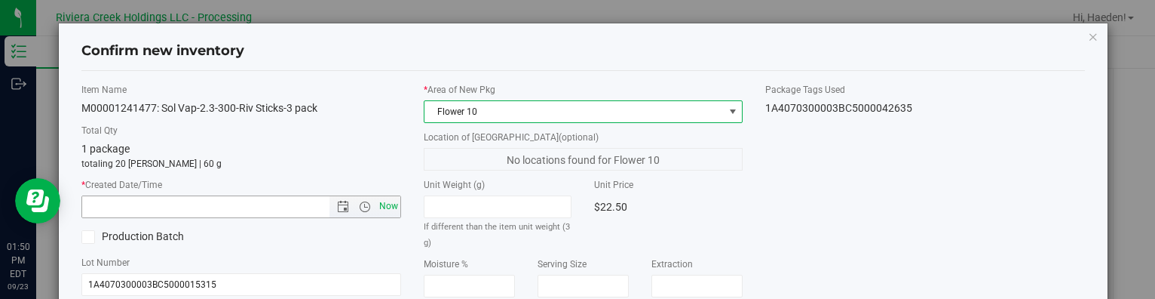
click at [382, 204] on span "Now" at bounding box center [389, 206] width 26 height 22
type input "[DATE] 1:50 PM"
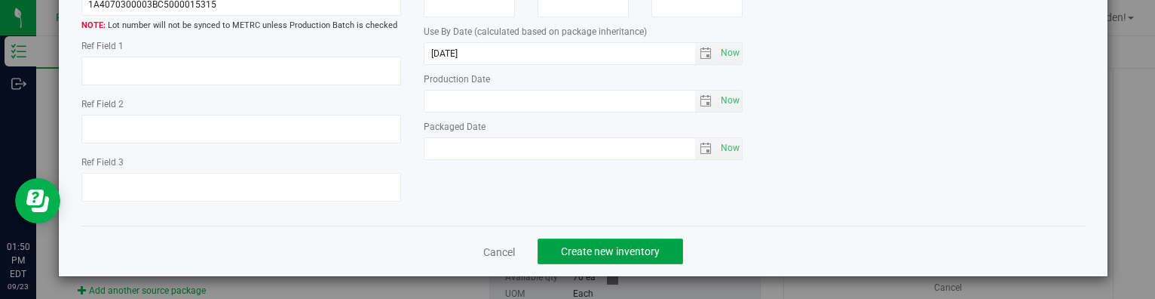
click at [649, 252] on span "Create new inventory" at bounding box center [610, 251] width 99 height 12
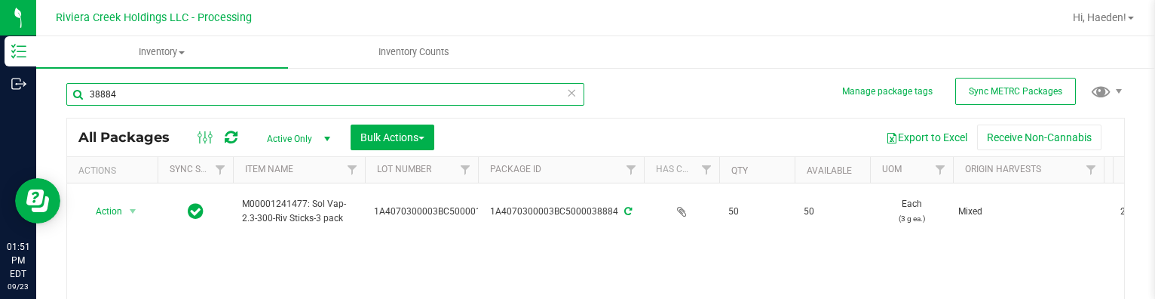
click at [219, 94] on input "38884" at bounding box center [325, 94] width 518 height 23
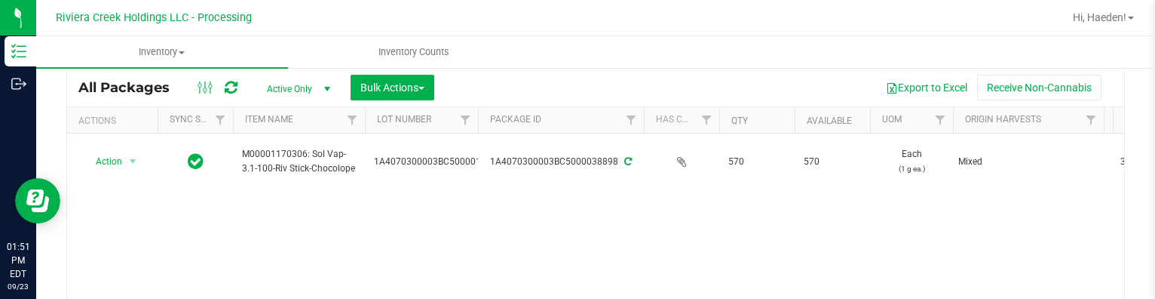
scroll to position [77, 0]
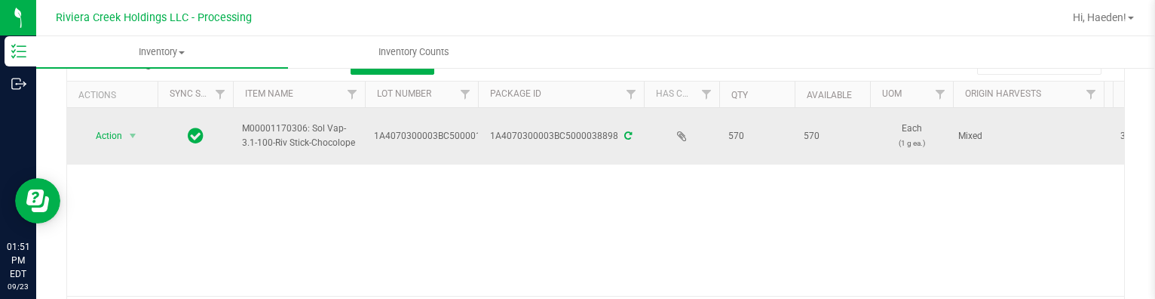
type input "38898"
click at [126, 136] on span "select" at bounding box center [133, 135] width 19 height 21
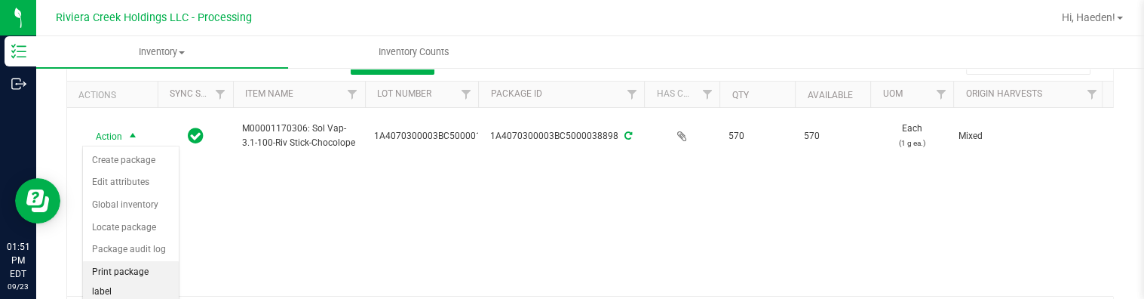
click at [146, 264] on li "Print package label" at bounding box center [131, 281] width 96 height 41
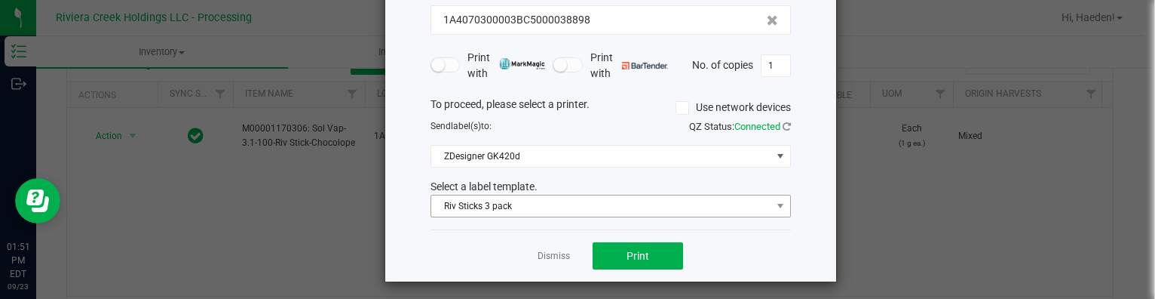
scroll to position [118, 0]
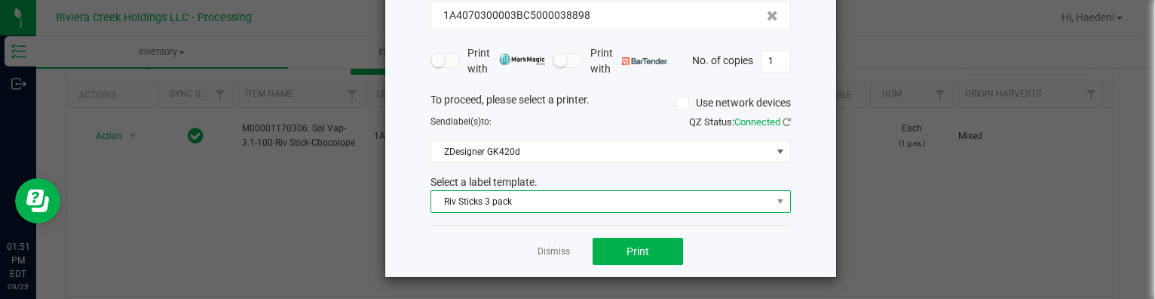
click at [561, 208] on span "Riv Sticks 3 pack" at bounding box center [601, 201] width 340 height 21
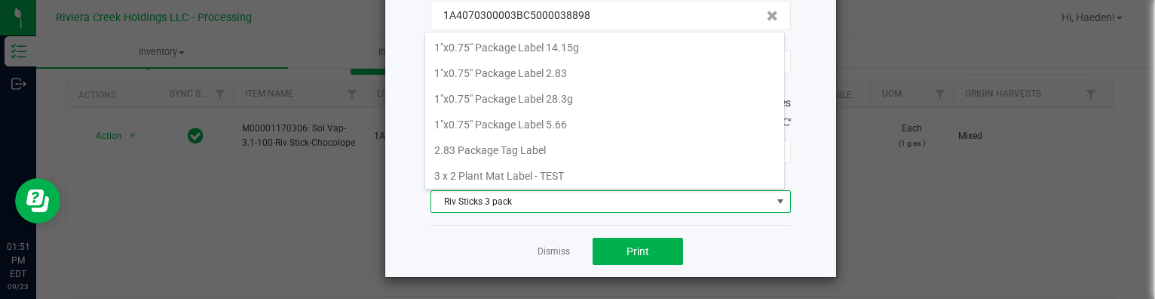
scroll to position [22, 360]
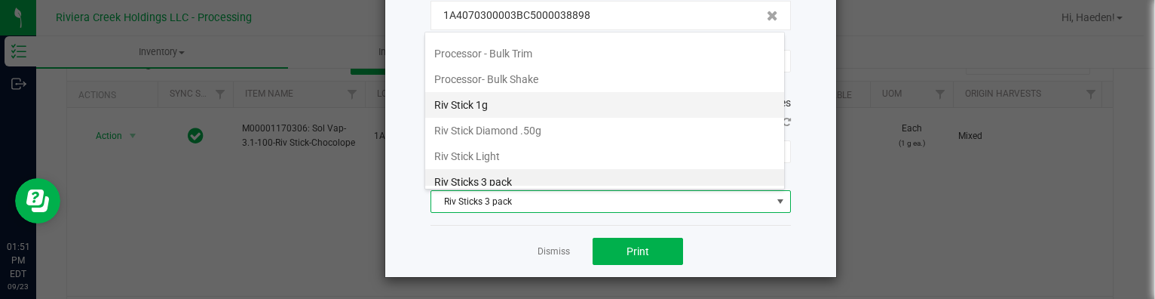
click at [500, 98] on li "Riv Stick 1g" at bounding box center [604, 105] width 359 height 26
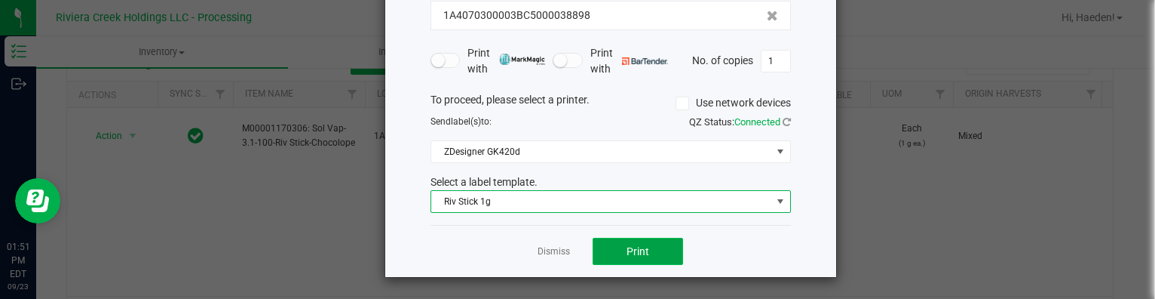
click at [651, 251] on button "Print" at bounding box center [638, 251] width 90 height 27
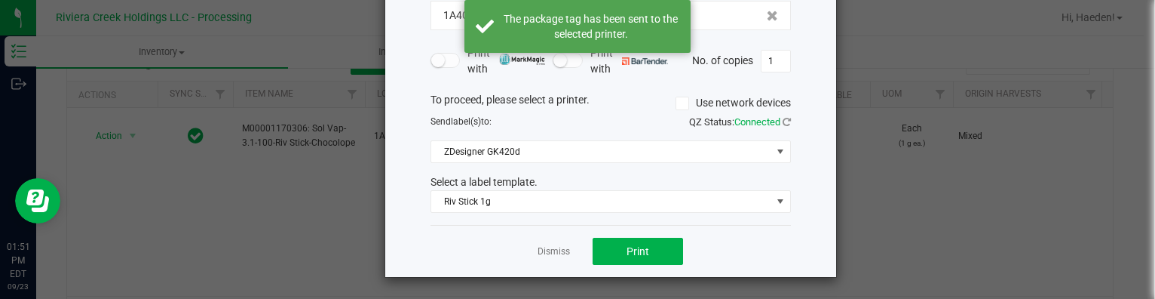
click at [531, 247] on div "Dismiss Print" at bounding box center [611, 251] width 360 height 52
click at [543, 247] on link "Dismiss" at bounding box center [554, 251] width 32 height 13
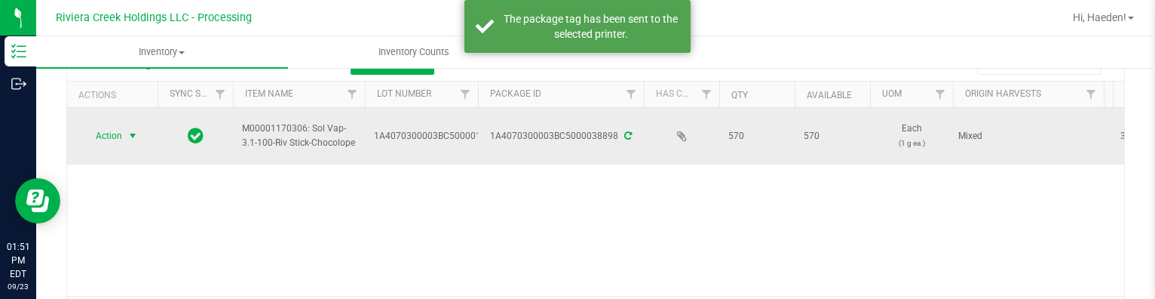
click at [142, 136] on div "Action Action Create package Edit attributes Global inventory Locate package Pa…" at bounding box center [112, 135] width 72 height 21
click at [133, 139] on span "select" at bounding box center [133, 136] width 12 height 12
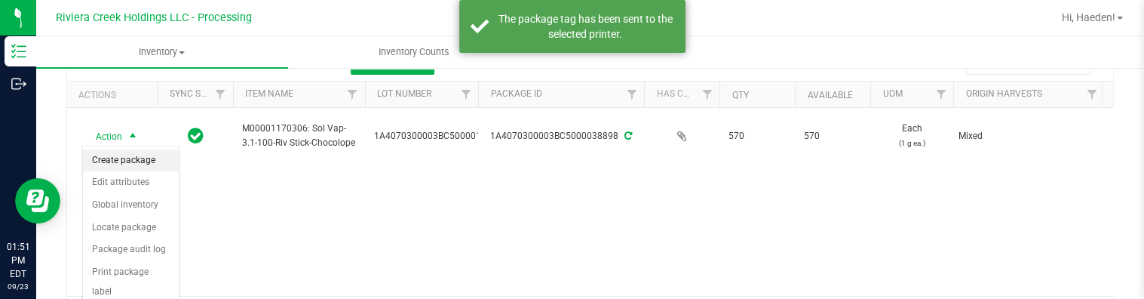
click at [142, 154] on li "Create package" at bounding box center [131, 160] width 96 height 23
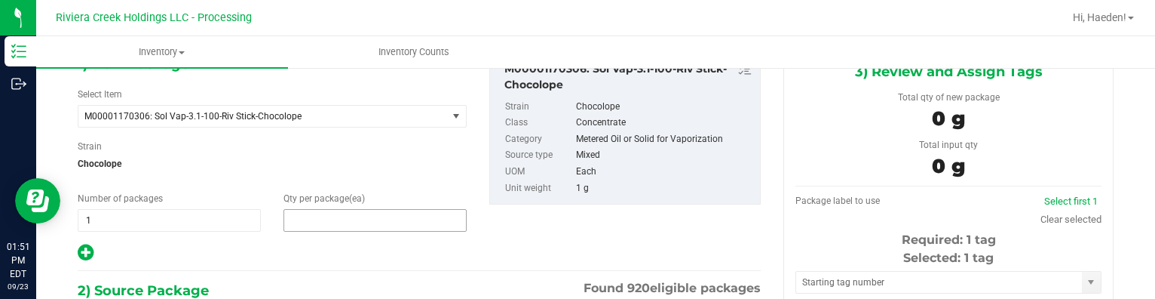
click at [302, 210] on span at bounding box center [375, 220] width 183 height 23
click at [302, 210] on input "text" at bounding box center [375, 220] width 182 height 21
type input "20"
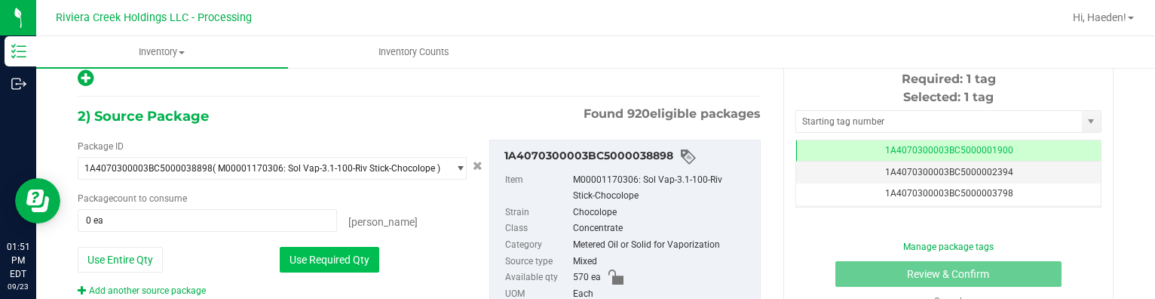
click at [360, 250] on button "Use Required Qty" at bounding box center [330, 260] width 100 height 26
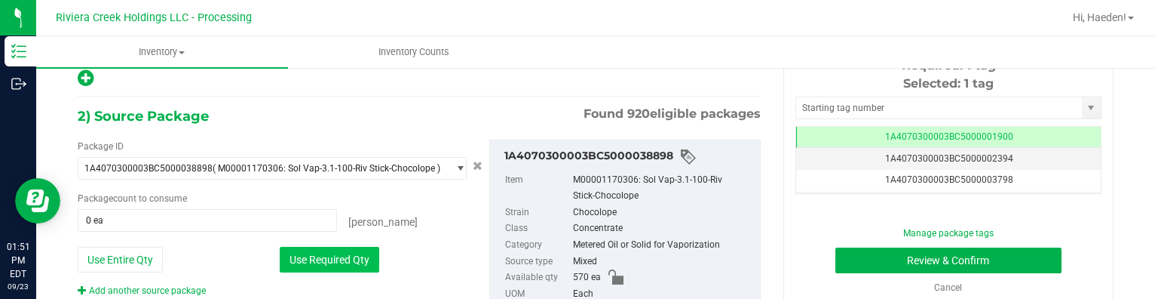
type input "20 ea"
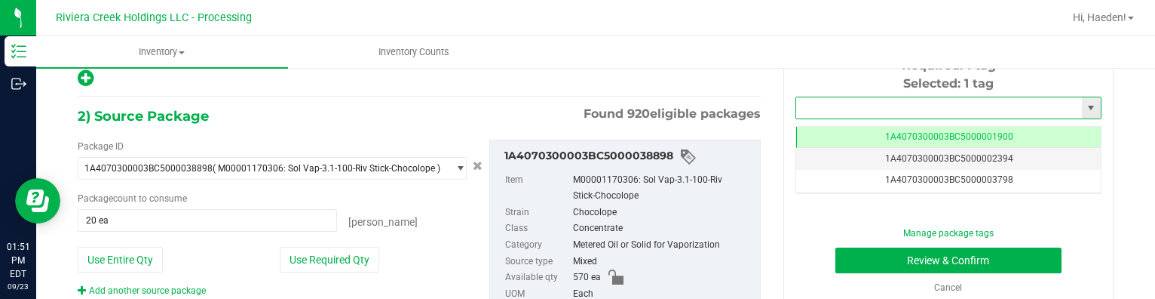
click at [835, 111] on input "text" at bounding box center [939, 107] width 286 height 21
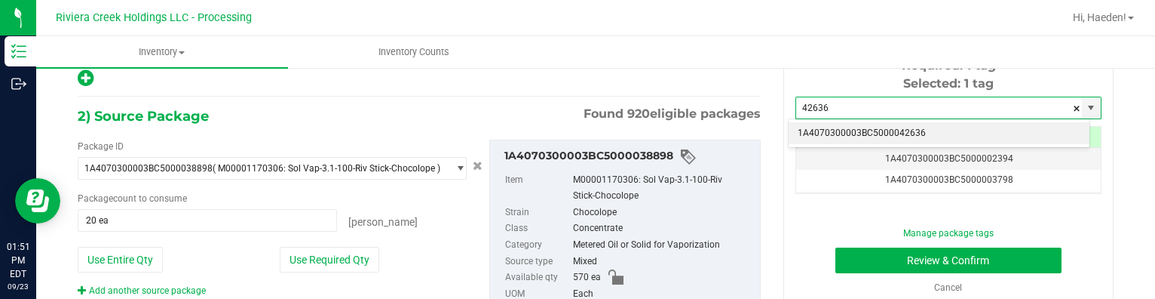
click at [849, 133] on li "1A4070300003BC5000042636" at bounding box center [939, 133] width 301 height 23
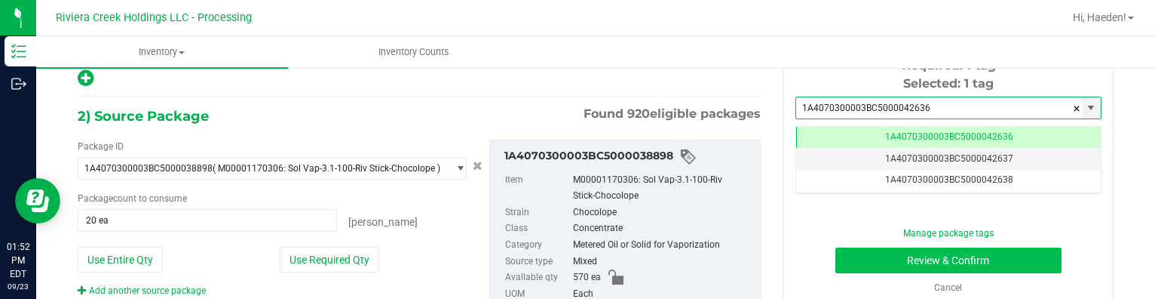
type input "1A4070300003BC5000042636"
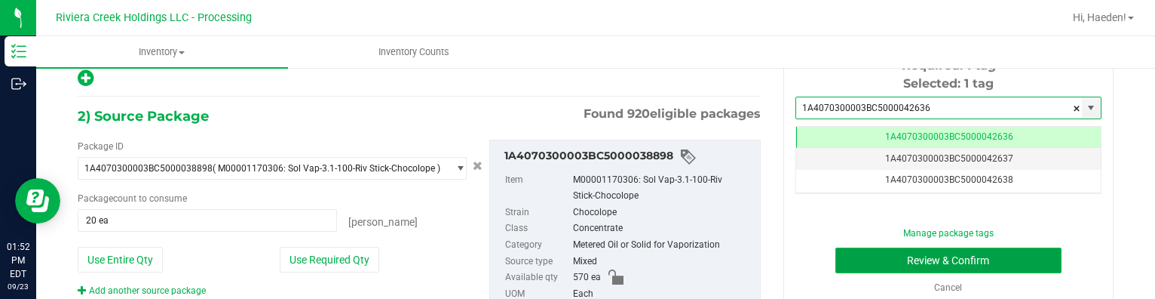
click at [877, 255] on button "Review & Confirm" at bounding box center [948, 260] width 227 height 26
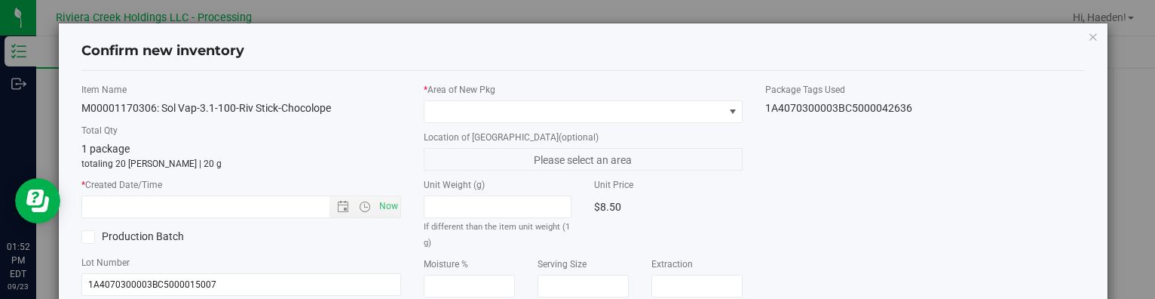
type input "[DATE]"
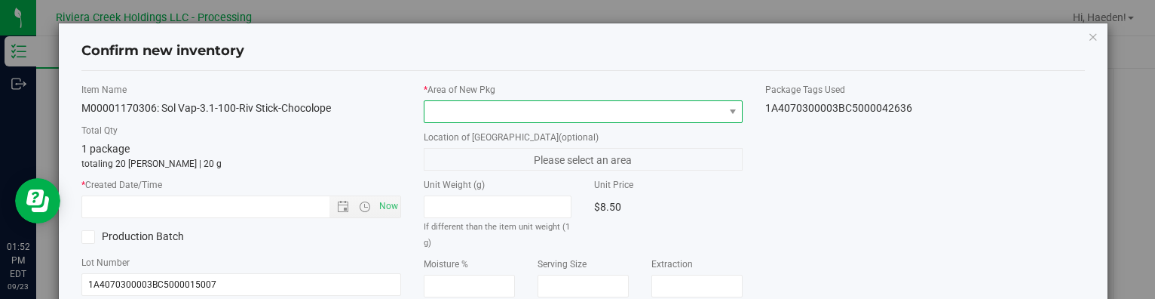
click at [636, 103] on span at bounding box center [574, 111] width 299 height 21
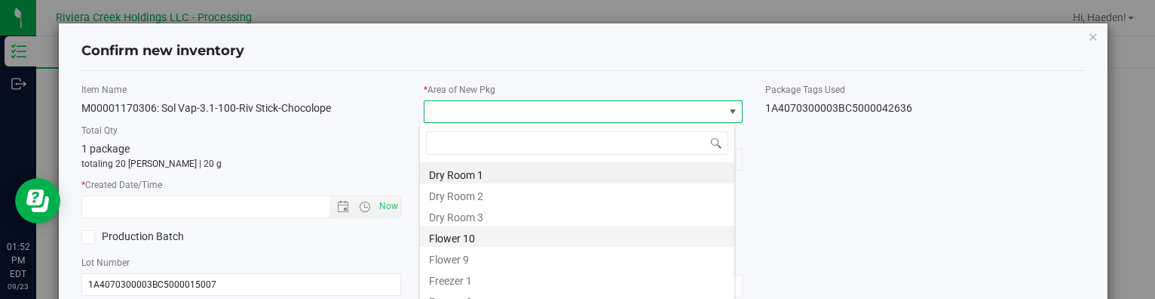
click at [491, 234] on li "Flower 10" at bounding box center [577, 235] width 314 height 21
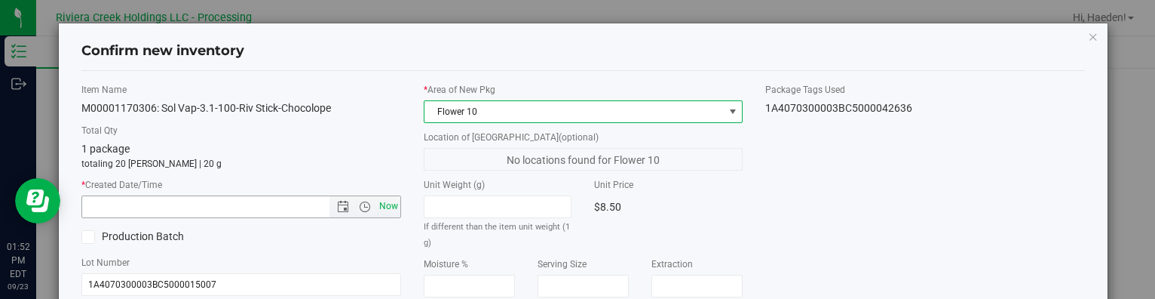
drag, startPoint x: 386, startPoint y: 204, endPoint x: 515, endPoint y: 199, distance: 129.0
click at [386, 203] on span "Now" at bounding box center [389, 206] width 26 height 22
type input "[DATE] 1:52 PM"
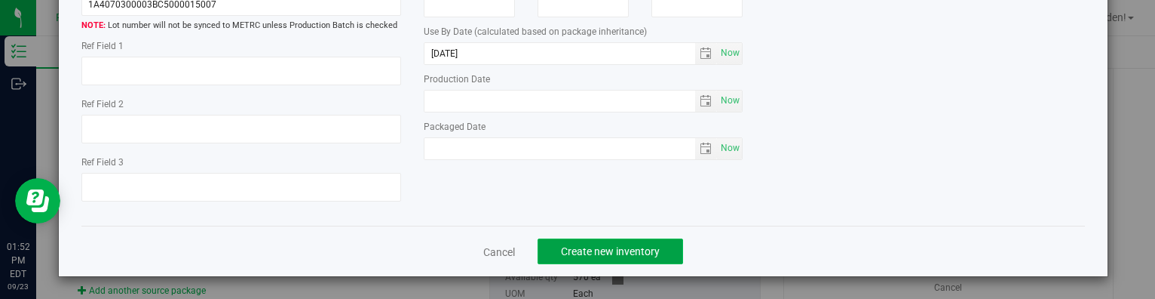
click at [647, 243] on button "Create new inventory" at bounding box center [611, 251] width 146 height 26
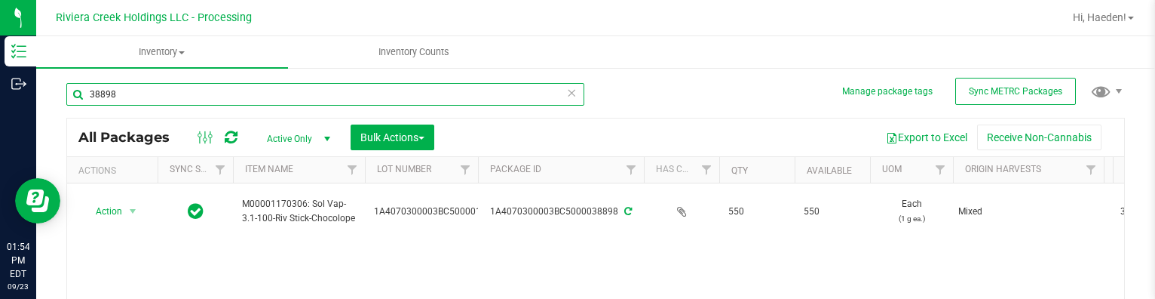
click at [167, 94] on input "38898" at bounding box center [325, 94] width 518 height 23
click at [167, 93] on input "38898" at bounding box center [325, 94] width 518 height 23
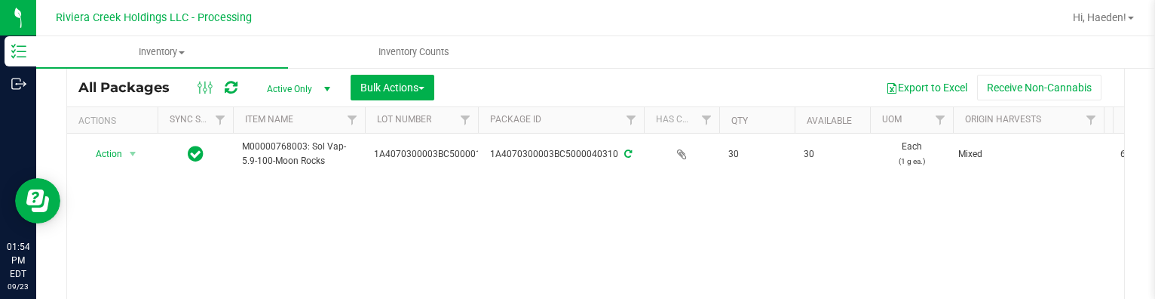
scroll to position [77, 0]
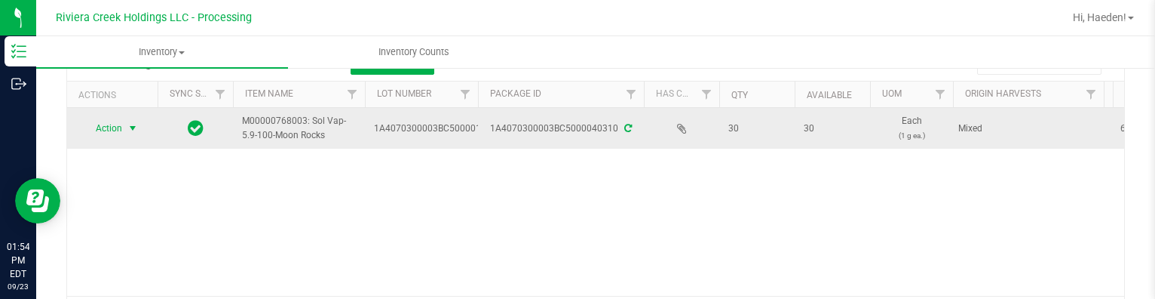
type input "40310"
click at [130, 123] on span "select" at bounding box center [133, 128] width 12 height 12
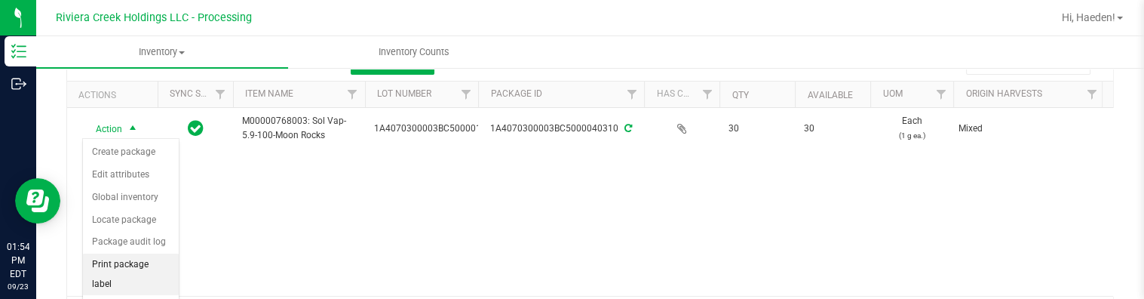
click at [130, 256] on li "Print package label" at bounding box center [131, 273] width 96 height 41
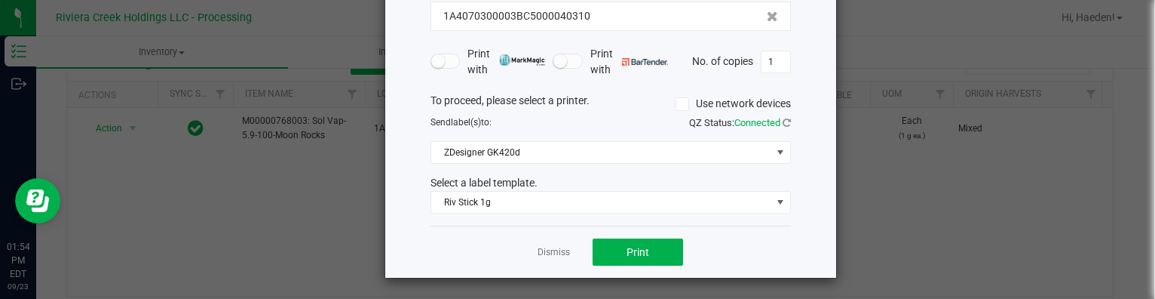
scroll to position [118, 0]
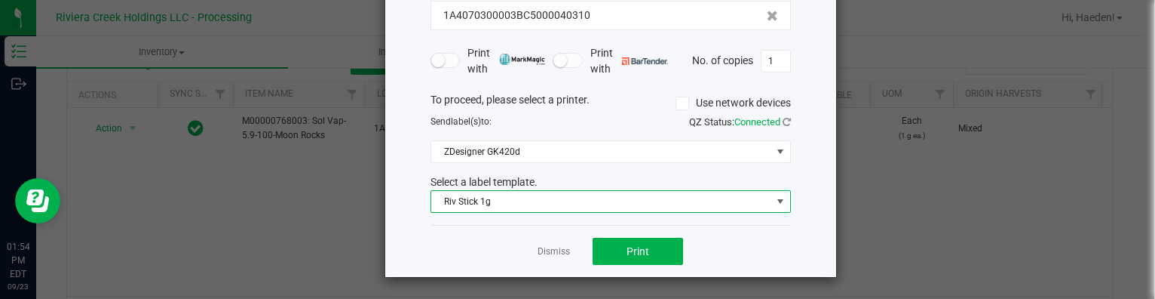
click at [492, 201] on span "Riv Stick 1g" at bounding box center [601, 201] width 340 height 21
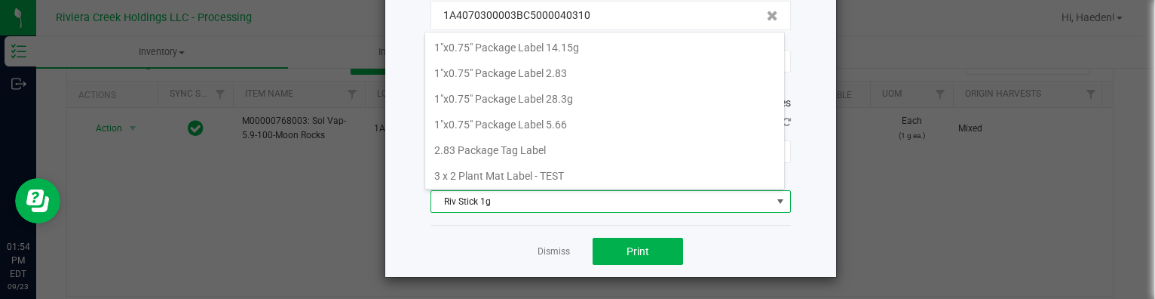
scroll to position [22, 360]
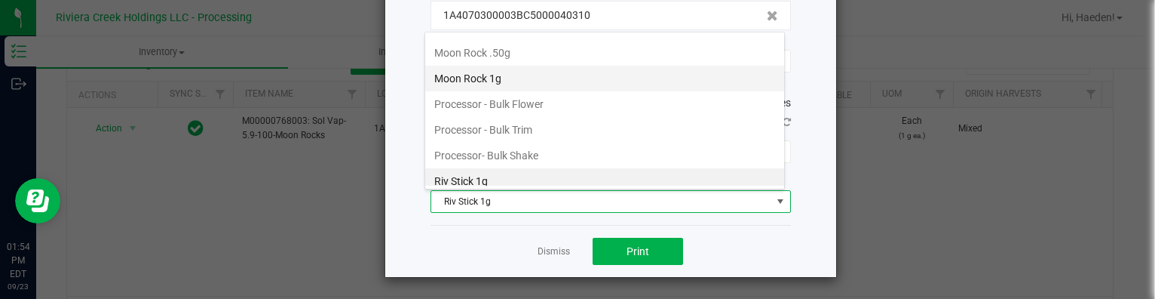
click at [512, 73] on li "Moon Rock 1g" at bounding box center [604, 79] width 359 height 26
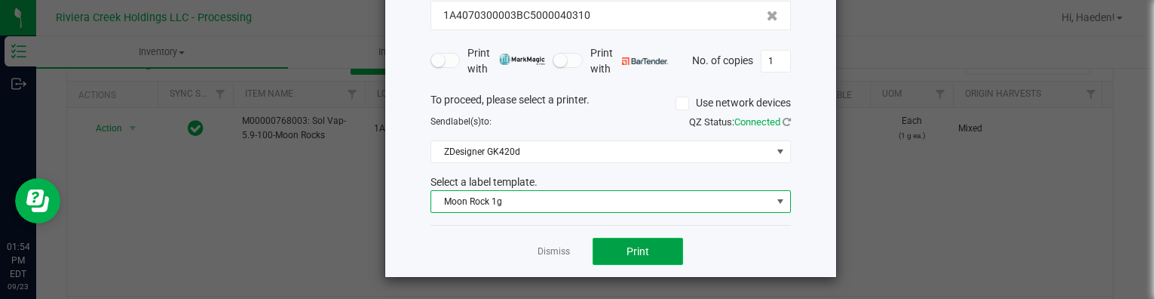
click at [639, 245] on span "Print" at bounding box center [638, 251] width 23 height 12
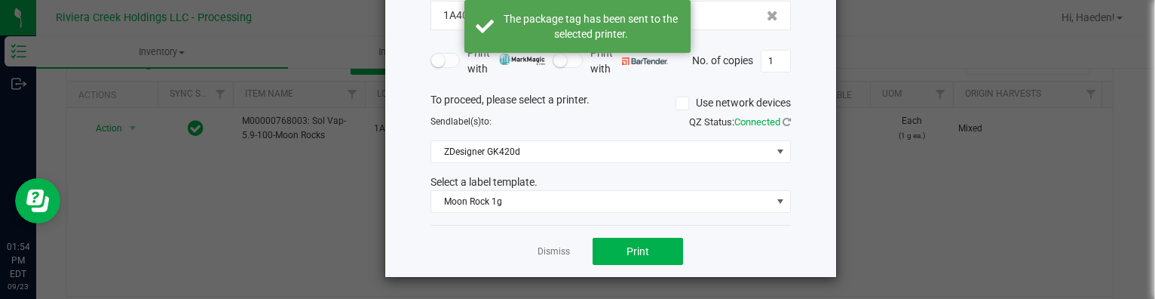
drag, startPoint x: 551, startPoint y: 249, endPoint x: 333, endPoint y: 183, distance: 228.3
click at [550, 249] on link "Dismiss" at bounding box center [554, 251] width 32 height 13
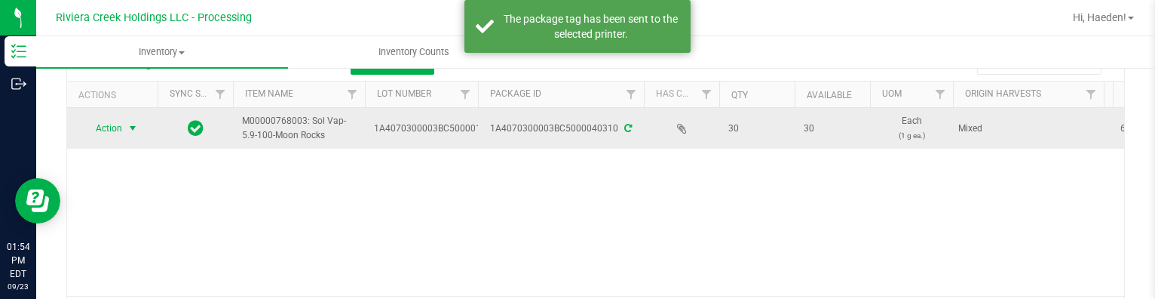
click at [131, 124] on span "select" at bounding box center [133, 128] width 12 height 12
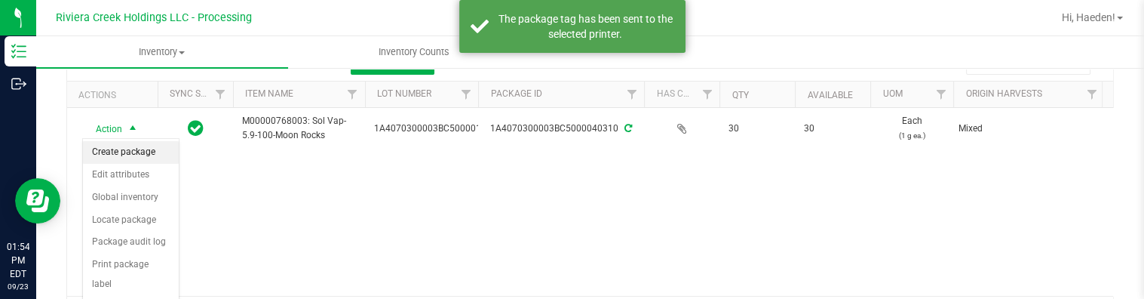
click at [131, 155] on li "Create package" at bounding box center [131, 152] width 96 height 23
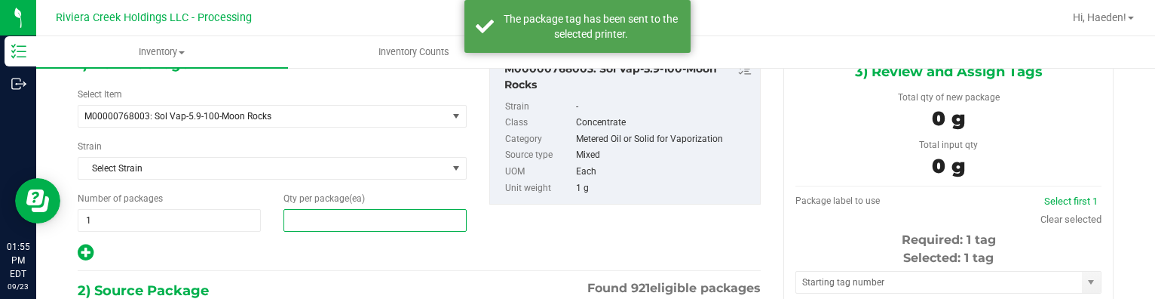
click at [356, 222] on span at bounding box center [375, 220] width 183 height 23
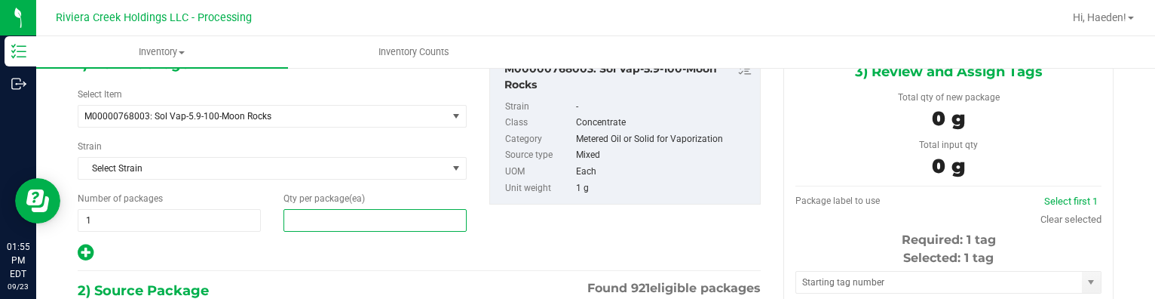
click at [356, 222] on input "text" at bounding box center [375, 220] width 182 height 21
type input "25"
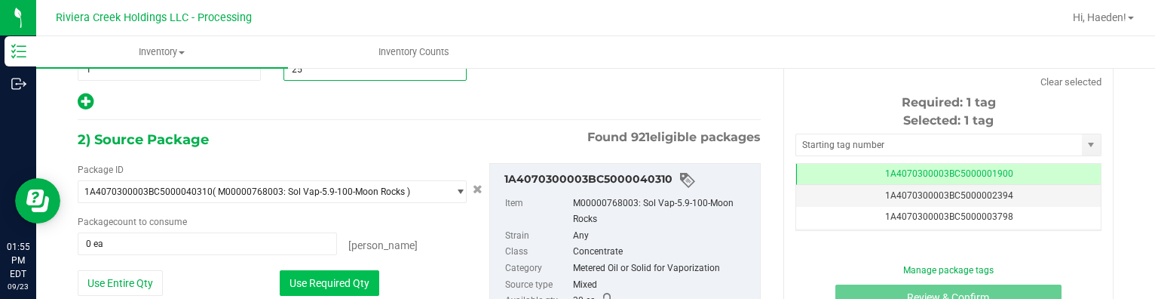
type input "25"
click at [324, 281] on button "Use Required Qty" at bounding box center [330, 283] width 100 height 26
type input "25 ea"
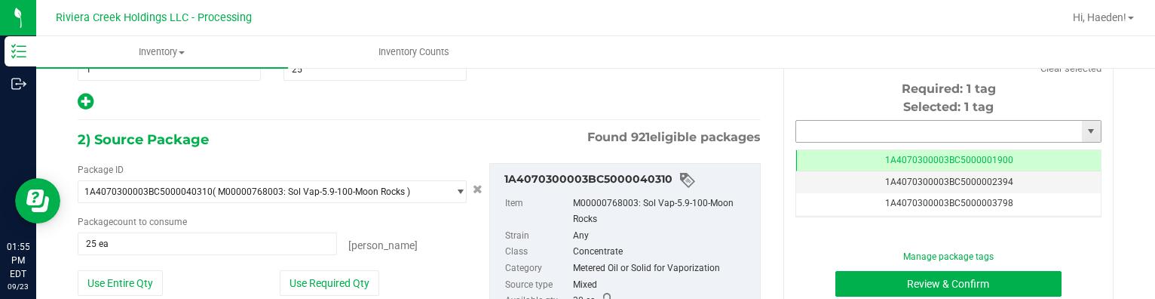
click at [823, 129] on input "text" at bounding box center [939, 131] width 286 height 21
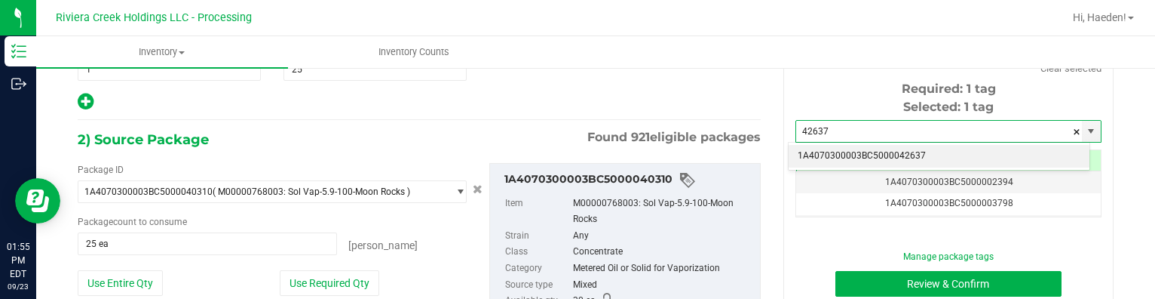
click at [932, 150] on li "1A4070300003BC5000042637" at bounding box center [939, 156] width 301 height 23
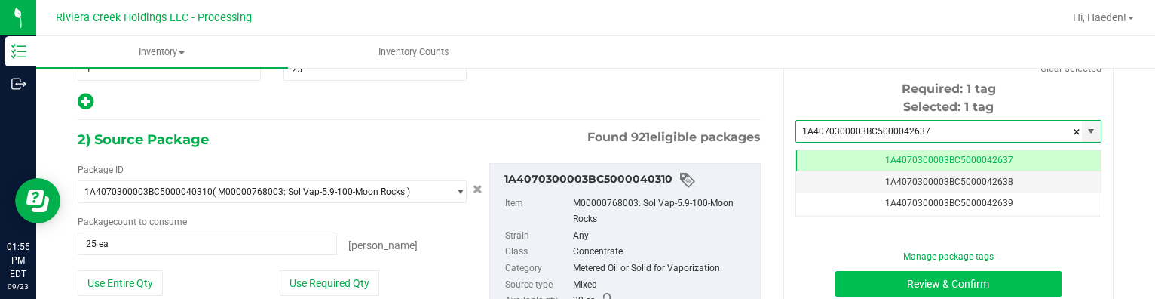
type input "1A4070300003BC5000042637"
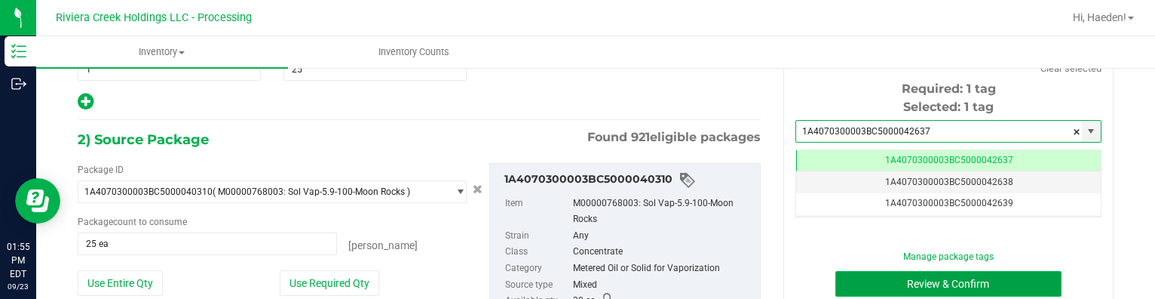
click at [907, 290] on button "Review & Confirm" at bounding box center [948, 284] width 227 height 26
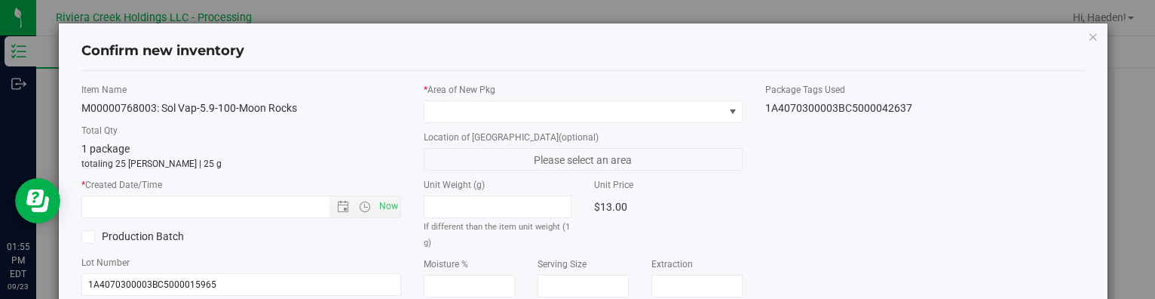
type input "[DATE]"
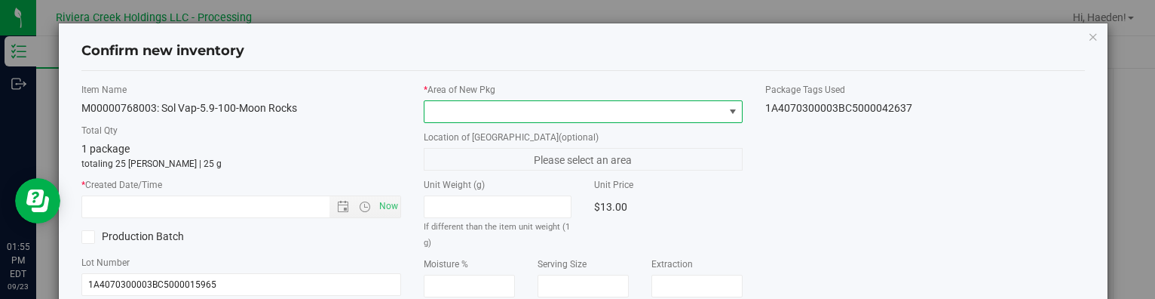
click at [727, 106] on span at bounding box center [733, 112] width 12 height 12
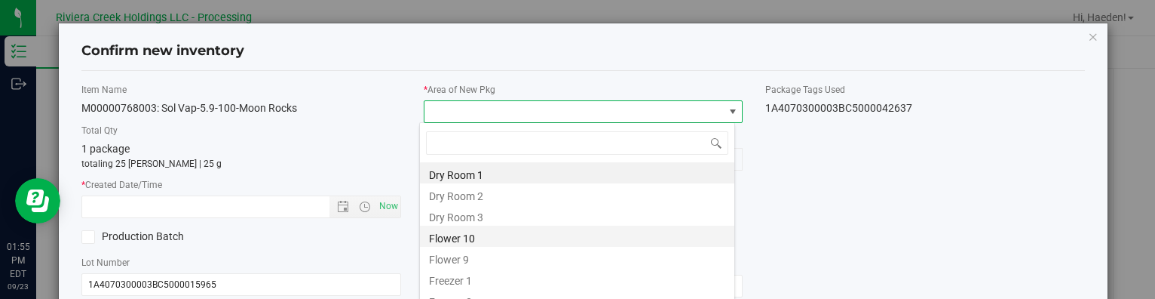
click at [490, 234] on li "Flower 10" at bounding box center [577, 235] width 314 height 21
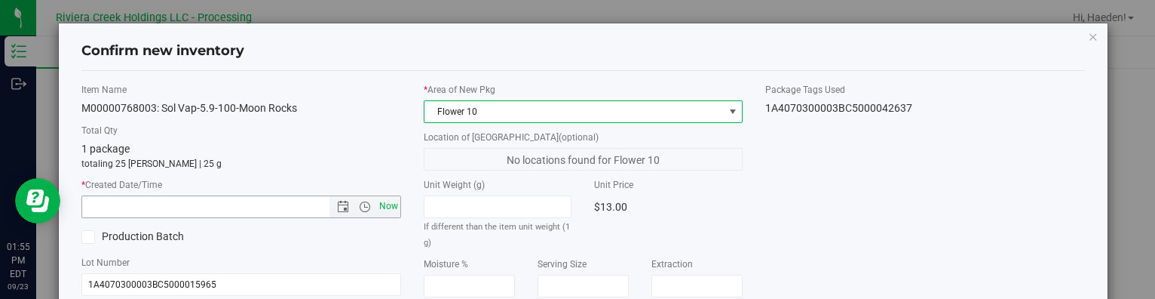
click at [388, 210] on span "Now" at bounding box center [389, 206] width 26 height 22
type input "[DATE] 1:55 PM"
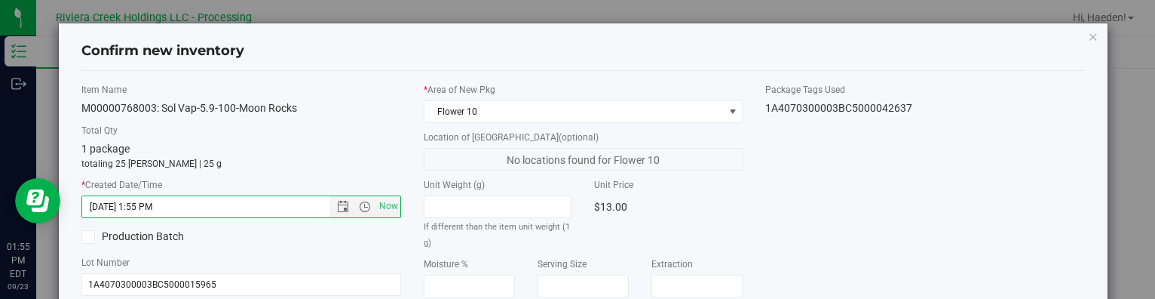
click at [773, 195] on div "Item Name M00000768003: Sol Vap-5.9-100-Moon Rocks Total Qty 1 package totaling…" at bounding box center [582, 288] width 1025 height 411
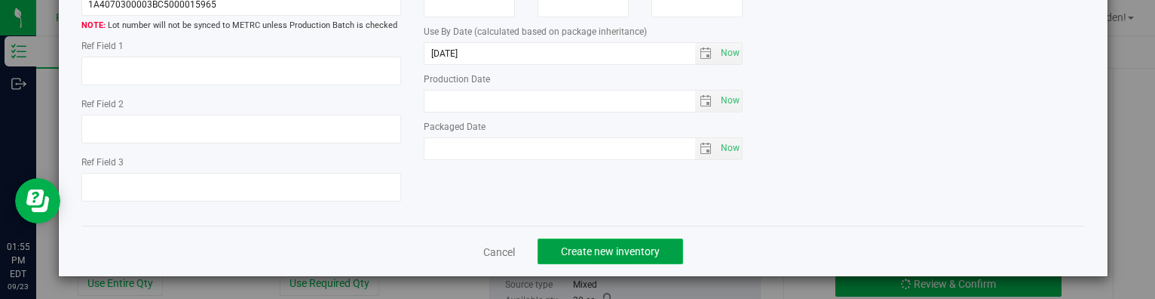
click at [612, 245] on span "Create new inventory" at bounding box center [610, 251] width 99 height 12
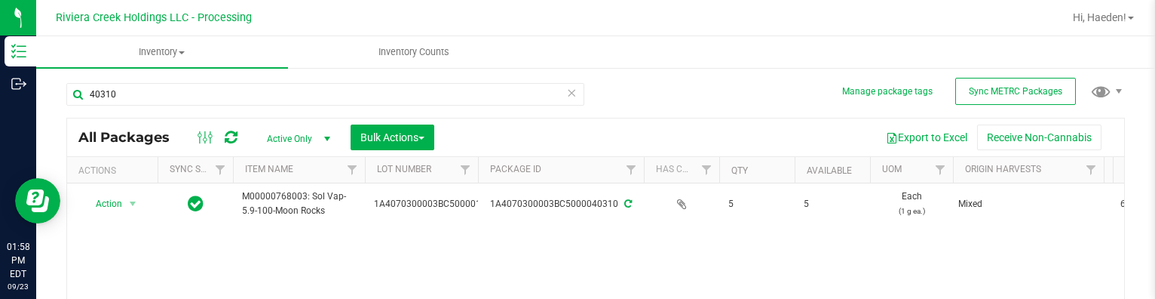
click at [725, 94] on div "40310 All Packages Active Only Active Only Lab Samples Locked All External Inte…" at bounding box center [595, 238] width 1059 height 339
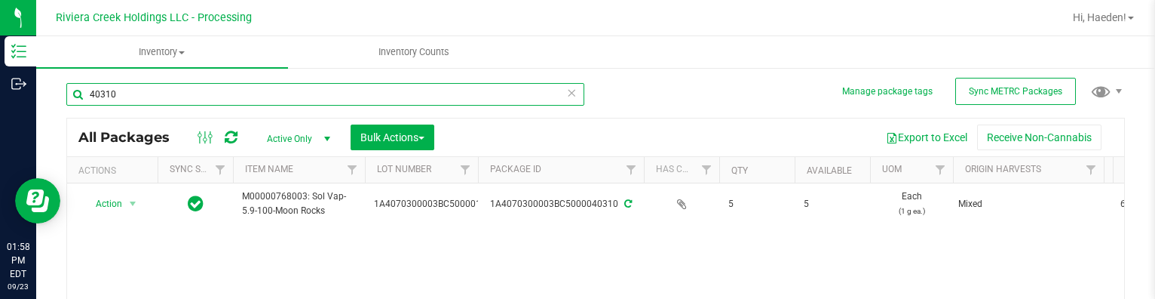
click at [361, 84] on input "40310" at bounding box center [325, 94] width 518 height 23
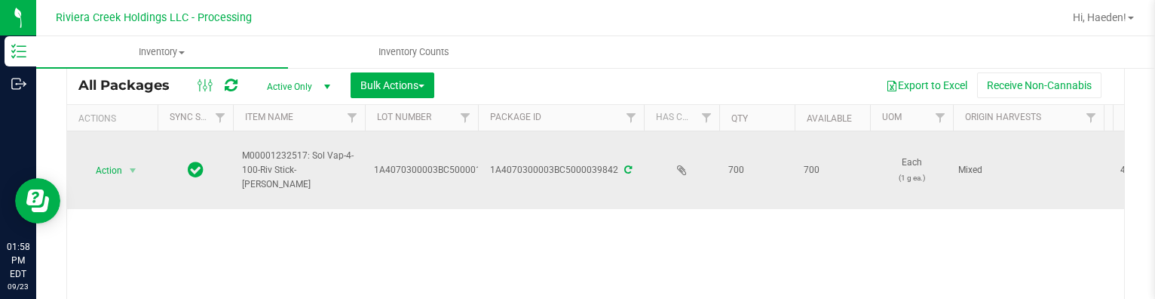
scroll to position [77, 0]
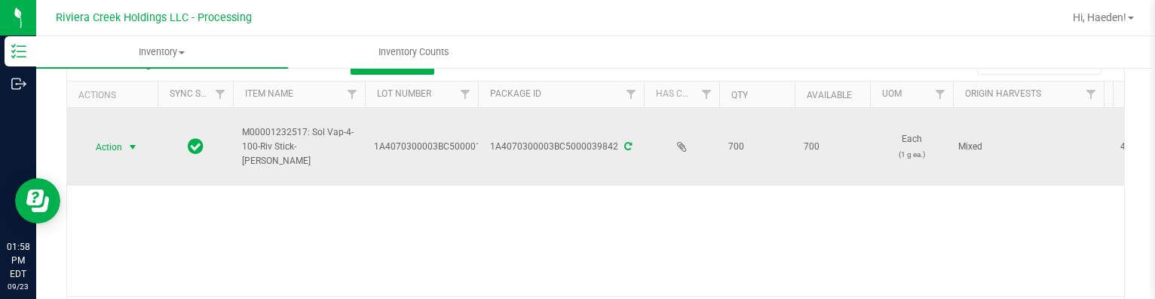
type input "39842"
click at [133, 145] on span "select" at bounding box center [133, 147] width 12 height 12
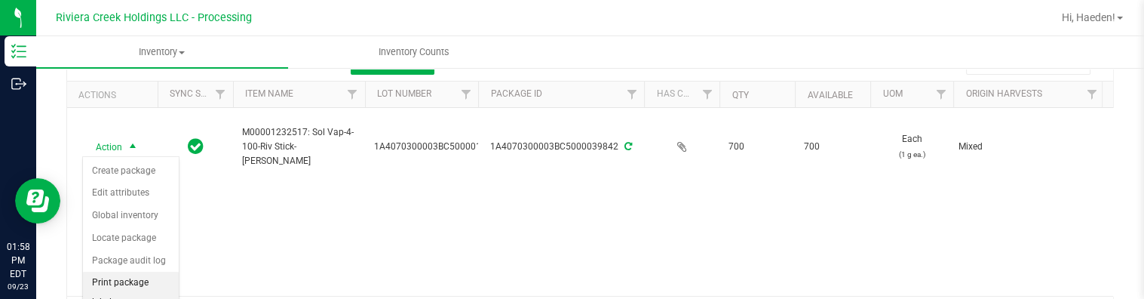
click at [148, 272] on li "Print package label" at bounding box center [131, 291] width 96 height 41
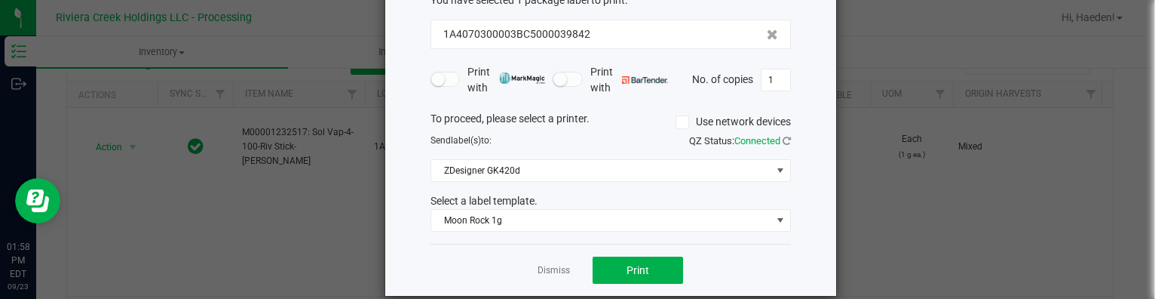
scroll to position [118, 0]
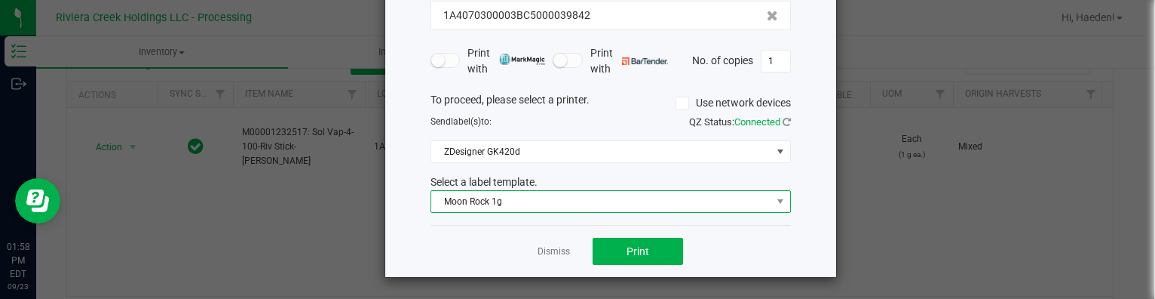
click at [513, 202] on span "Moon Rock 1g" at bounding box center [601, 201] width 340 height 21
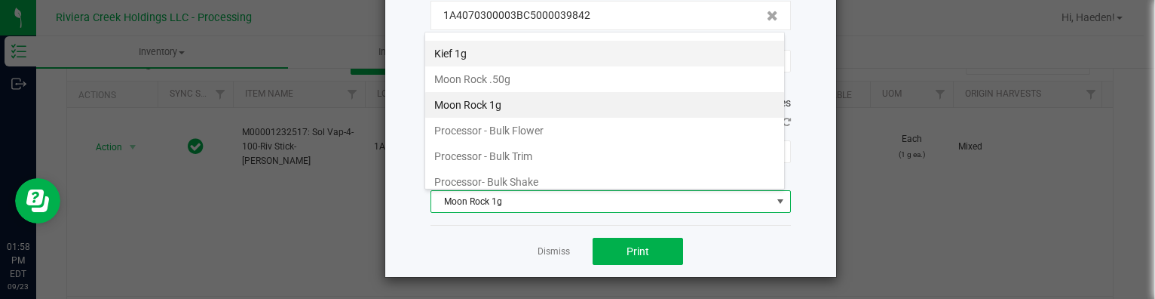
scroll to position [633, 0]
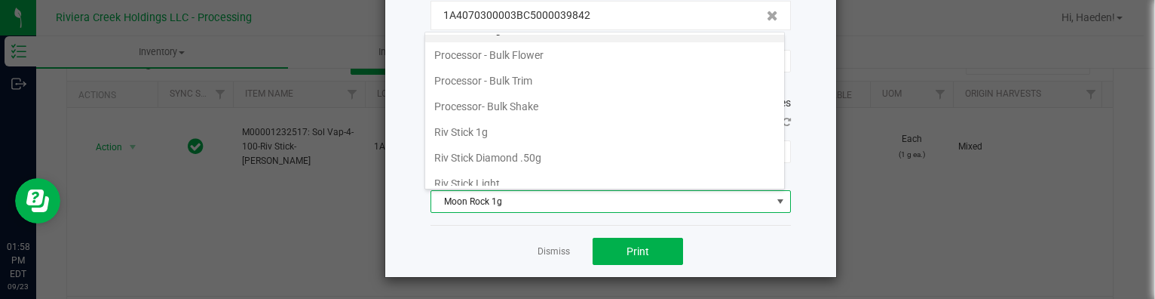
click at [524, 131] on li "Riv Stick 1g" at bounding box center [604, 132] width 359 height 26
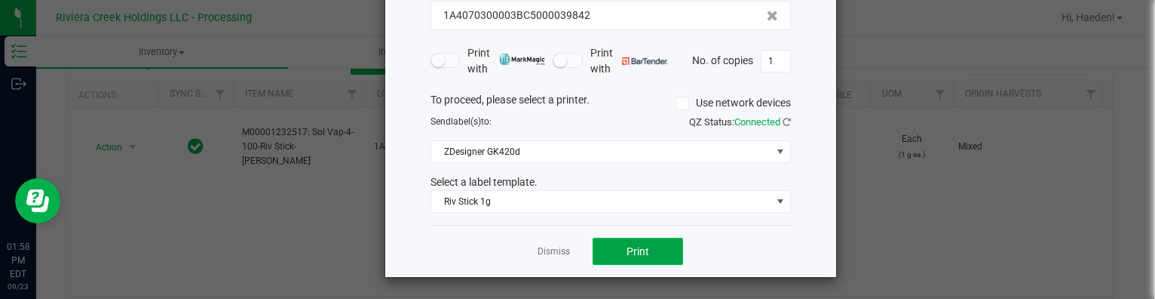
click at [640, 259] on button "Print" at bounding box center [638, 251] width 90 height 27
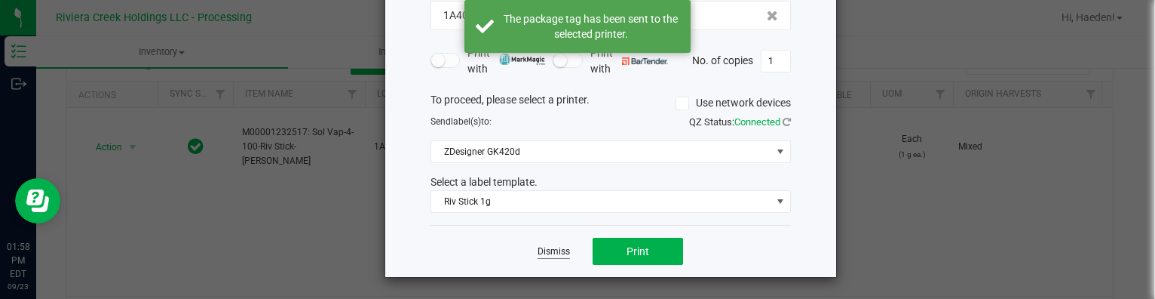
click at [555, 248] on link "Dismiss" at bounding box center [554, 251] width 32 height 13
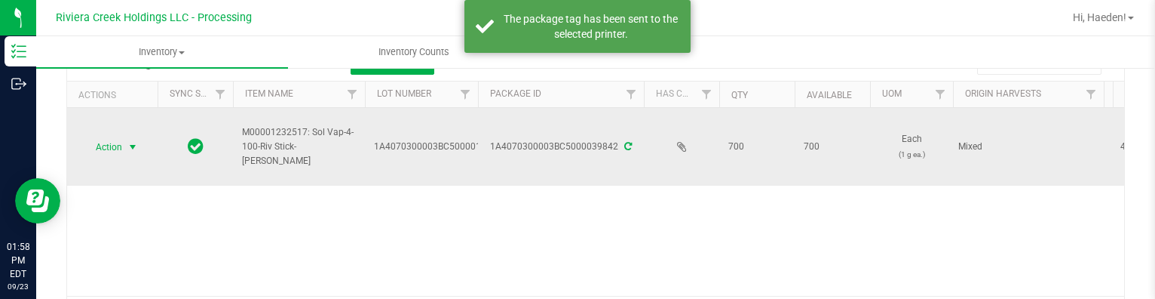
click at [126, 145] on span "select" at bounding box center [133, 146] width 19 height 21
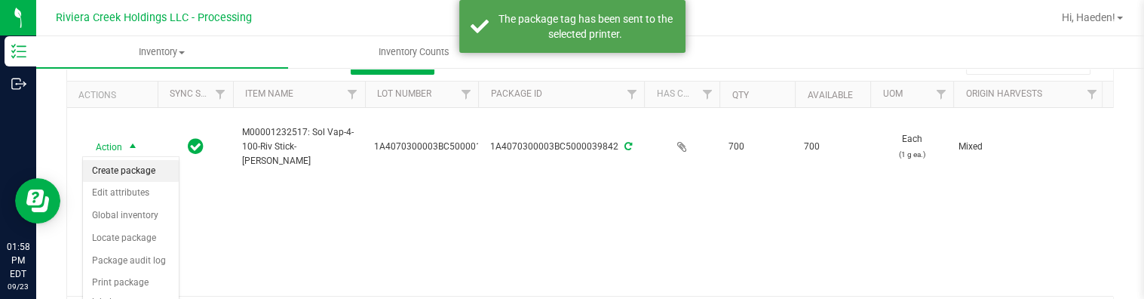
click at [134, 166] on li "Create package" at bounding box center [131, 171] width 96 height 23
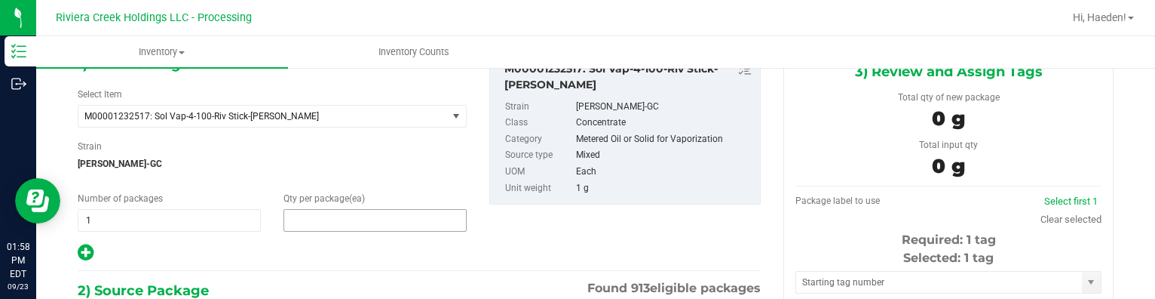
click at [329, 217] on span at bounding box center [375, 220] width 183 height 23
click at [329, 217] on input "text" at bounding box center [375, 220] width 182 height 21
type input "20"
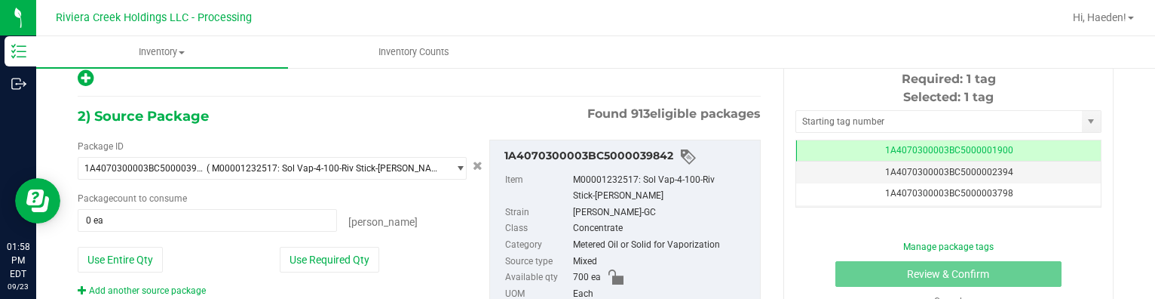
drag, startPoint x: 342, startPoint y: 250, endPoint x: 489, endPoint y: 147, distance: 179.3
click at [342, 250] on button "Use Required Qty" at bounding box center [330, 260] width 100 height 26
type input "20 ea"
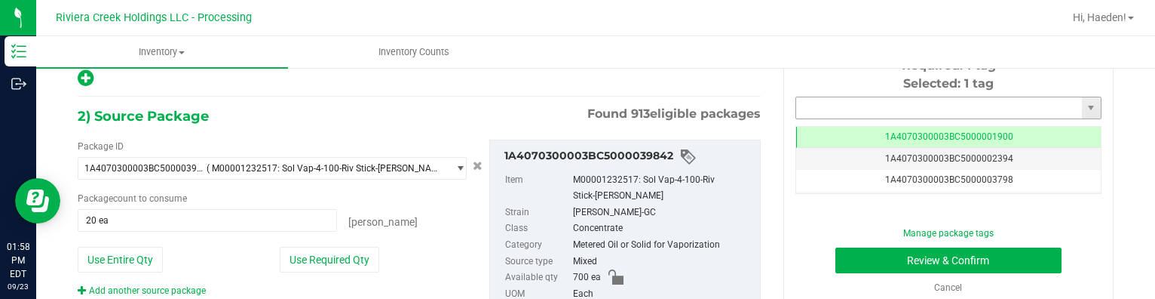
click at [838, 100] on input "text" at bounding box center [939, 107] width 286 height 21
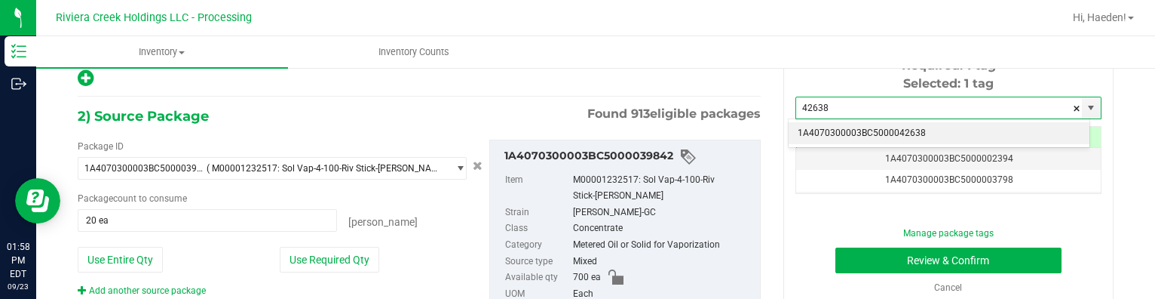
click at [883, 127] on li "1A4070300003BC5000042638" at bounding box center [939, 133] width 301 height 23
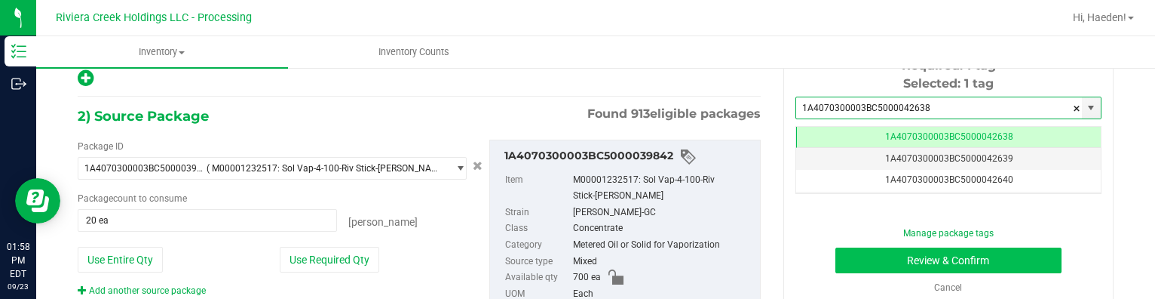
type input "1A4070300003BC5000042638"
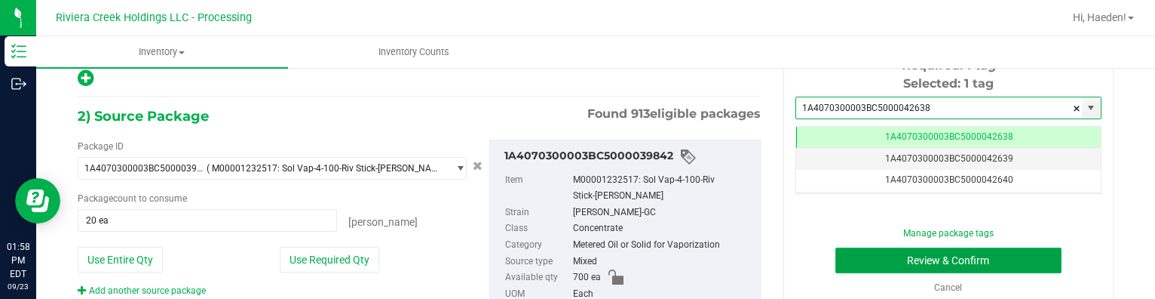
click at [881, 256] on button "Review & Confirm" at bounding box center [948, 260] width 227 height 26
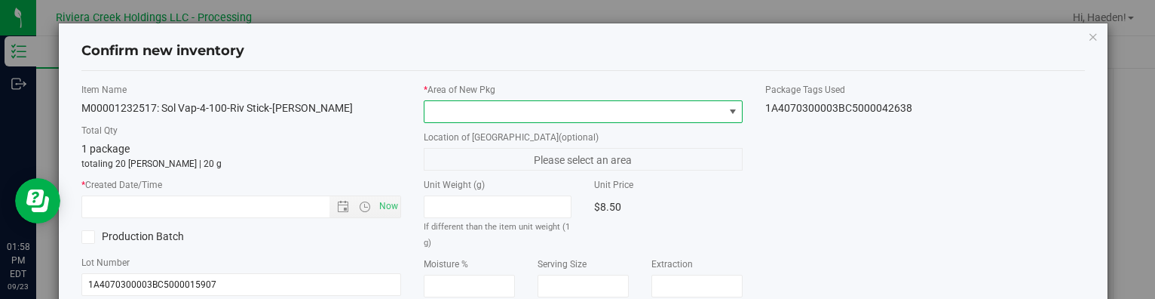
click at [728, 115] on span at bounding box center [733, 112] width 12 height 12
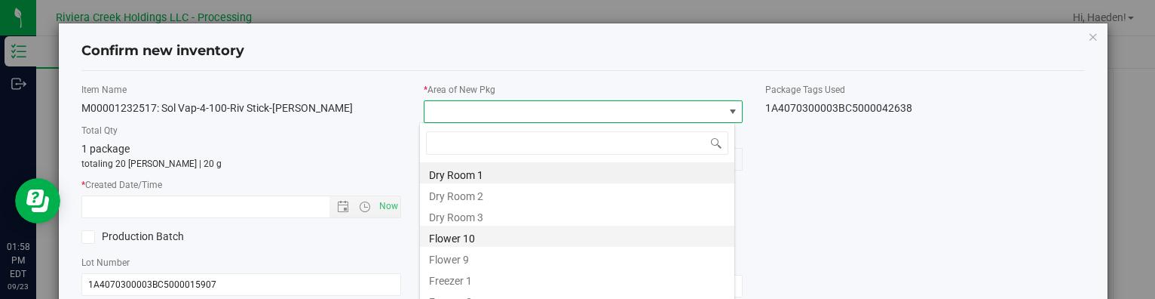
click at [536, 233] on li "Flower 10" at bounding box center [577, 235] width 314 height 21
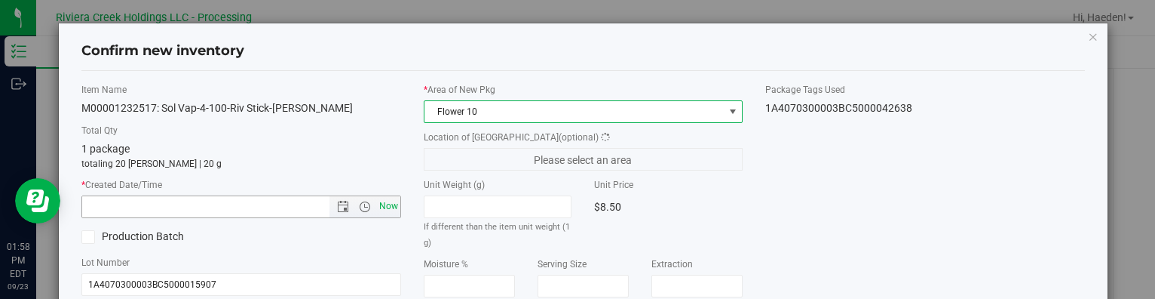
click at [388, 209] on span "Now" at bounding box center [389, 206] width 26 height 22
type input "[DATE] 1:58 PM"
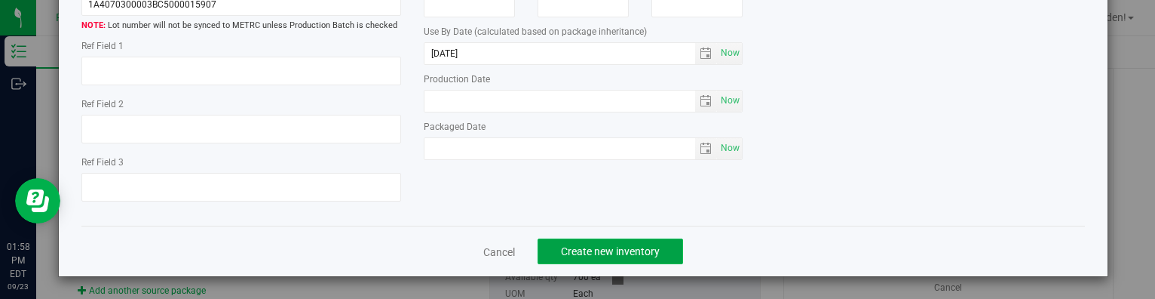
click at [585, 245] on span "Create new inventory" at bounding box center [610, 251] width 99 height 12
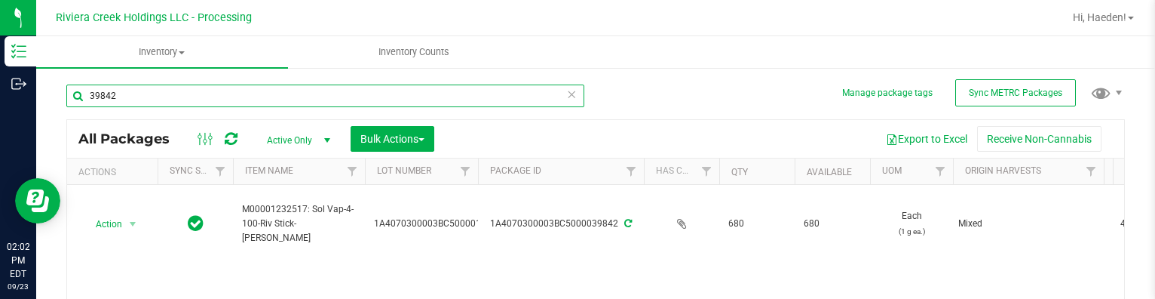
click at [124, 91] on input "39842" at bounding box center [325, 95] width 518 height 23
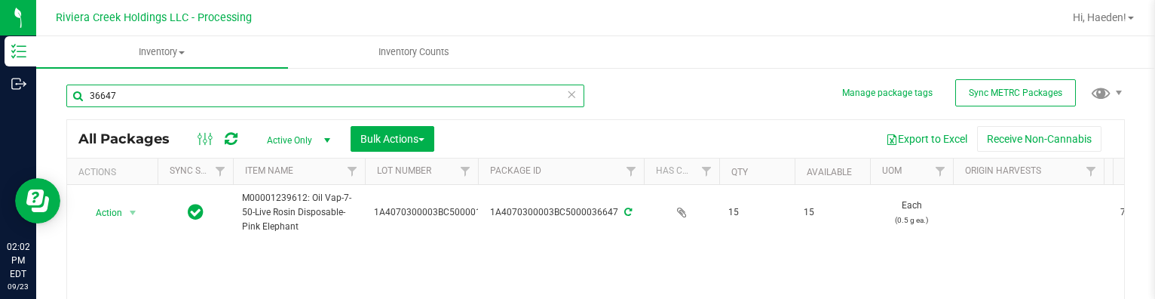
scroll to position [75, 0]
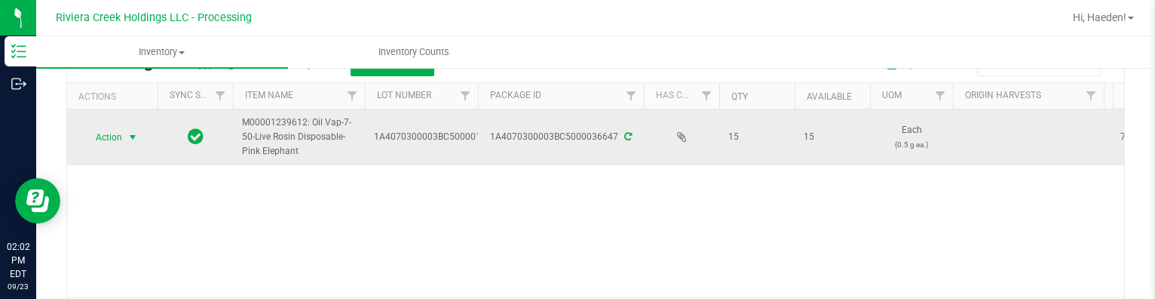
type input "36647"
click at [121, 139] on span "Action" at bounding box center [102, 137] width 41 height 21
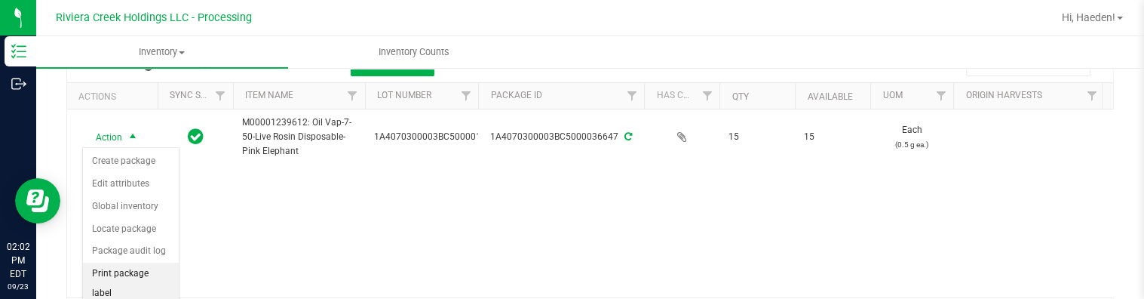
click at [142, 263] on li "Print package label" at bounding box center [131, 282] width 96 height 41
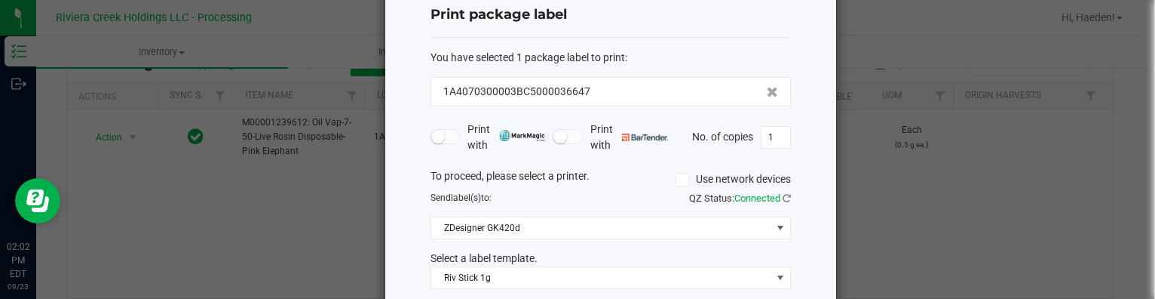
scroll to position [118, 0]
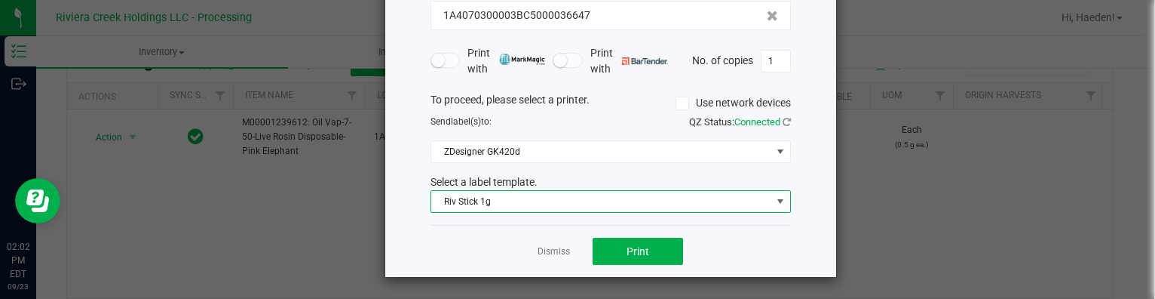
click at [504, 201] on span "Riv Stick 1g" at bounding box center [601, 201] width 340 height 21
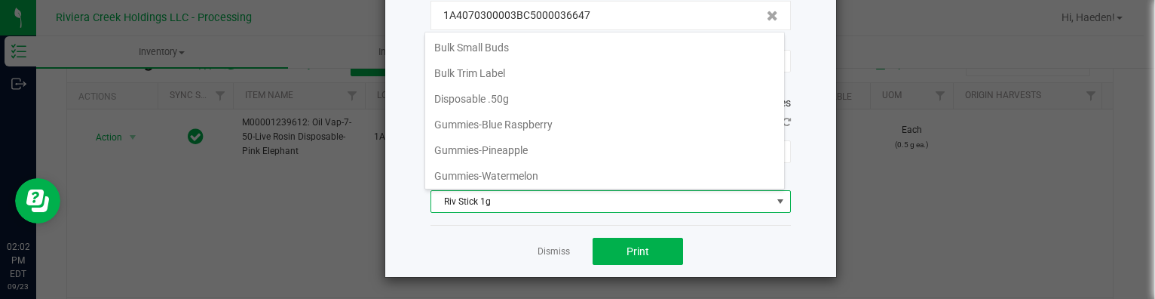
scroll to position [358, 0]
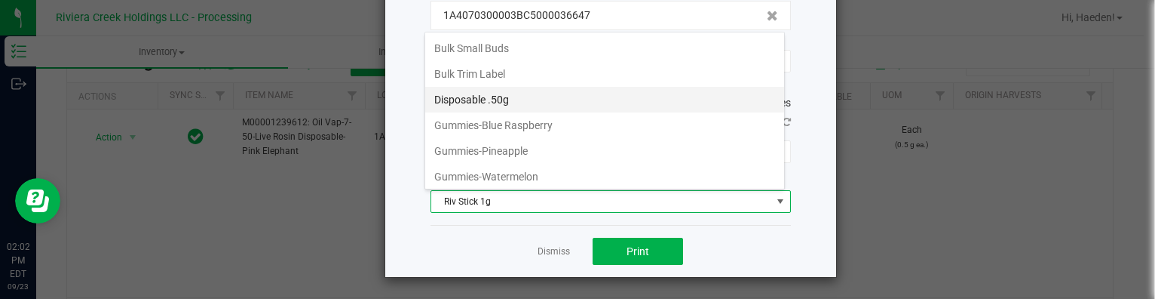
click at [513, 88] on li "Disposable .50g" at bounding box center [604, 100] width 359 height 26
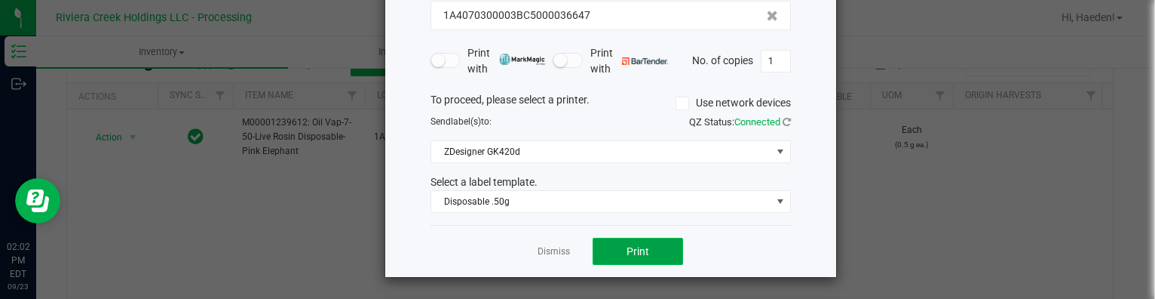
click at [636, 245] on span "Print" at bounding box center [638, 251] width 23 height 12
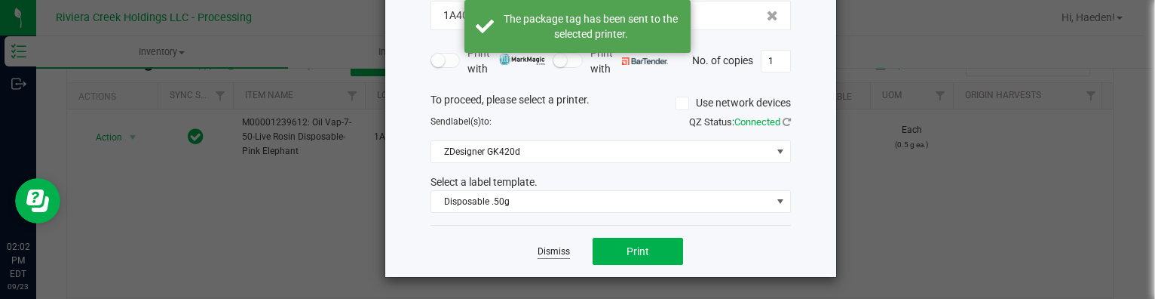
click at [562, 250] on link "Dismiss" at bounding box center [554, 251] width 32 height 13
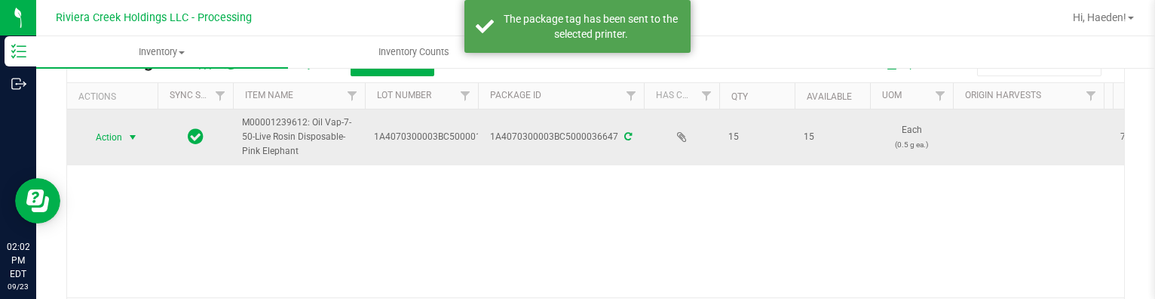
drag, startPoint x: 141, startPoint y: 130, endPoint x: 141, endPoint y: 141, distance: 11.3
click at [141, 130] on span "select" at bounding box center [133, 137] width 19 height 21
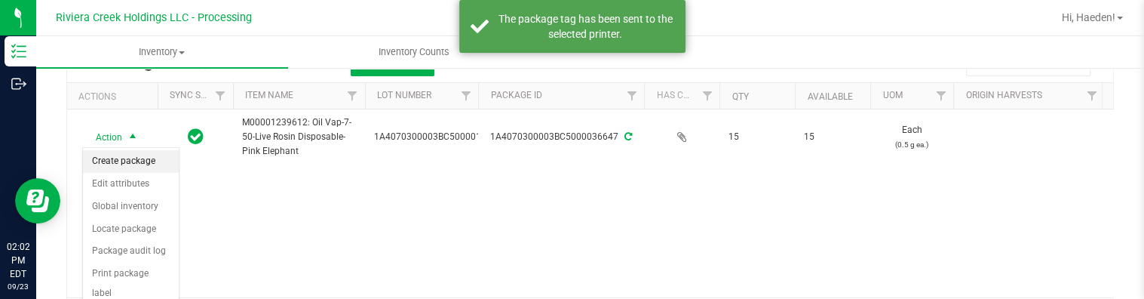
click at [143, 161] on li "Create package" at bounding box center [131, 161] width 96 height 23
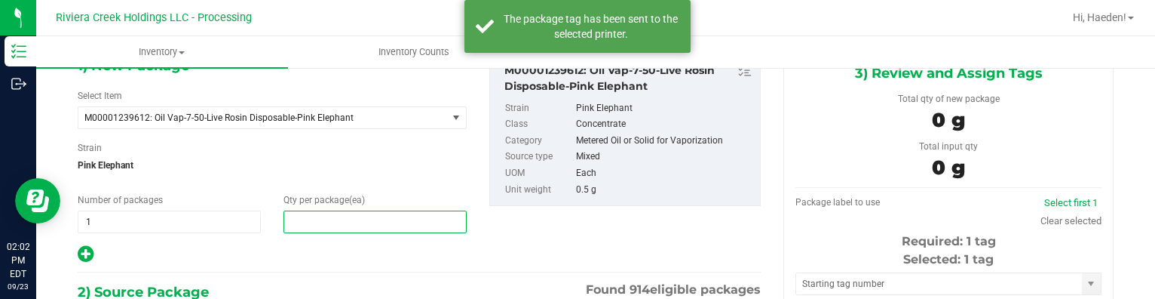
click at [326, 225] on span at bounding box center [375, 221] width 183 height 23
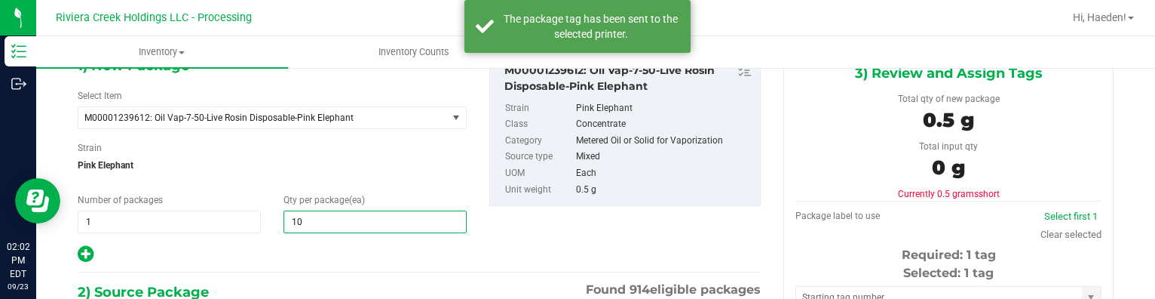
type input "10"
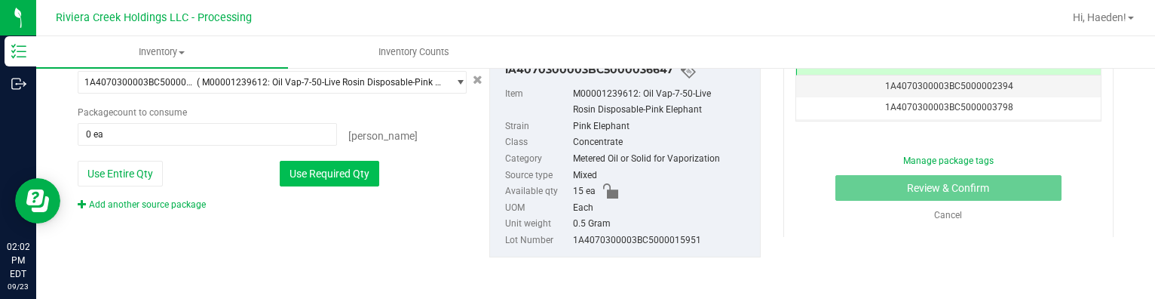
drag, startPoint x: 325, startPoint y: 173, endPoint x: 336, endPoint y: 170, distance: 11.5
click at [325, 173] on button "Use Required Qty" at bounding box center [330, 174] width 100 height 26
type input "10 ea"
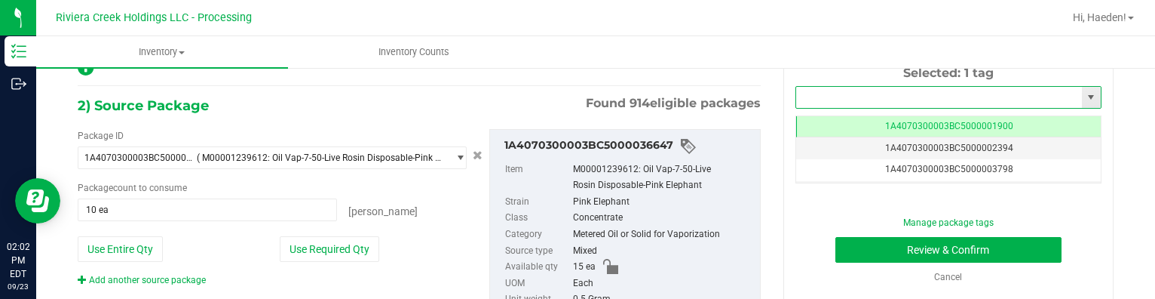
click at [850, 93] on input "text" at bounding box center [939, 97] width 286 height 21
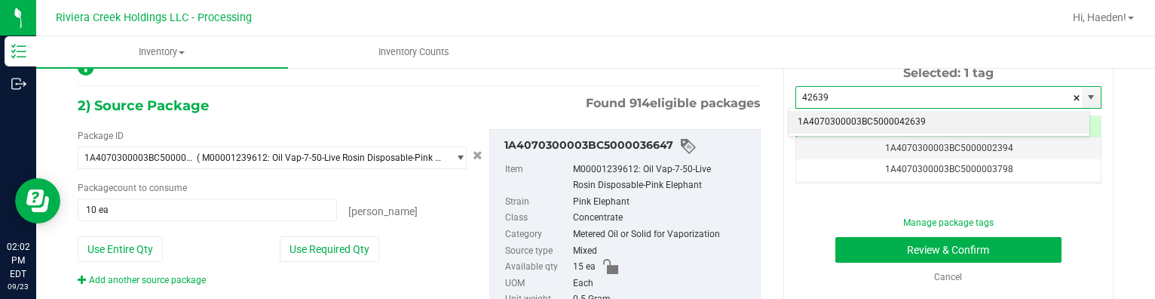
click at [932, 122] on li "1A4070300003BC5000042639" at bounding box center [939, 122] width 301 height 23
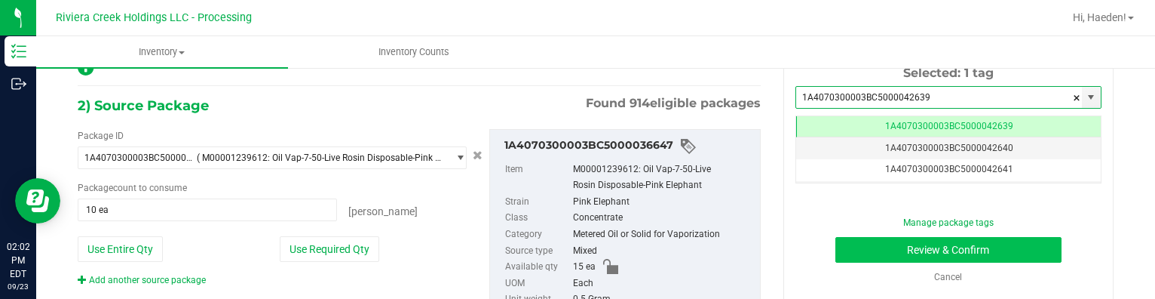
type input "1A4070300003BC5000042639"
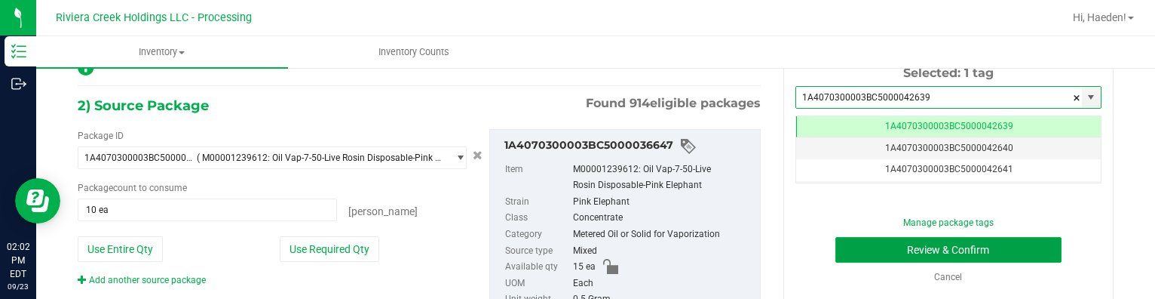
click at [932, 246] on button "Review & Confirm" at bounding box center [948, 250] width 227 height 26
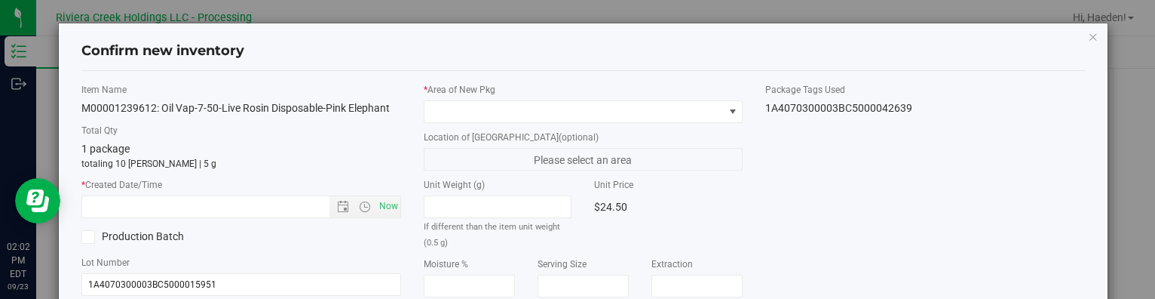
type input "[DATE]"
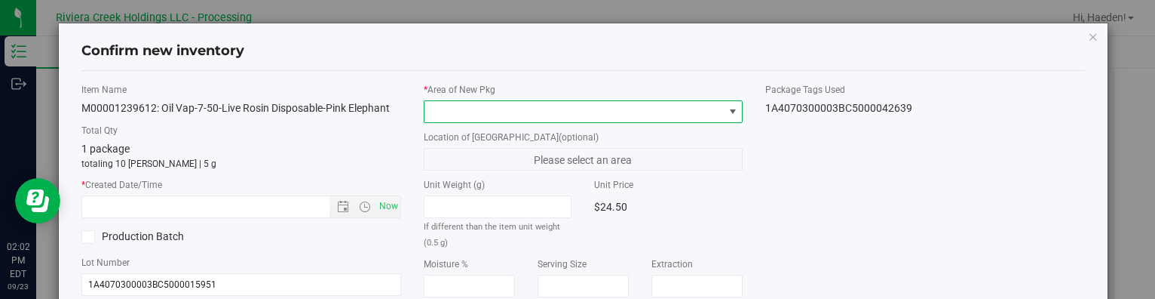
click at [727, 108] on span at bounding box center [733, 112] width 12 height 12
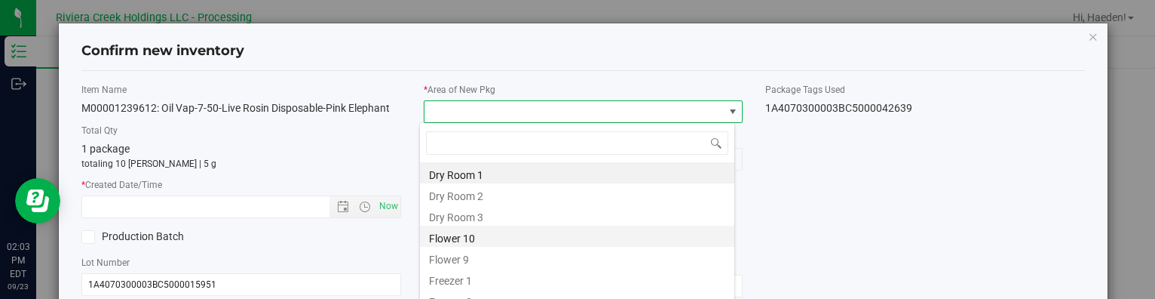
click at [501, 238] on li "Flower 10" at bounding box center [577, 235] width 314 height 21
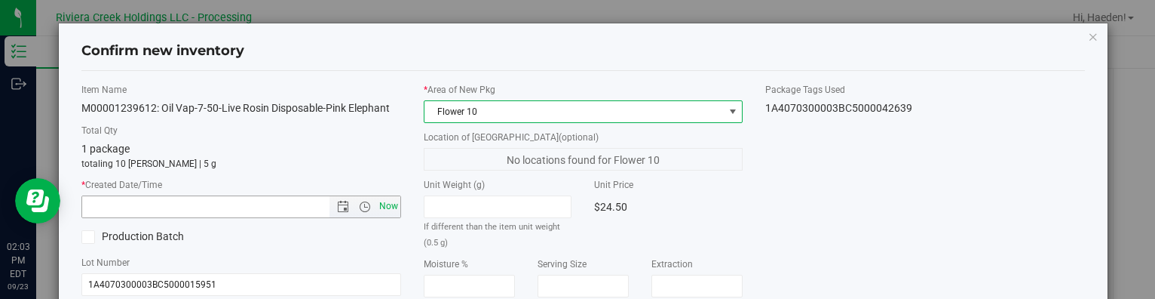
click at [384, 207] on span "Now" at bounding box center [389, 206] width 26 height 22
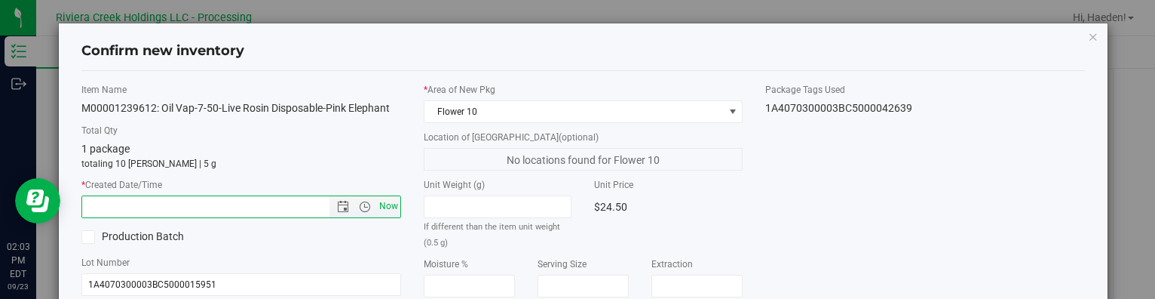
type input "[DATE] 2:03 PM"
click at [826, 198] on div "Item Name M00001239612: Oil Vap-7-50-Live Rosin Disposable-Pink Elephant Total …" at bounding box center [582, 288] width 1025 height 411
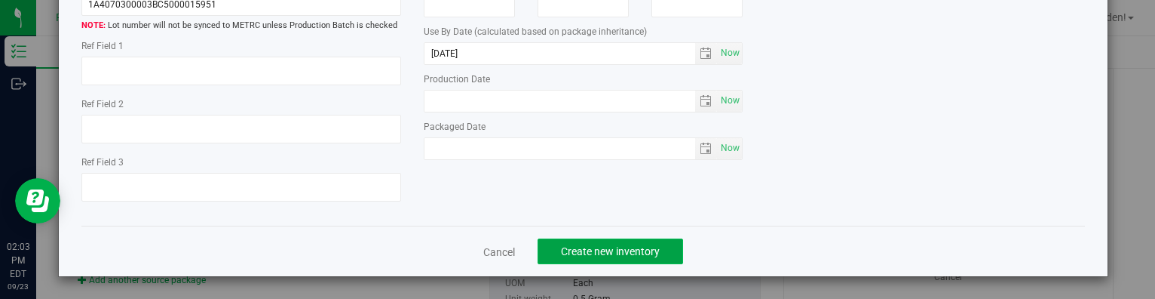
click at [646, 241] on button "Create new inventory" at bounding box center [611, 251] width 146 height 26
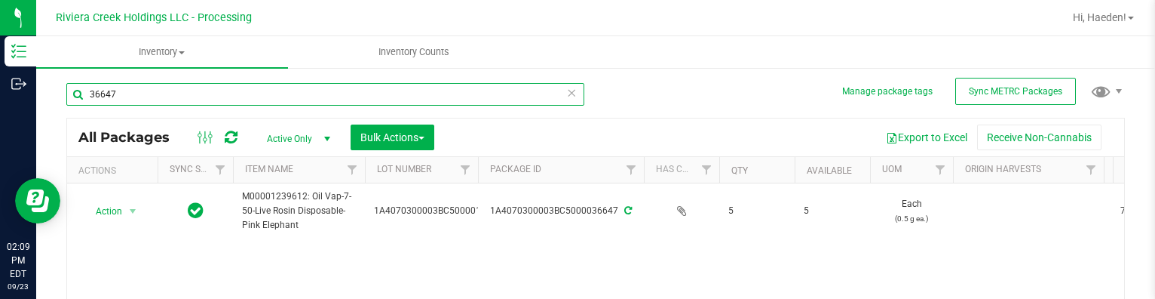
click at [354, 94] on input "36647" at bounding box center [325, 94] width 518 height 23
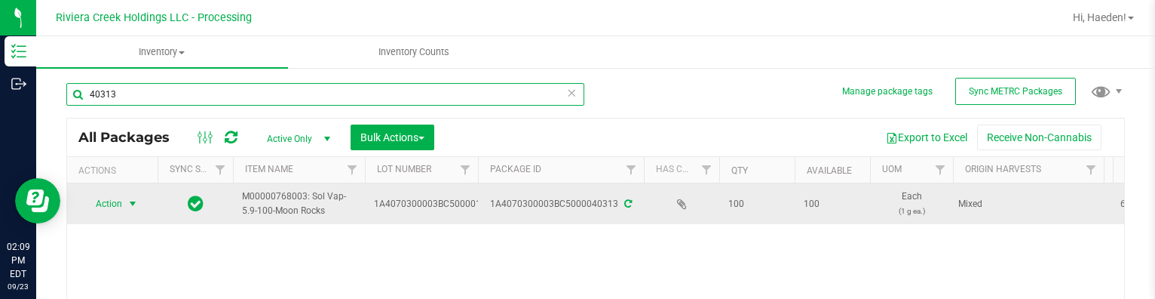
type input "40313"
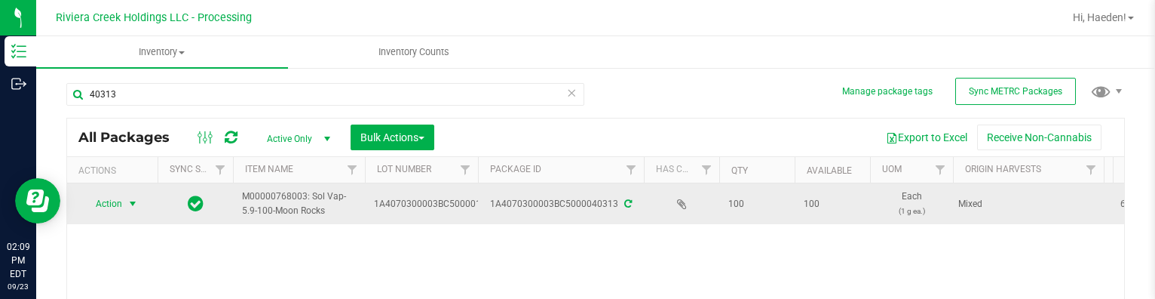
click at [126, 211] on span "select" at bounding box center [133, 203] width 19 height 21
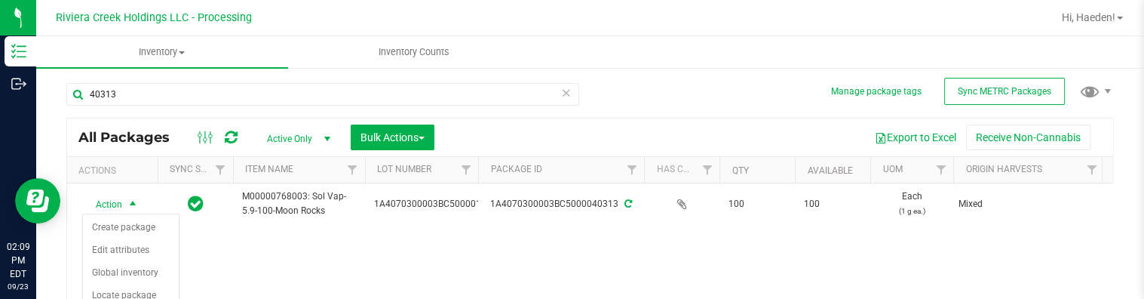
click at [277, 261] on div "Action Action Create package Edit attributes Global inventory Locate package Pa…" at bounding box center [590, 277] width 1046 height 188
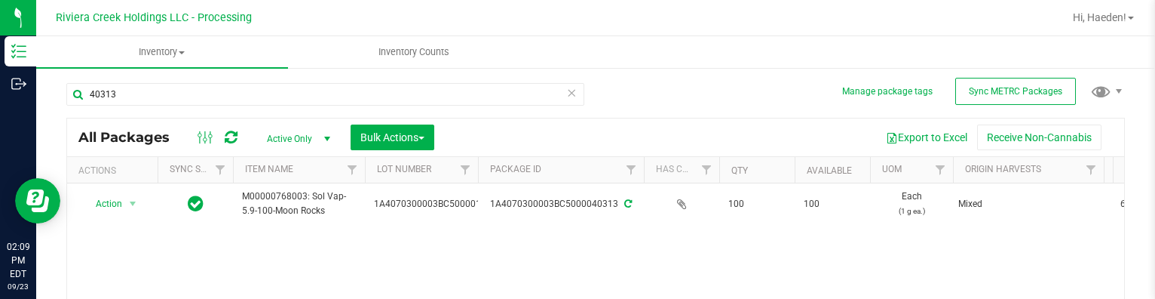
scroll to position [77, 0]
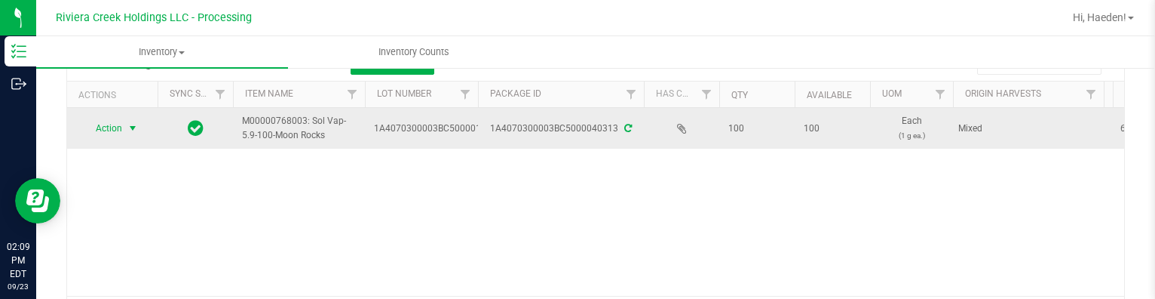
click at [125, 125] on span "select" at bounding box center [133, 128] width 19 height 21
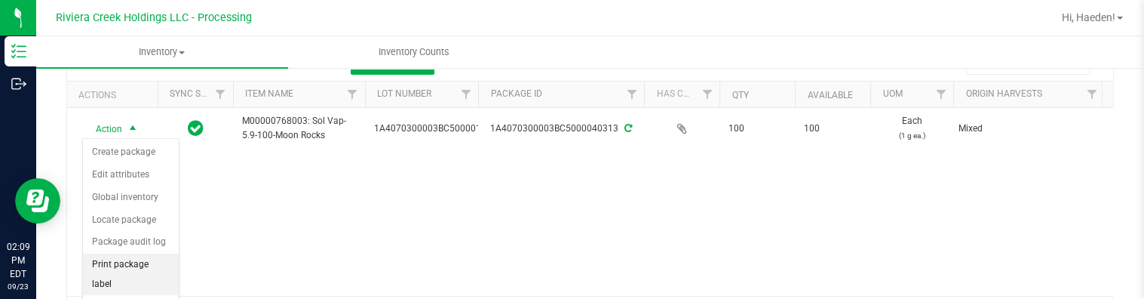
click at [112, 273] on li "Print package label" at bounding box center [131, 273] width 96 height 41
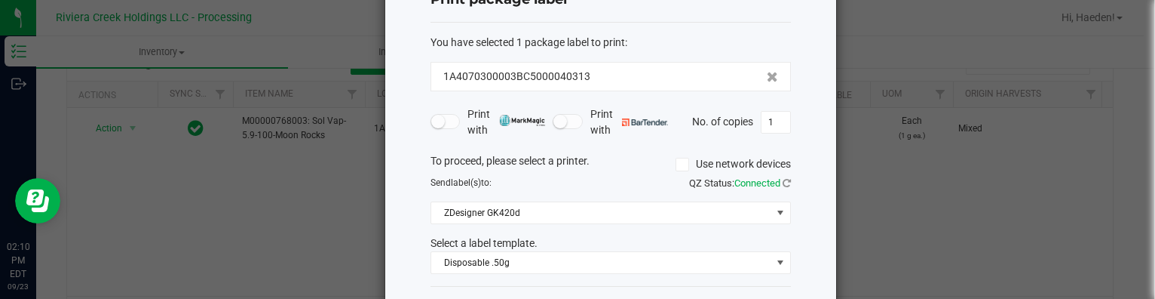
scroll to position [118, 0]
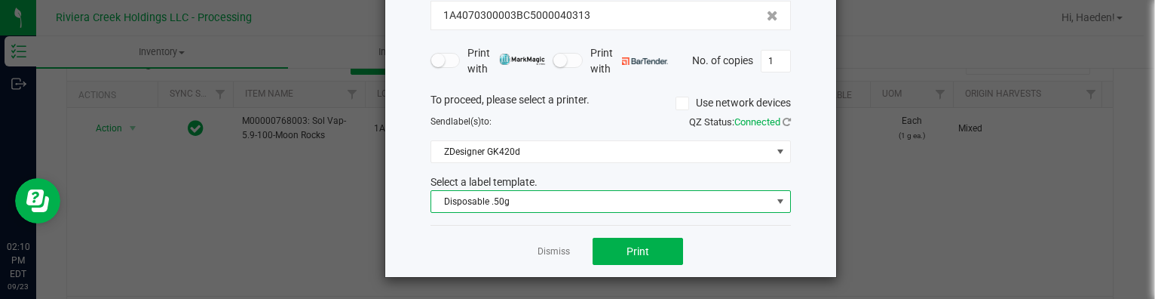
click at [507, 206] on span "Disposable .50g" at bounding box center [601, 201] width 340 height 21
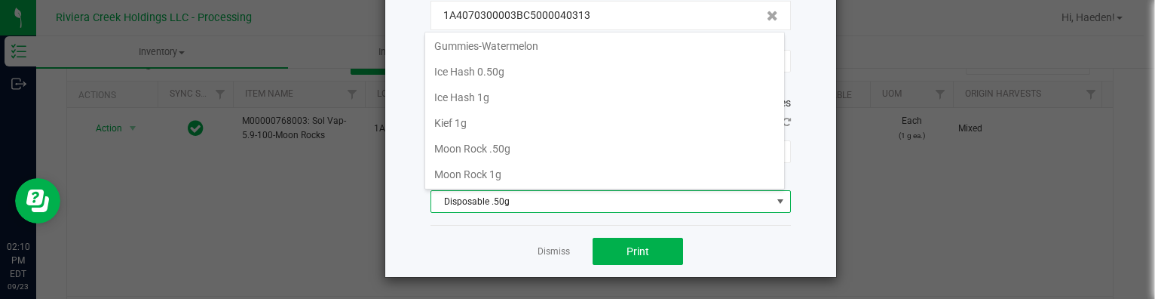
scroll to position [507, 0]
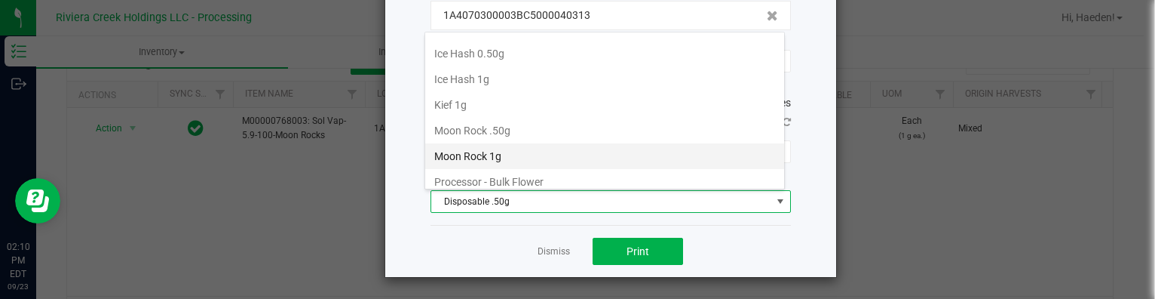
click at [563, 152] on li "Moon Rock 1g" at bounding box center [604, 156] width 359 height 26
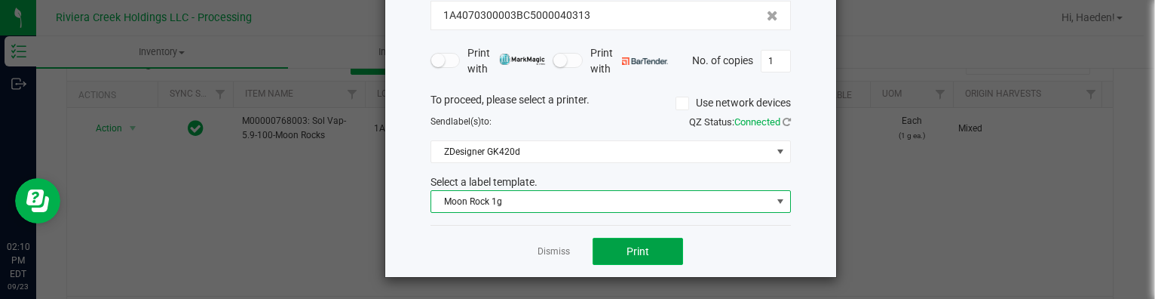
click at [645, 246] on button "Print" at bounding box center [638, 251] width 90 height 27
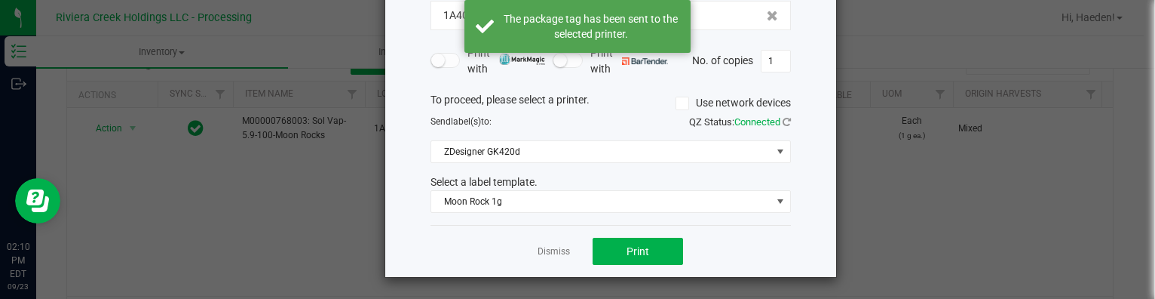
click at [566, 250] on div "Dismiss Print" at bounding box center [611, 251] width 360 height 52
click at [545, 253] on link "Dismiss" at bounding box center [554, 251] width 32 height 13
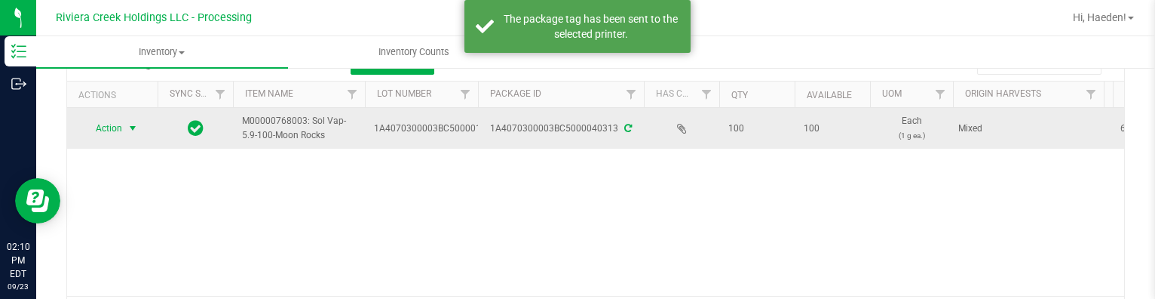
click at [115, 128] on span "Action" at bounding box center [102, 128] width 41 height 21
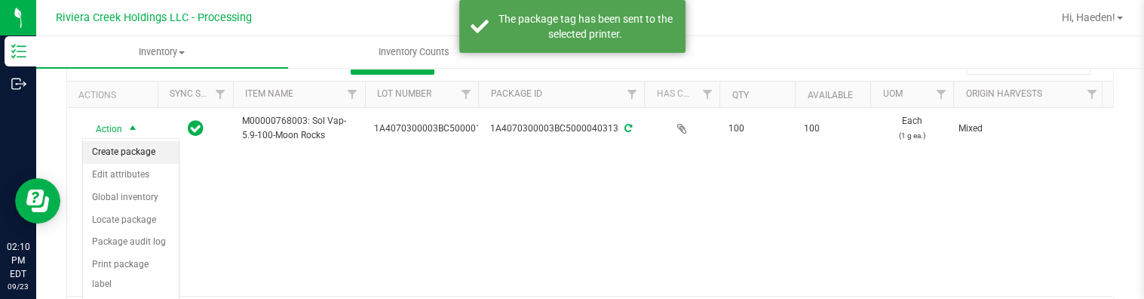
click at [124, 149] on li "Create package" at bounding box center [131, 152] width 96 height 23
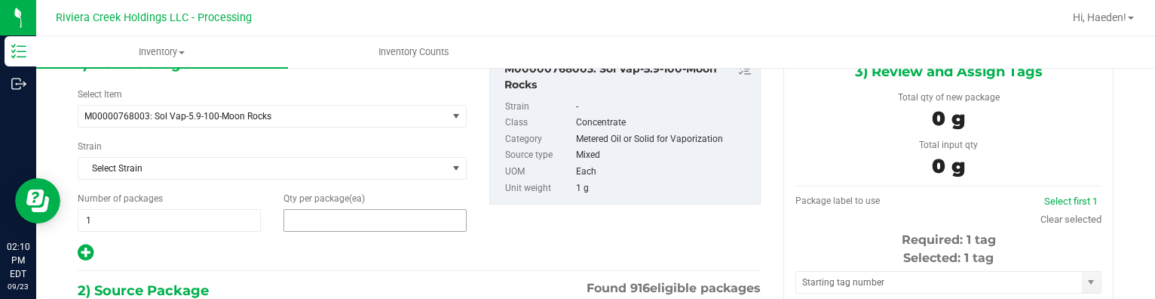
click at [319, 219] on span at bounding box center [375, 220] width 183 height 23
click at [319, 219] on input "text" at bounding box center [375, 220] width 182 height 21
type input "50"
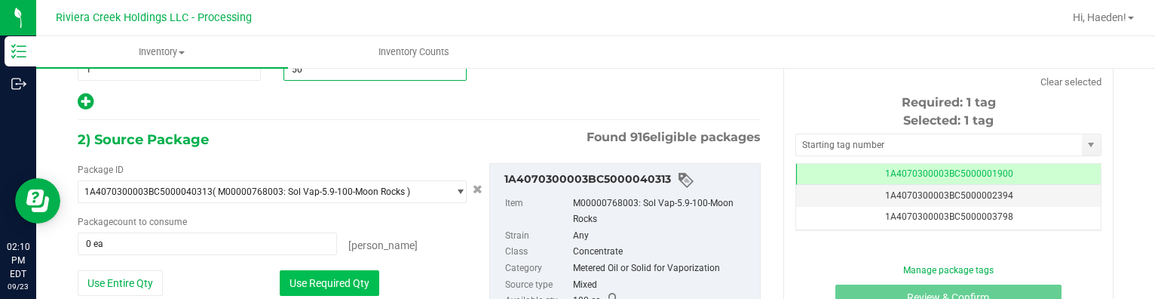
type input "50"
click at [350, 272] on button "Use Required Qty" at bounding box center [330, 283] width 100 height 26
type input "50 ea"
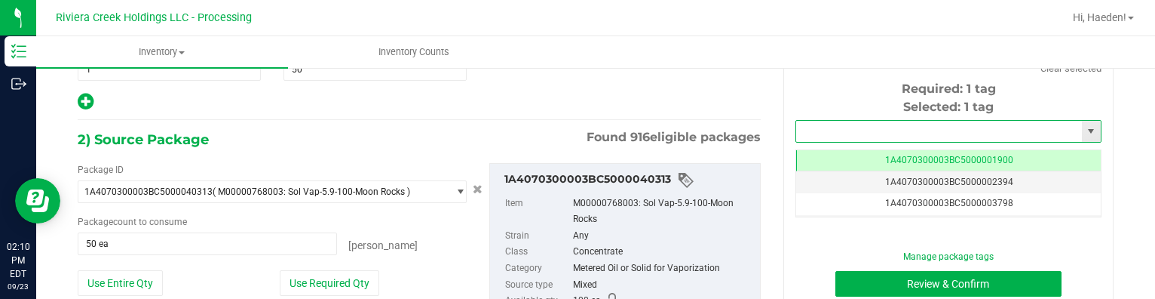
click at [863, 134] on input "text" at bounding box center [939, 131] width 286 height 21
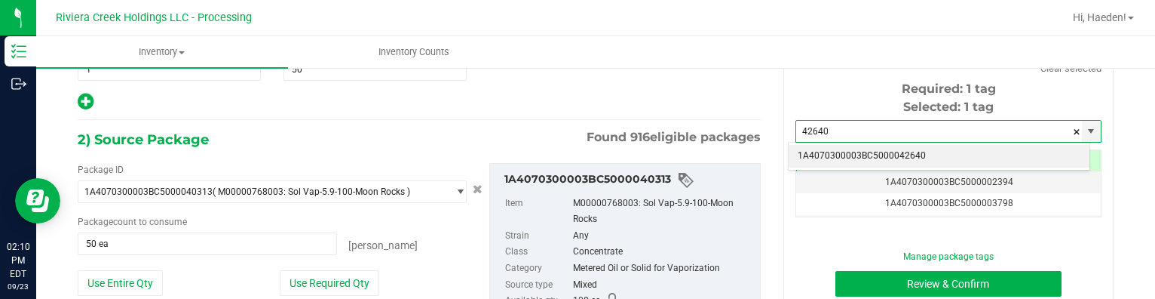
click at [863, 151] on li "1A4070300003BC5000042640" at bounding box center [939, 156] width 301 height 23
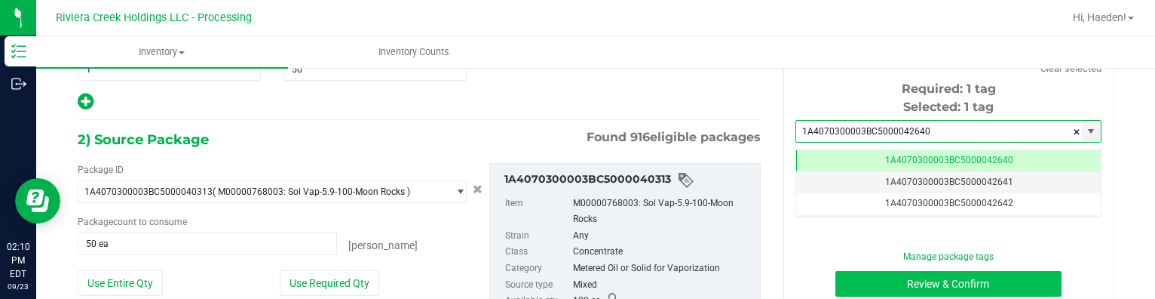
type input "1A4070300003BC5000042640"
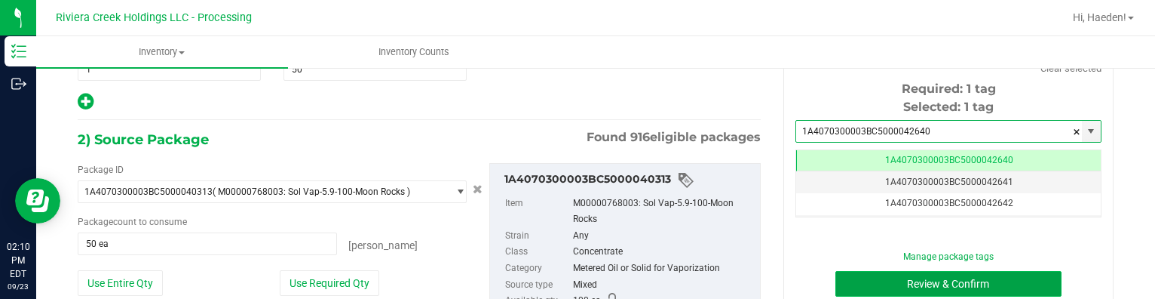
click at [895, 282] on button "Review & Confirm" at bounding box center [948, 284] width 227 height 26
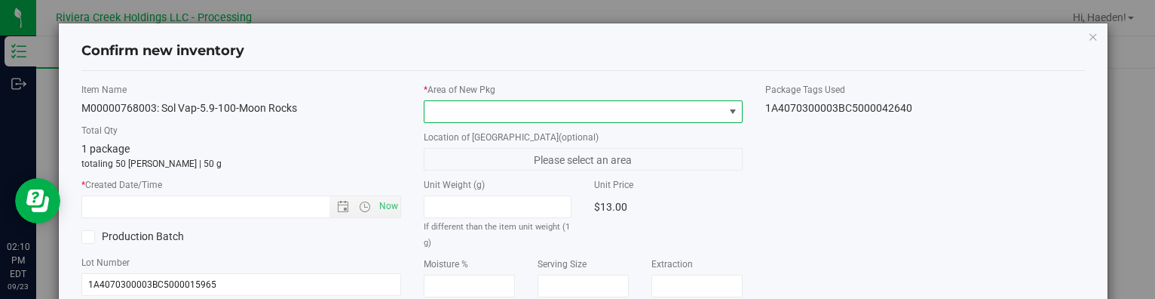
click at [696, 115] on span at bounding box center [574, 111] width 299 height 21
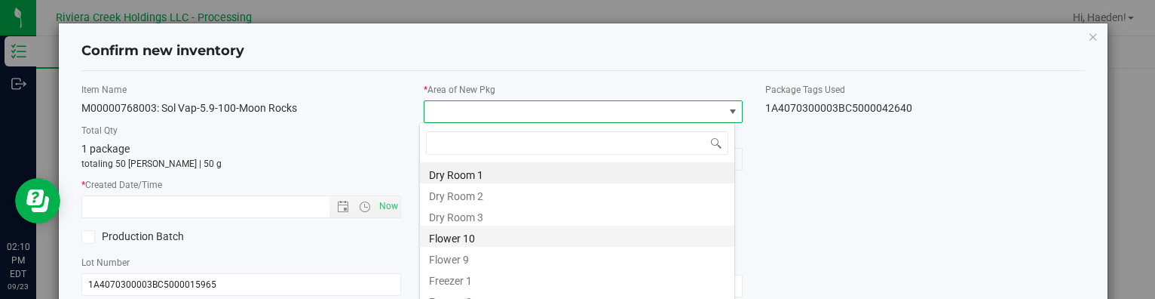
click at [474, 236] on li "Flower 10" at bounding box center [577, 235] width 314 height 21
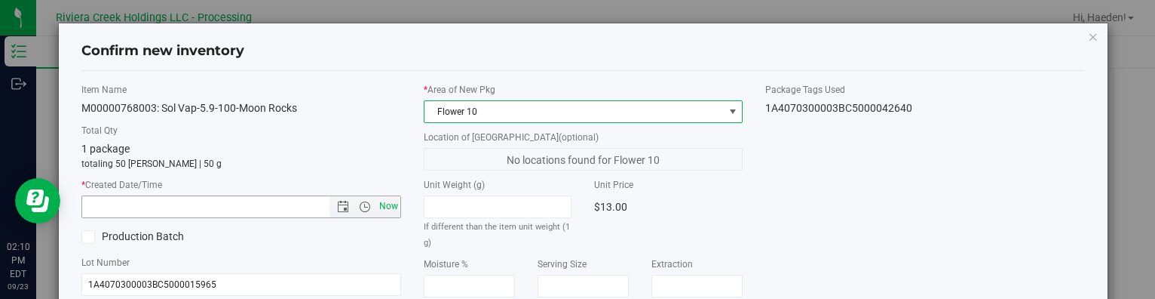
click at [388, 209] on span "Now" at bounding box center [389, 206] width 26 height 22
type input "[DATE] 2:10 PM"
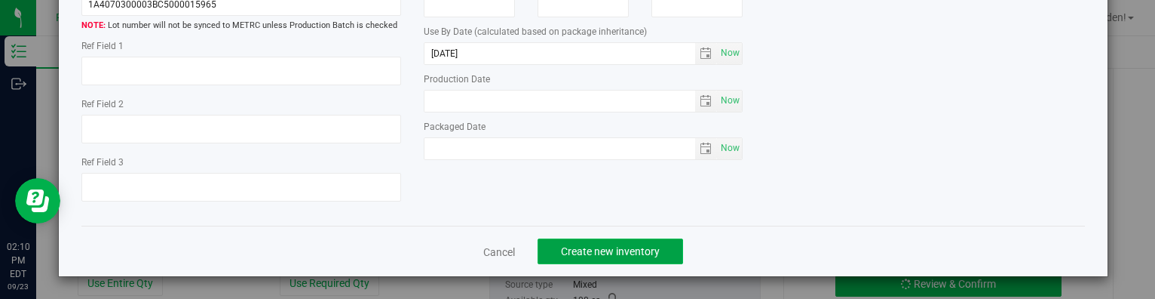
click at [576, 253] on span "Create new inventory" at bounding box center [610, 251] width 99 height 12
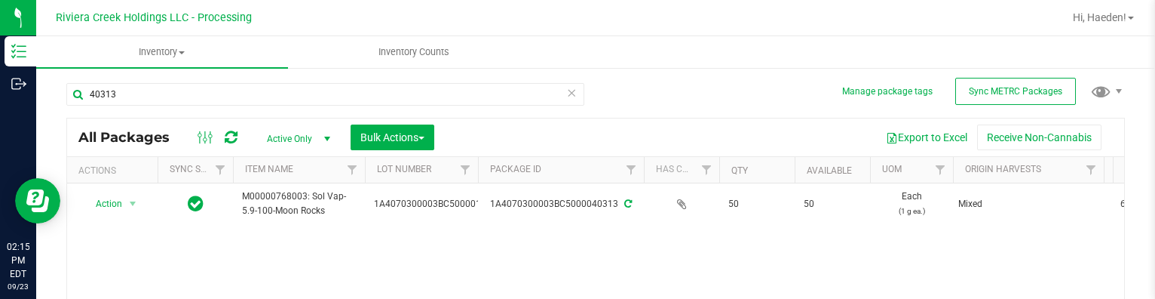
click at [872, 40] on ul "Inventory All packages All inventory Waste log Create inventory Inventory Counts" at bounding box center [613, 52] width 1155 height 32
